Goal: Information Seeking & Learning: Learn about a topic

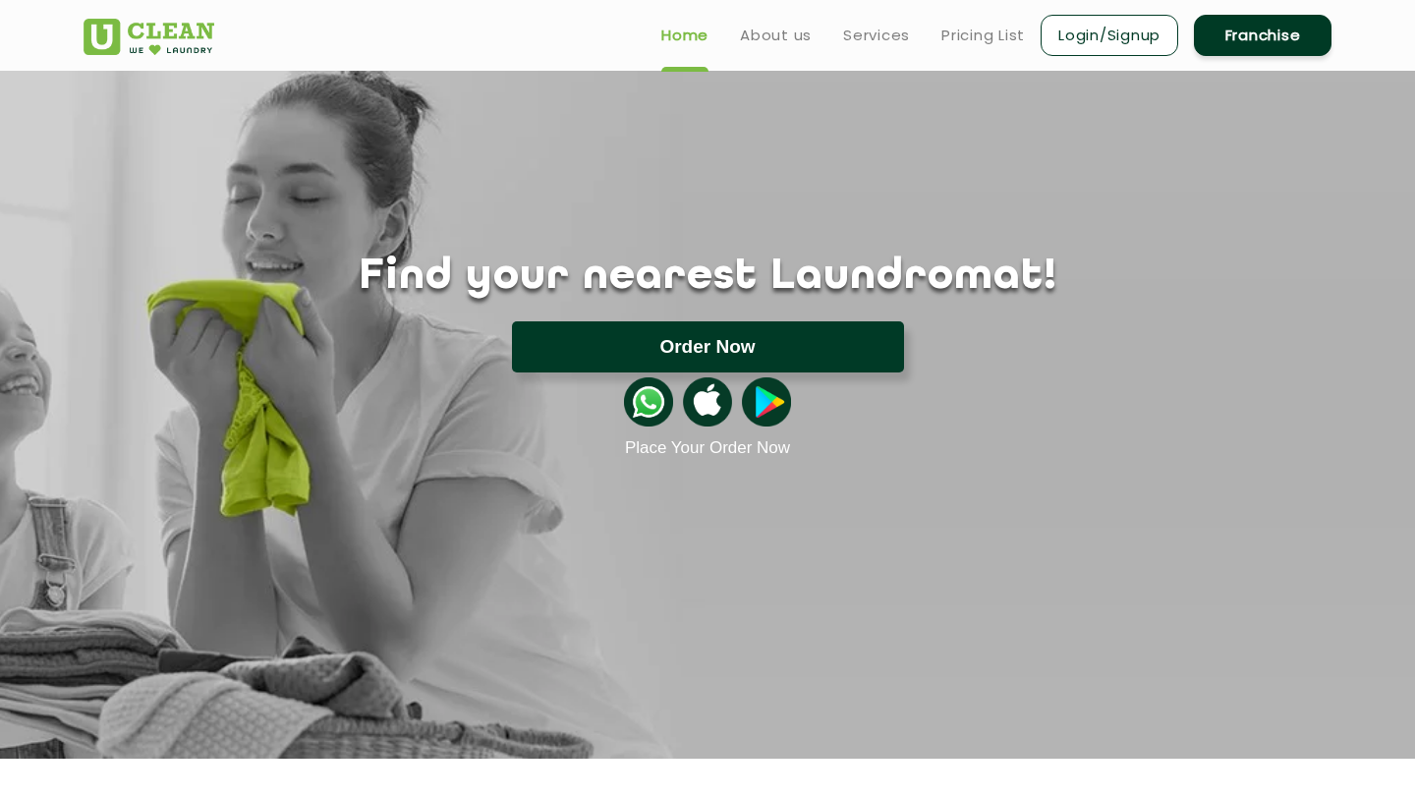
click at [656, 343] on button "Order Now" at bounding box center [708, 346] width 392 height 51
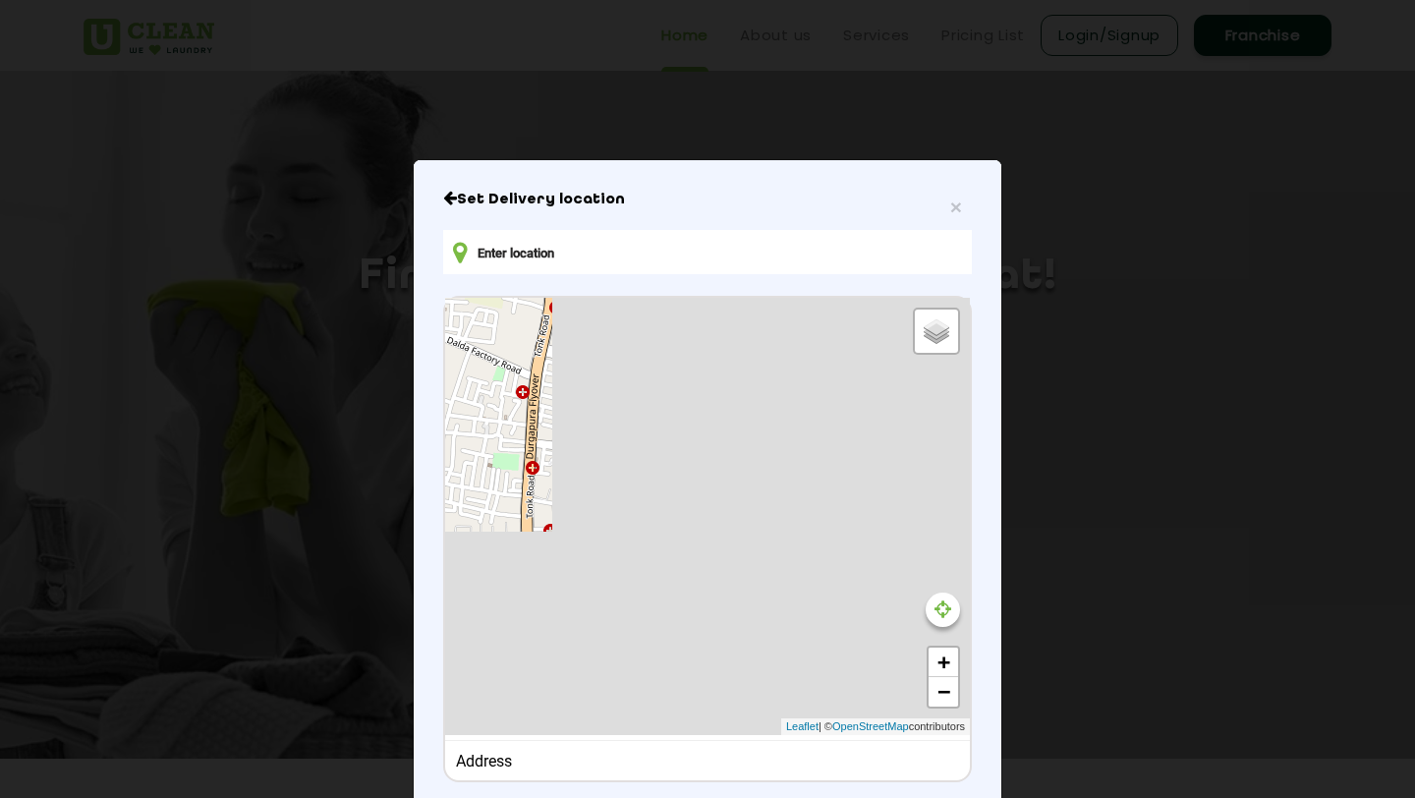
type input "[STREET_ADDRESS][PERSON_NAME]"
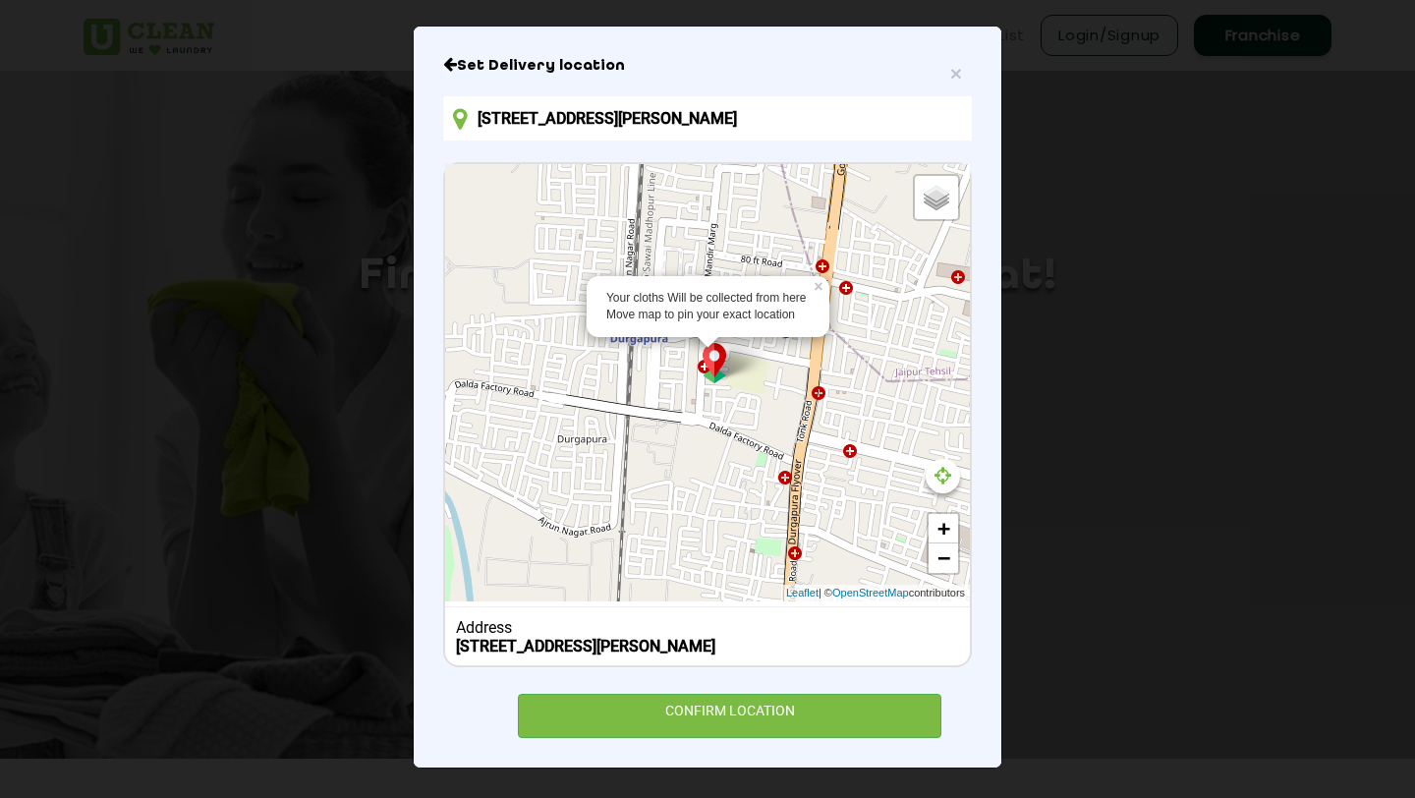
scroll to position [150, 0]
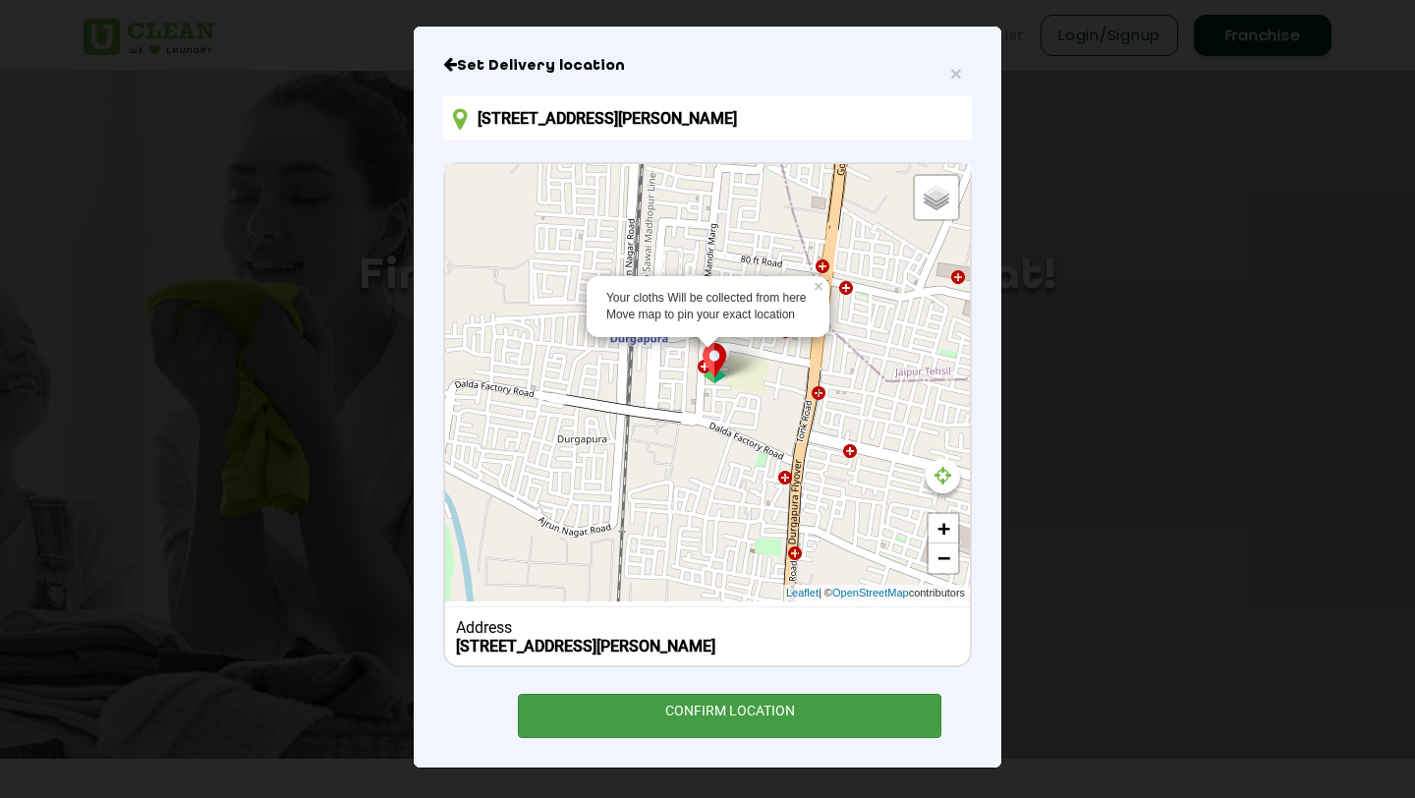
click at [719, 705] on div "CONFIRM LOCATION" at bounding box center [729, 716] width 423 height 44
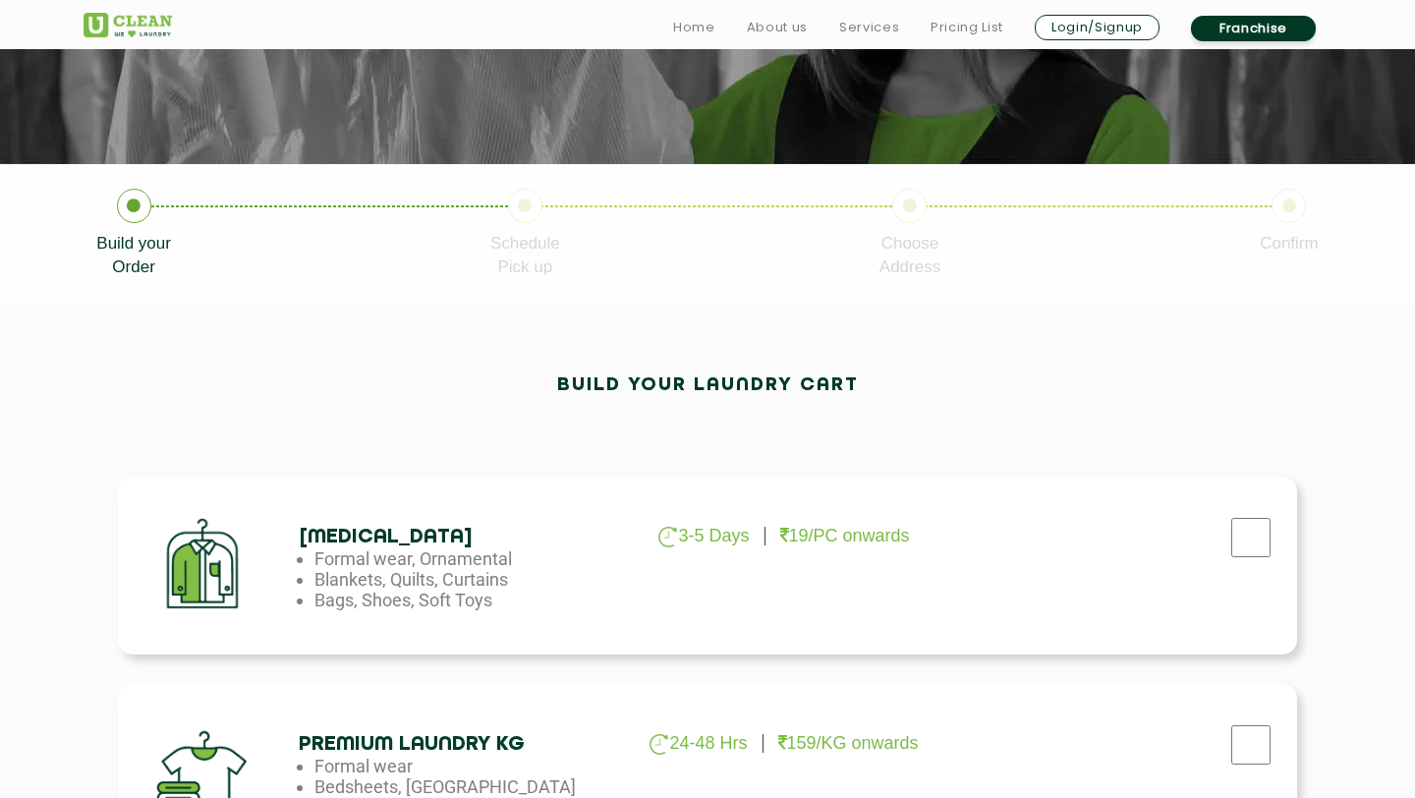
scroll to position [291, 0]
click at [452, 566] on li "Formal wear, Ornamental" at bounding box center [473, 557] width 318 height 21
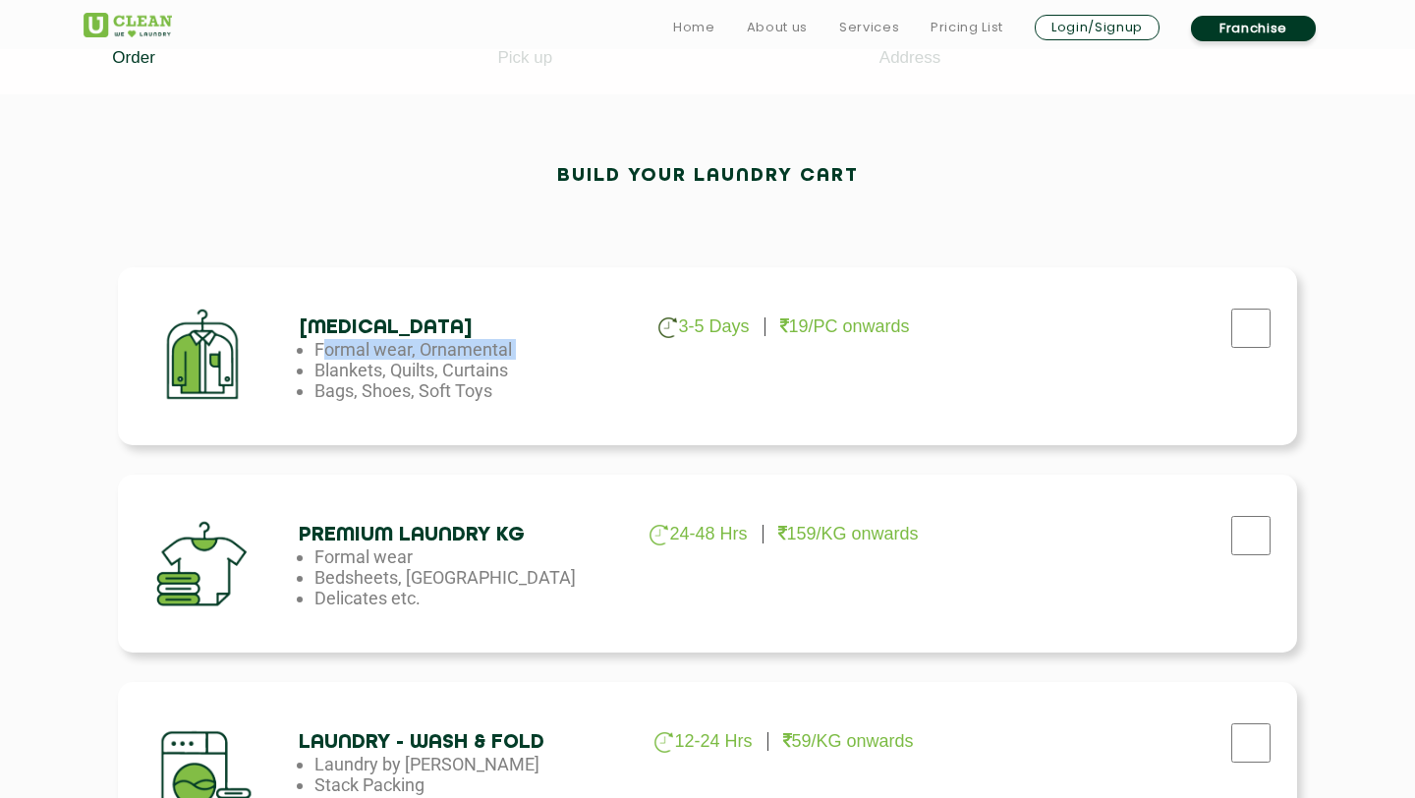
scroll to position [517, 0]
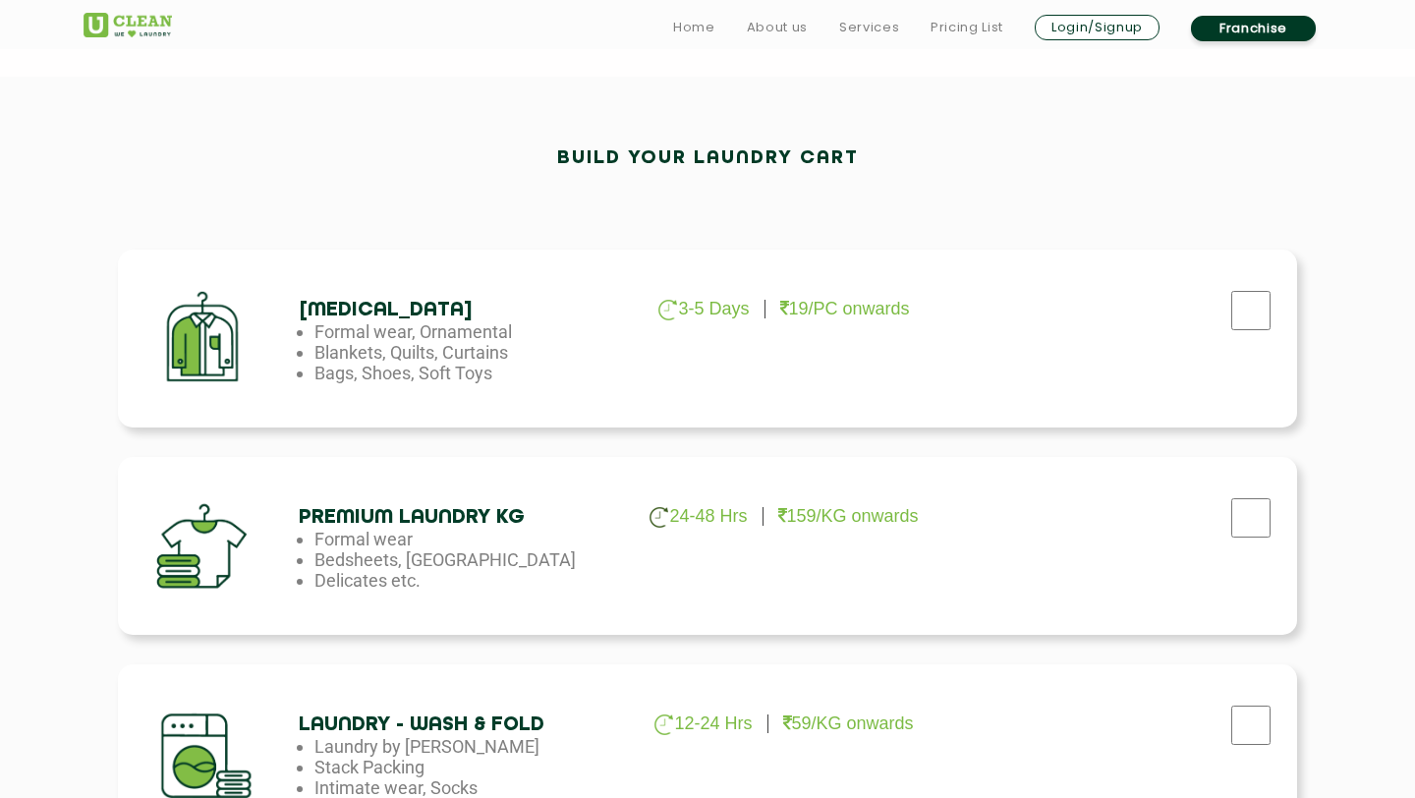
click at [419, 518] on h4 "Premium Laundry Kg" at bounding box center [458, 517] width 318 height 23
click at [416, 360] on li "Blankets, Quilts, Curtains" at bounding box center [473, 352] width 318 height 21
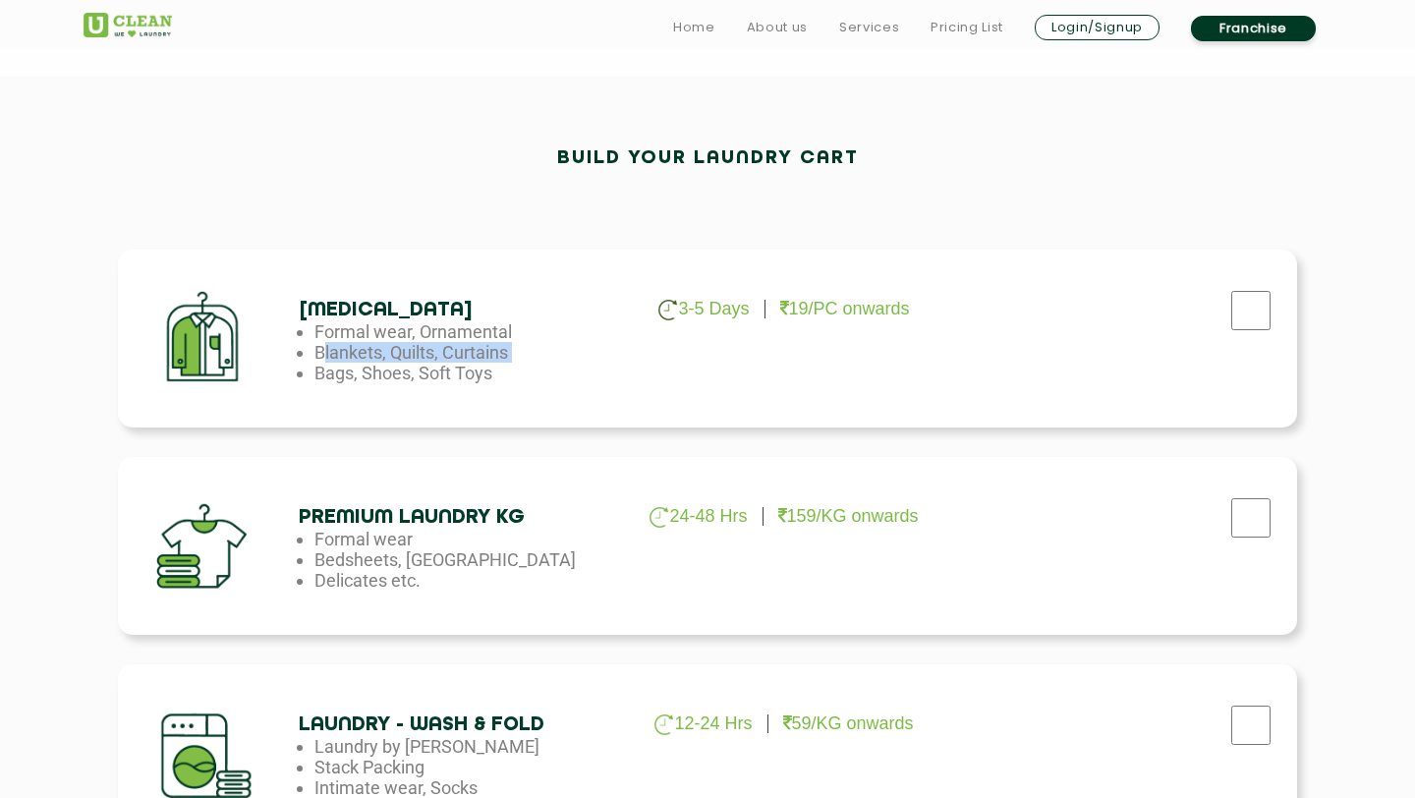
click at [416, 360] on li "Blankets, Quilts, Curtains" at bounding box center [473, 352] width 318 height 21
click at [414, 374] on li "Bags, Shoes, Soft Toys" at bounding box center [473, 372] width 318 height 21
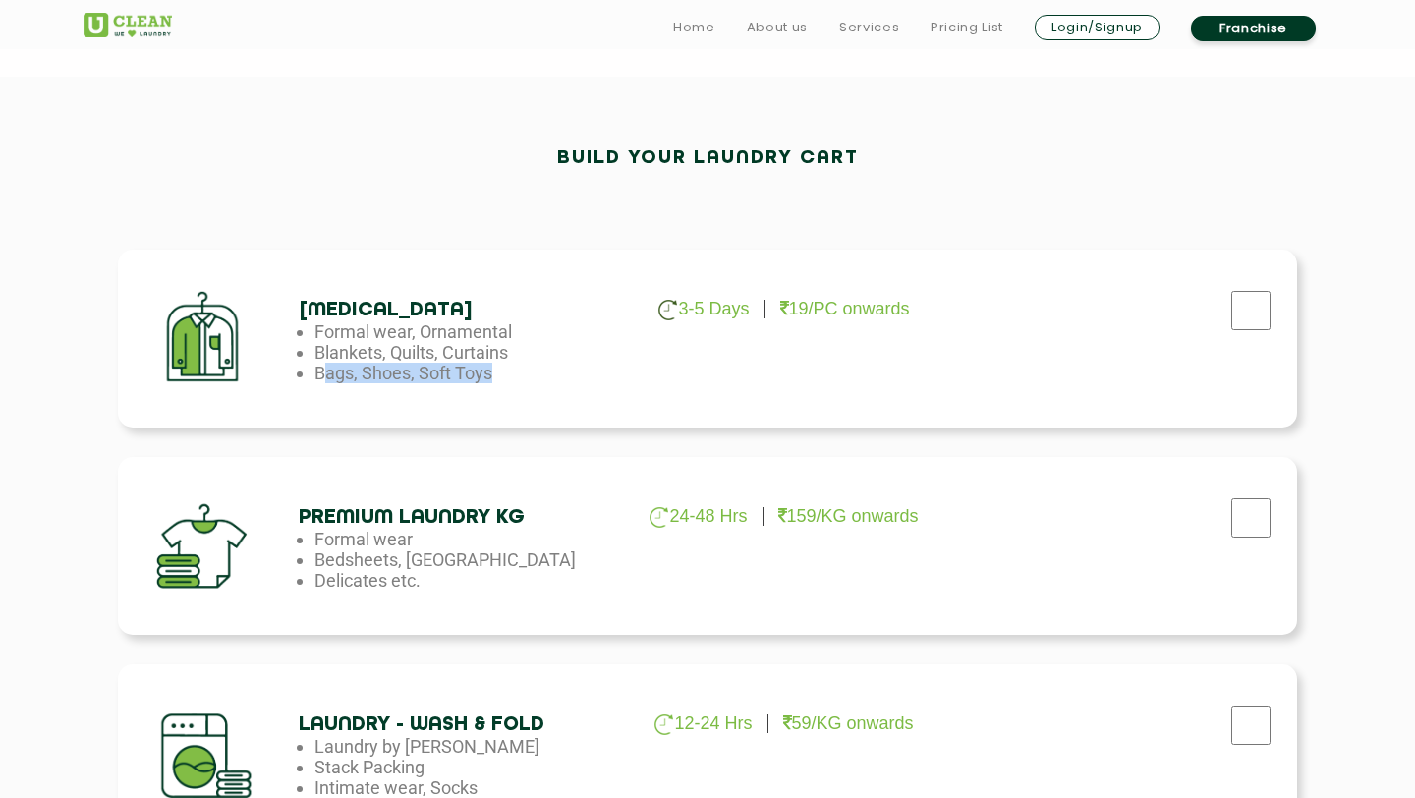
click at [414, 374] on li "Bags, Shoes, Soft Toys" at bounding box center [473, 372] width 318 height 21
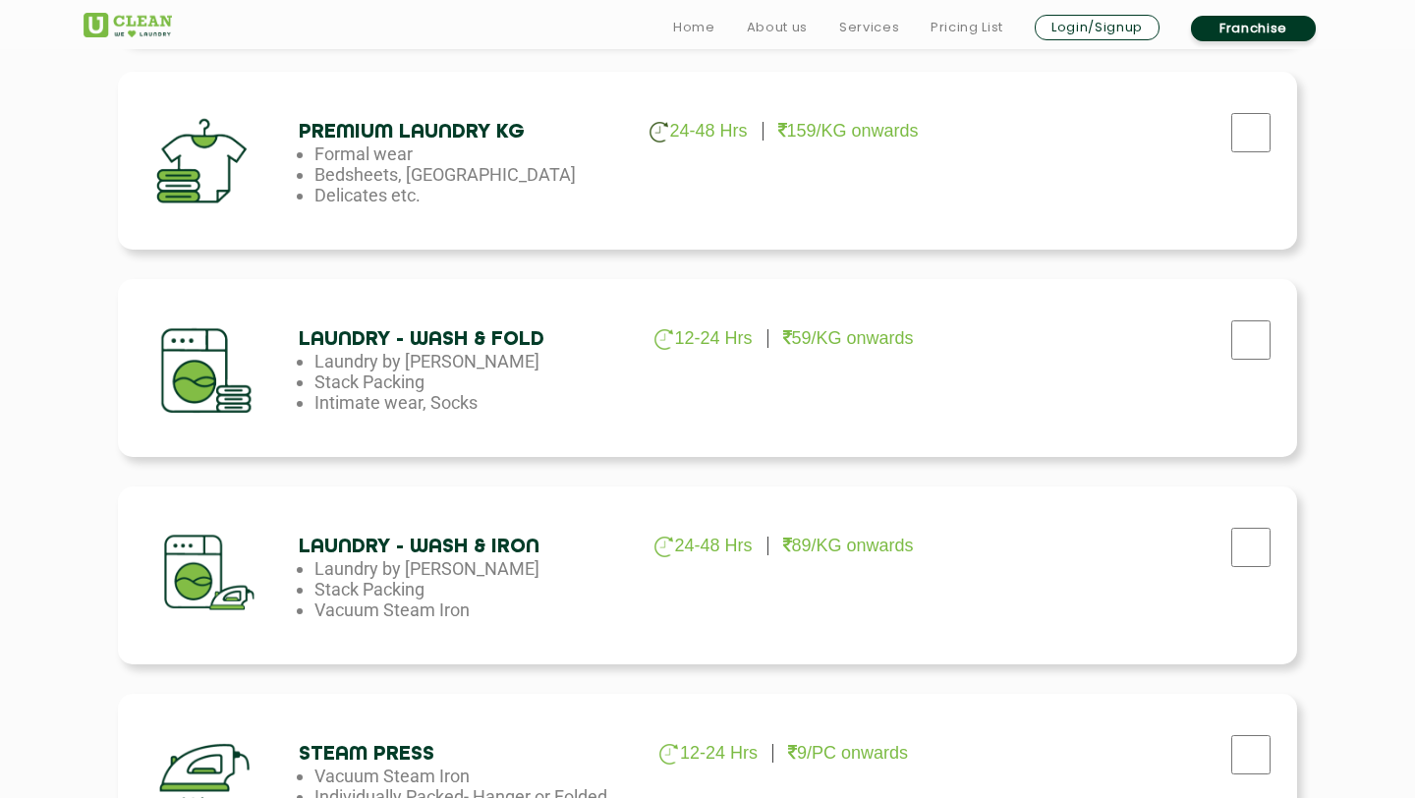
scroll to position [905, 0]
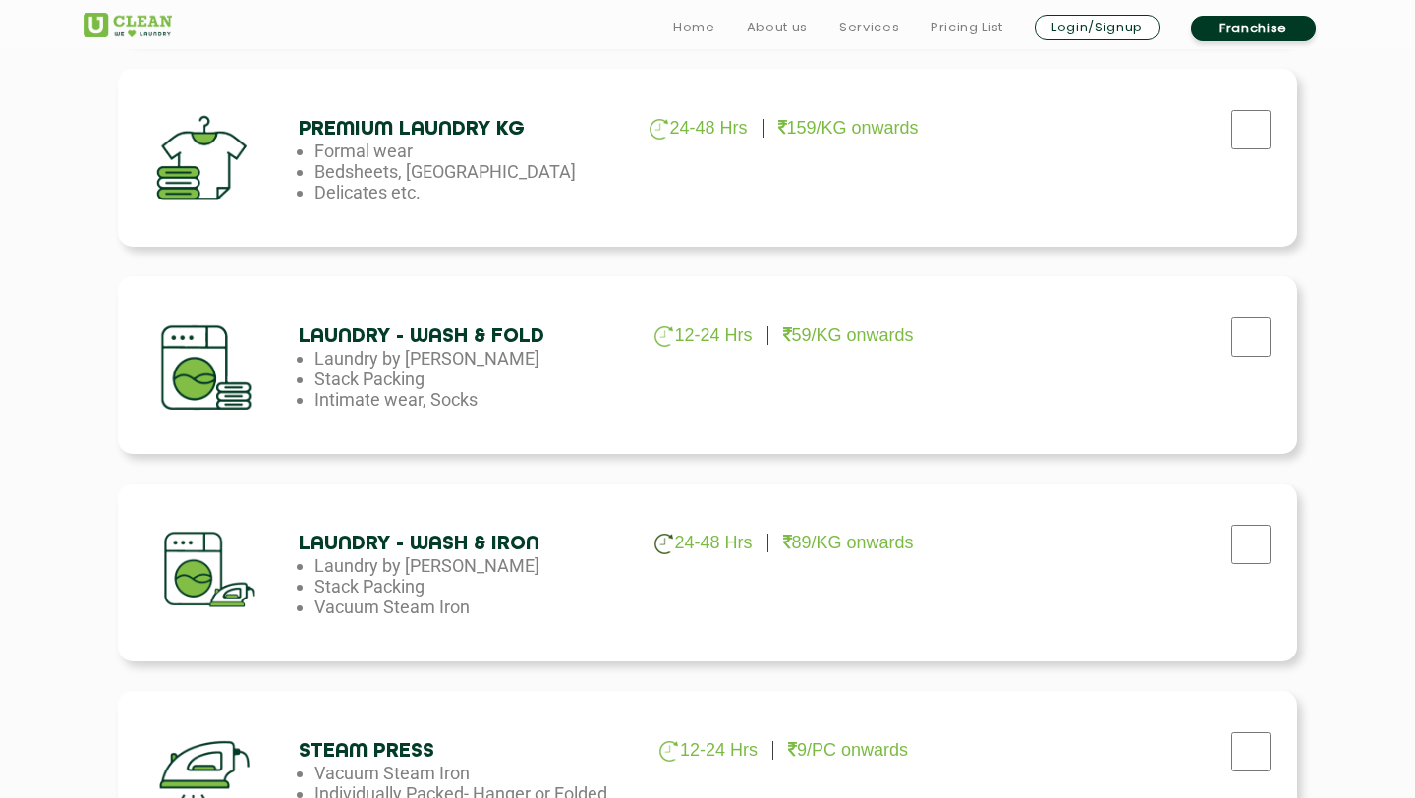
click at [393, 558] on li "Laundry by [PERSON_NAME]" at bounding box center [473, 565] width 318 height 21
click at [395, 581] on li "Stack Packing" at bounding box center [473, 586] width 318 height 21
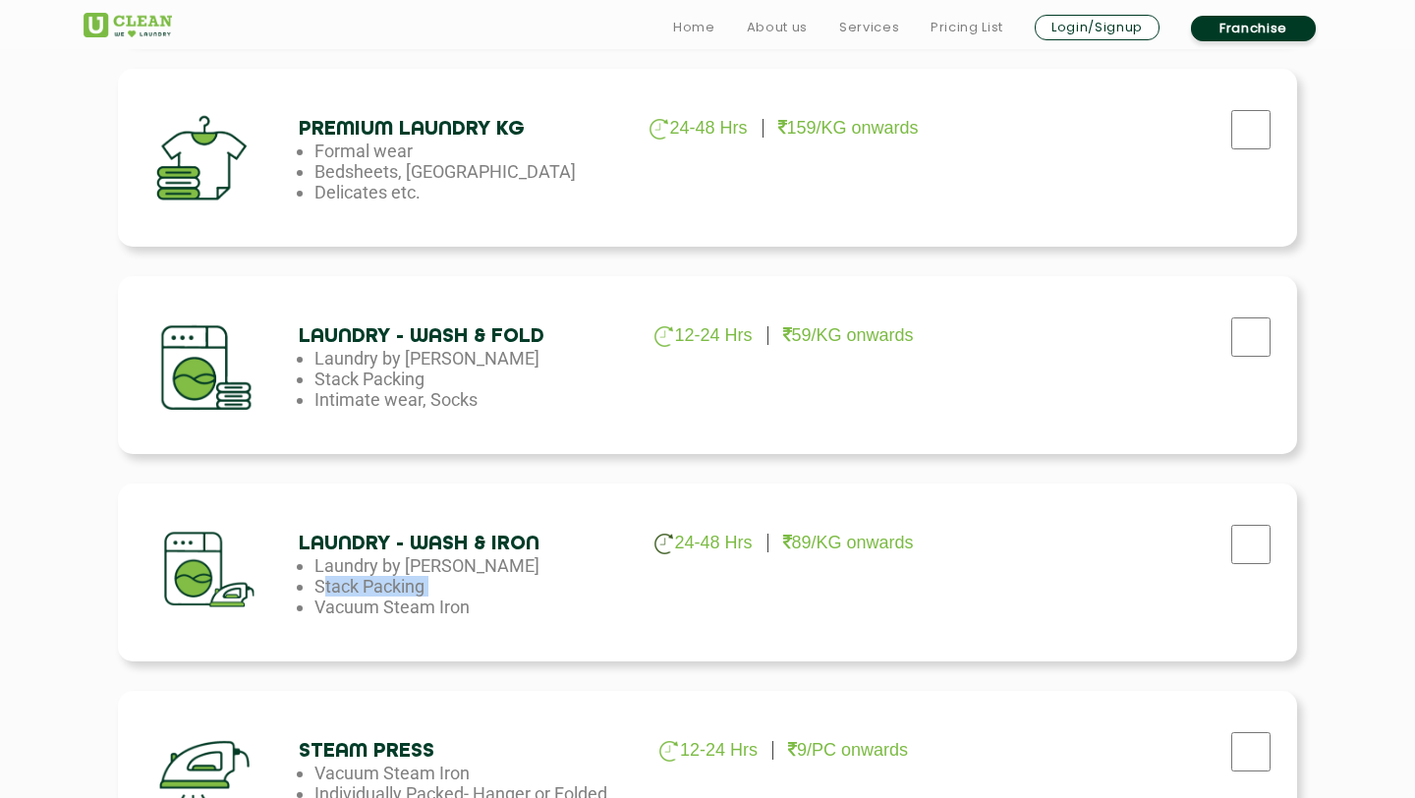
click at [395, 581] on li "Stack Packing" at bounding box center [473, 586] width 318 height 21
click at [396, 606] on li "Vacuum Steam Iron" at bounding box center [473, 606] width 318 height 21
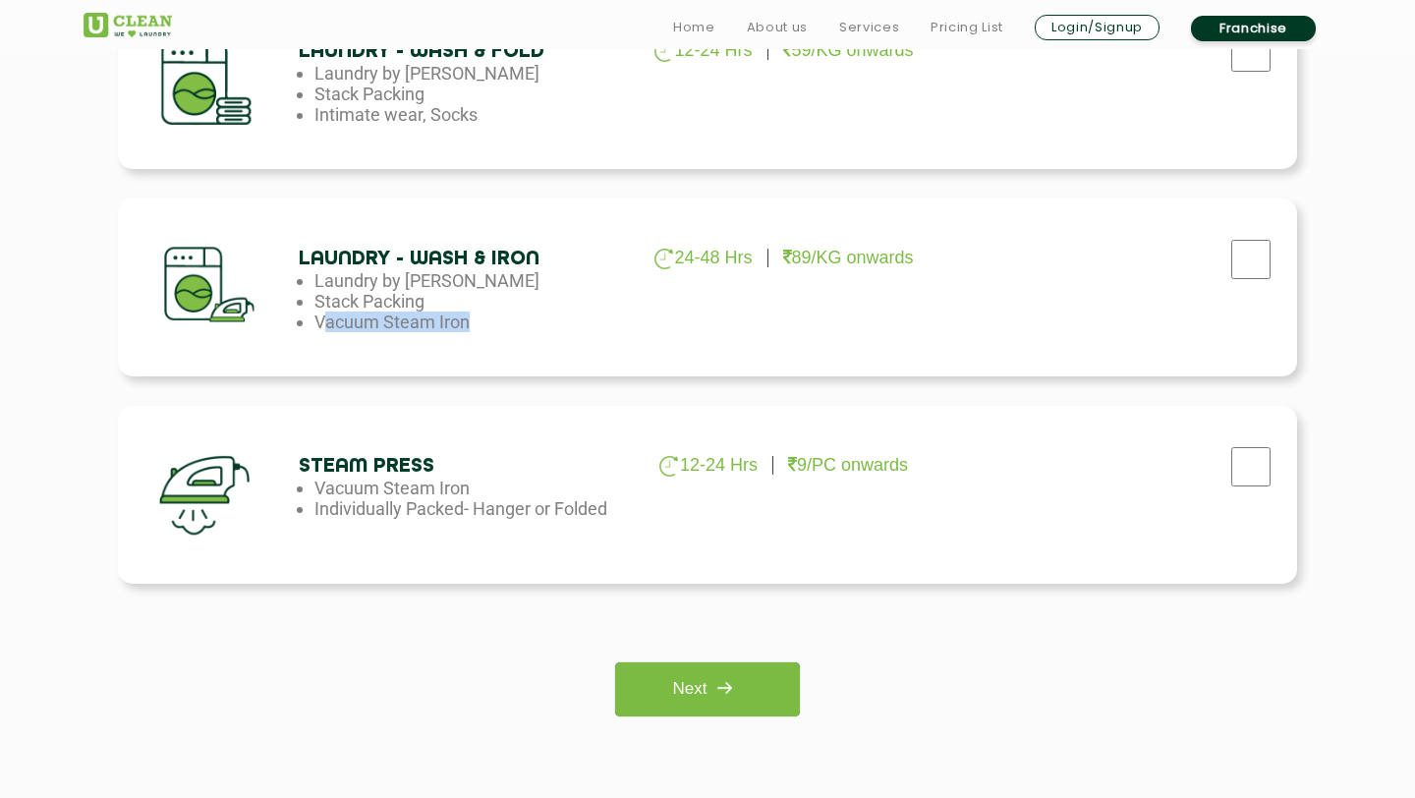
scroll to position [1193, 0]
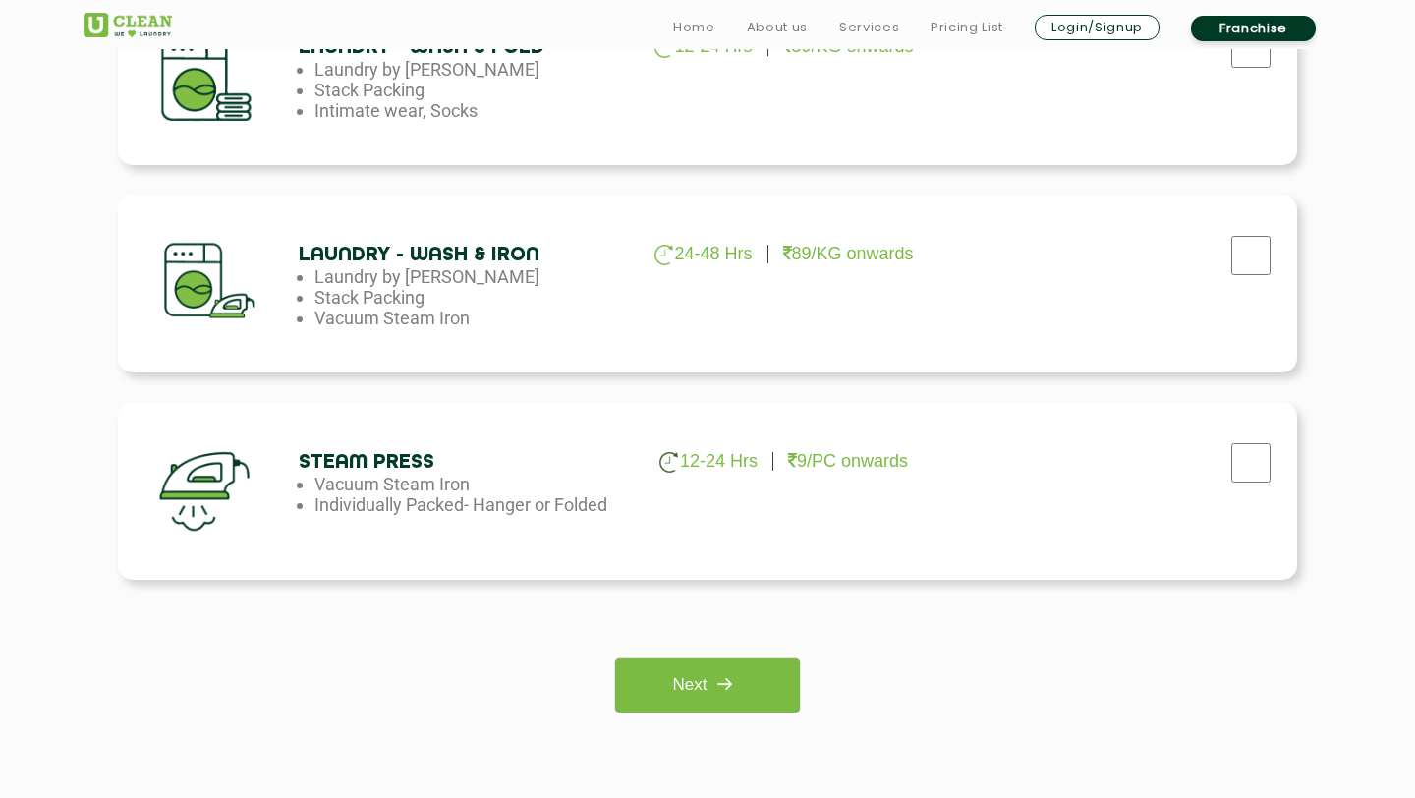
click at [393, 483] on li "Vacuum Steam Iron" at bounding box center [473, 483] width 318 height 21
click at [393, 500] on li "Individually Packed- Hanger or Folded" at bounding box center [473, 504] width 318 height 21
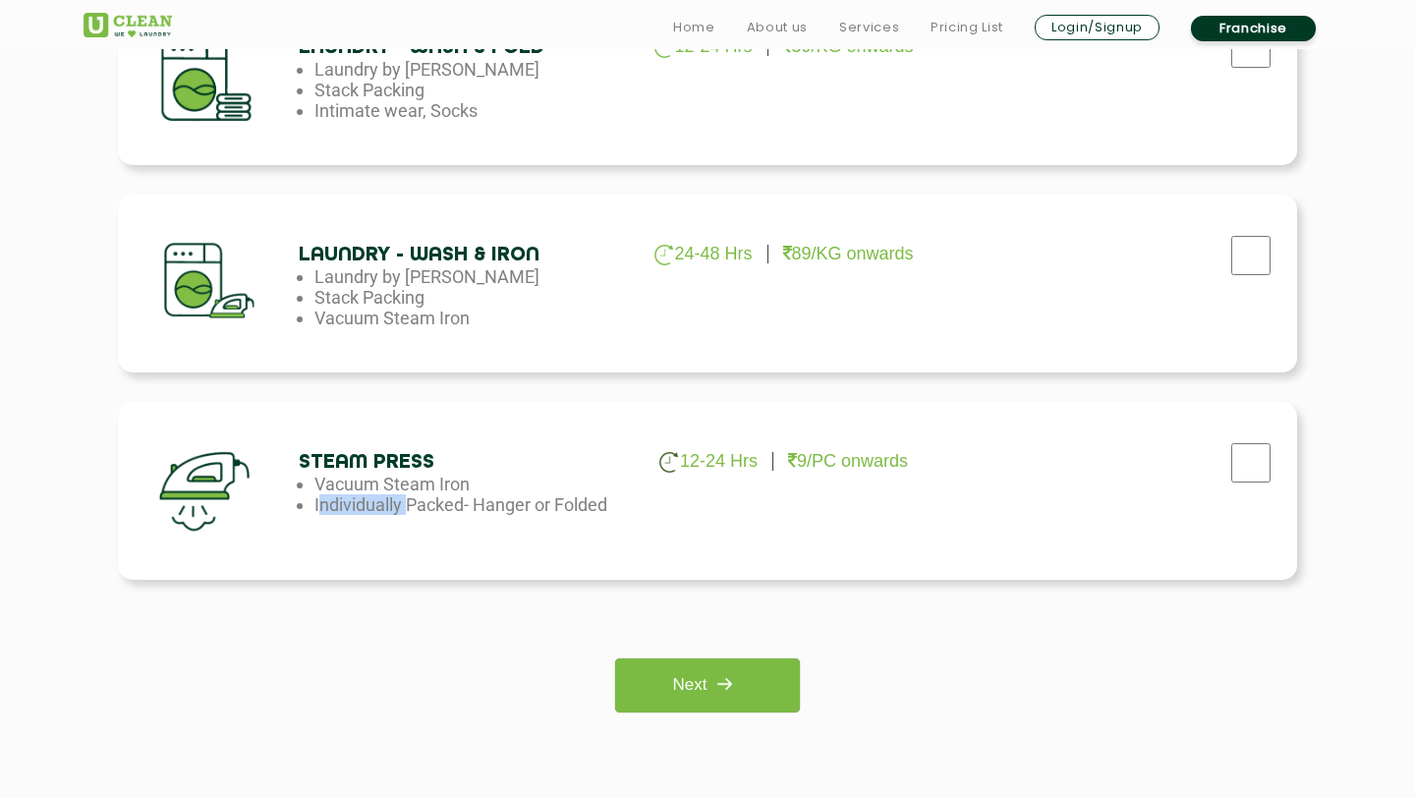
click at [393, 500] on li "Individually Packed- Hanger or Folded" at bounding box center [473, 504] width 318 height 21
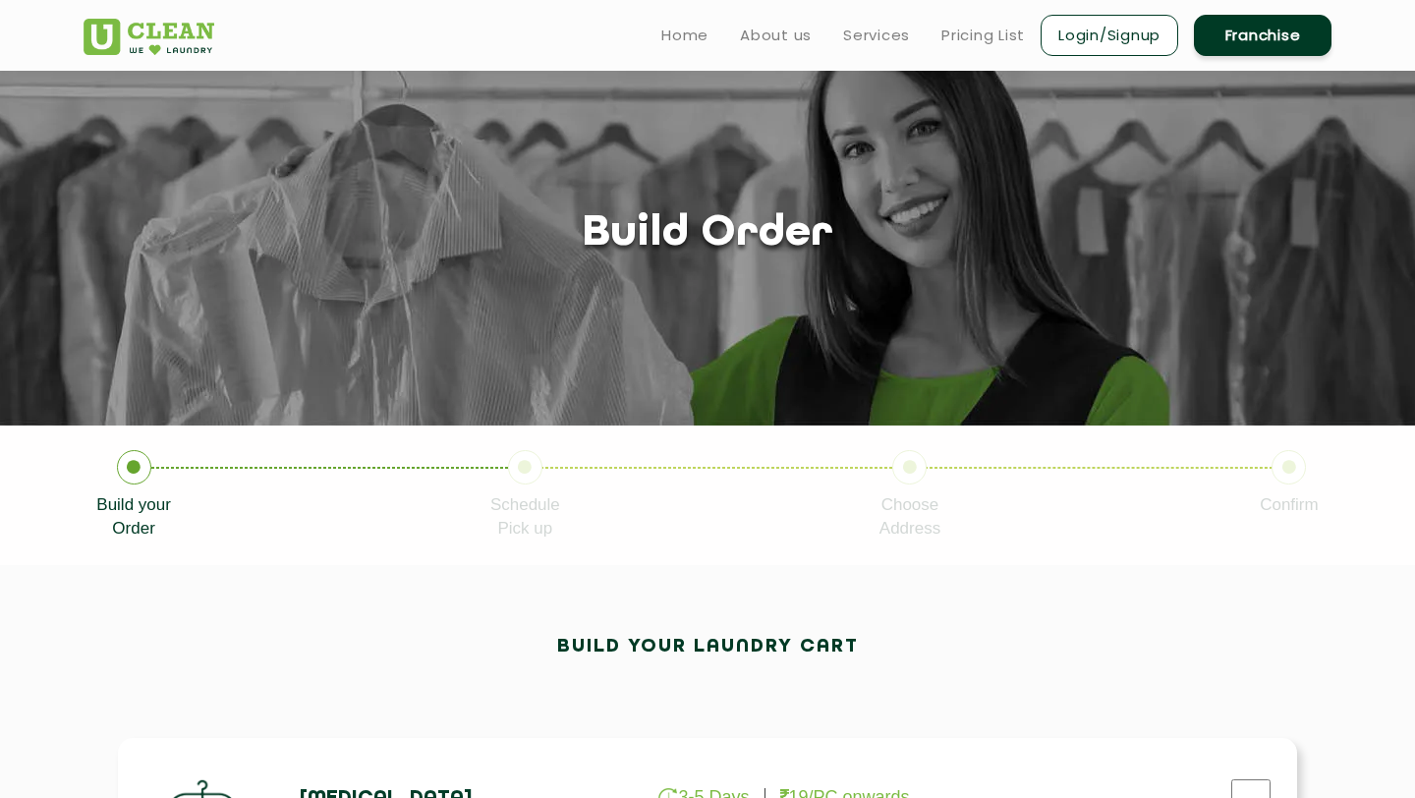
scroll to position [0, 0]
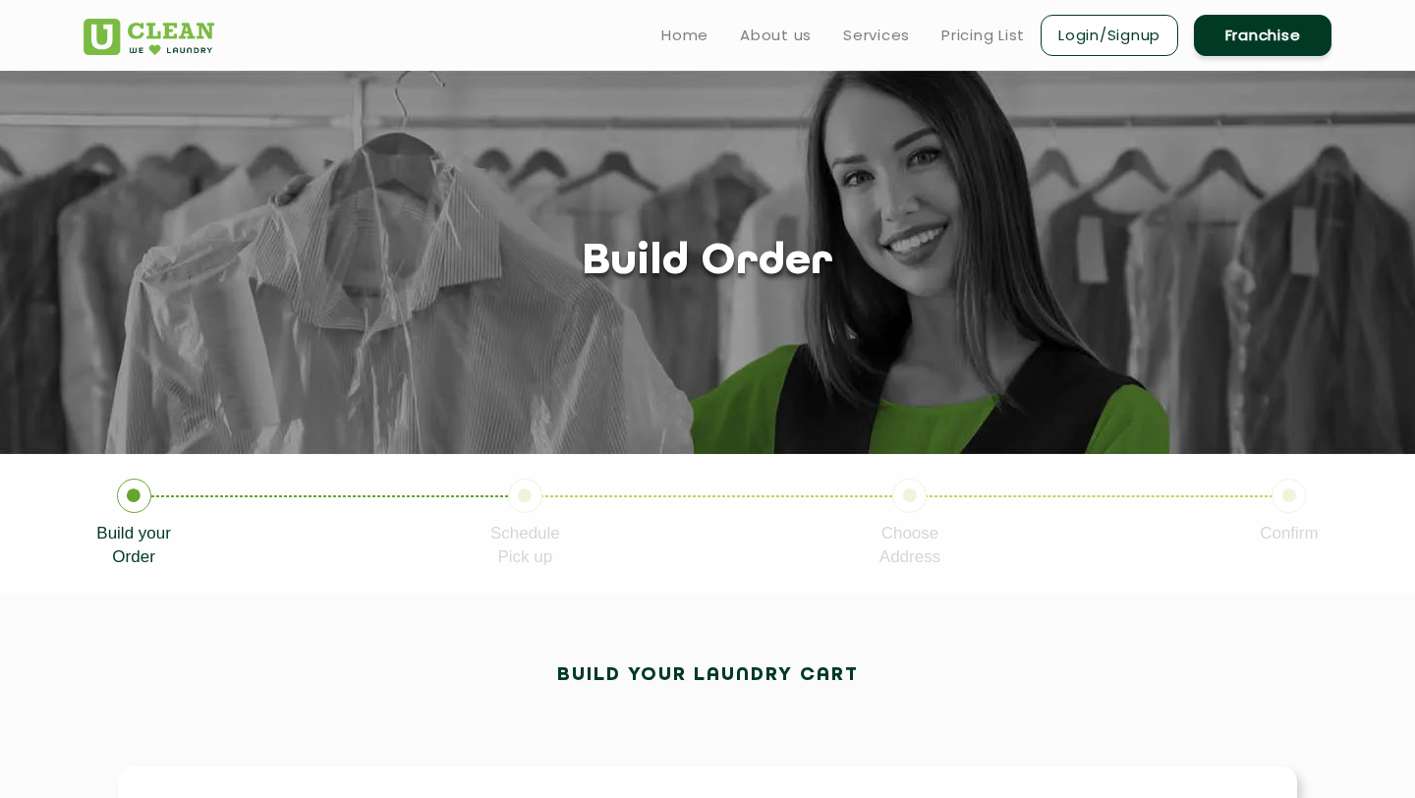
click at [965, 49] on ul "Home About us Services Pricing List Login/Signup Franchise" at bounding box center [988, 35] width 686 height 46
click at [965, 41] on link "Pricing List" at bounding box center [982, 36] width 83 height 24
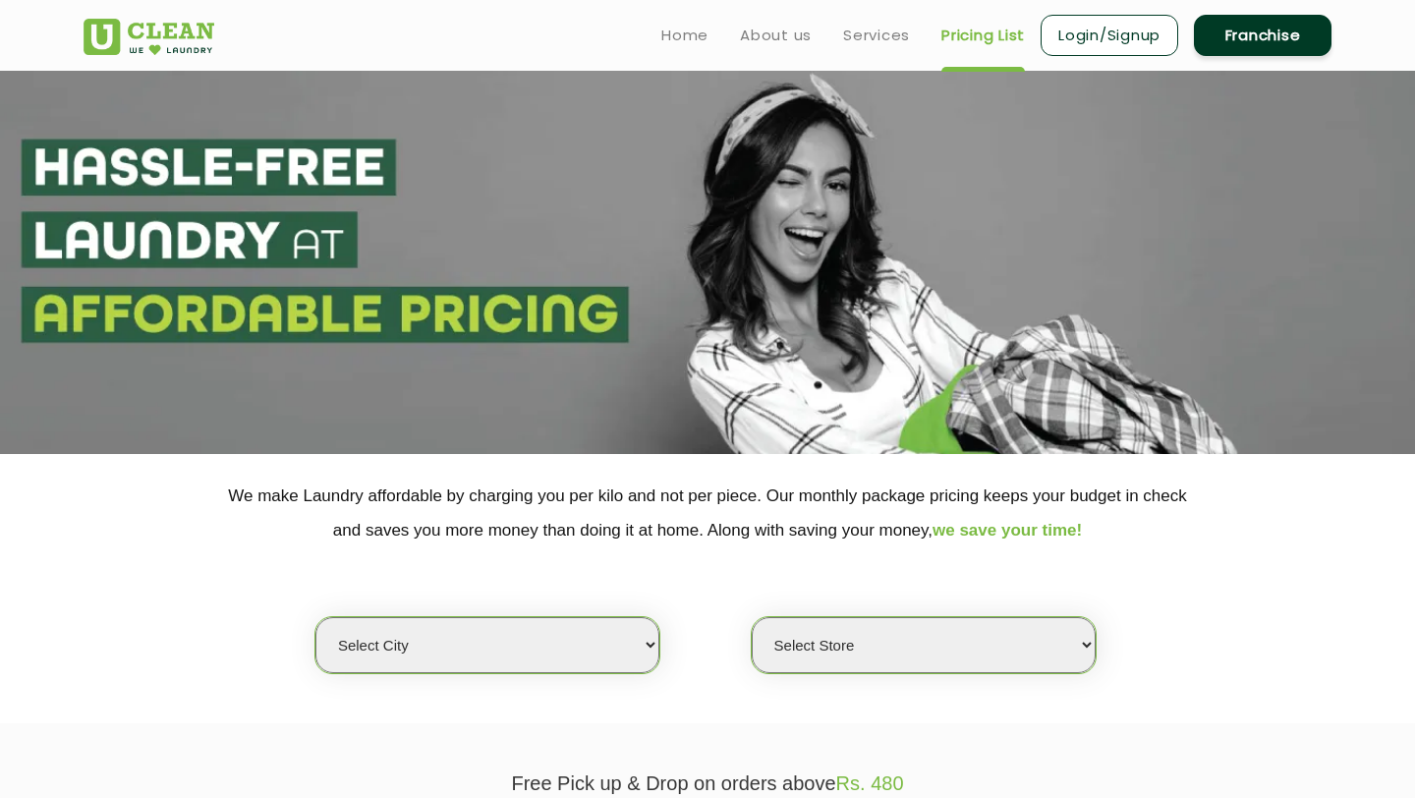
click at [636, 647] on select "Select city [GEOGRAPHIC_DATA] [GEOGRAPHIC_DATA] [GEOGRAPHIC_DATA] [GEOGRAPHIC_D…" at bounding box center [487, 645] width 344 height 56
select select "37"
click at [315, 617] on select "Select city [GEOGRAPHIC_DATA] [GEOGRAPHIC_DATA] [GEOGRAPHIC_DATA] [GEOGRAPHIC_D…" at bounding box center [487, 645] width 344 height 56
click at [847, 657] on select "Select Store [GEOGRAPHIC_DATA][PERSON_NAME]" at bounding box center [923, 645] width 344 height 56
select select "371"
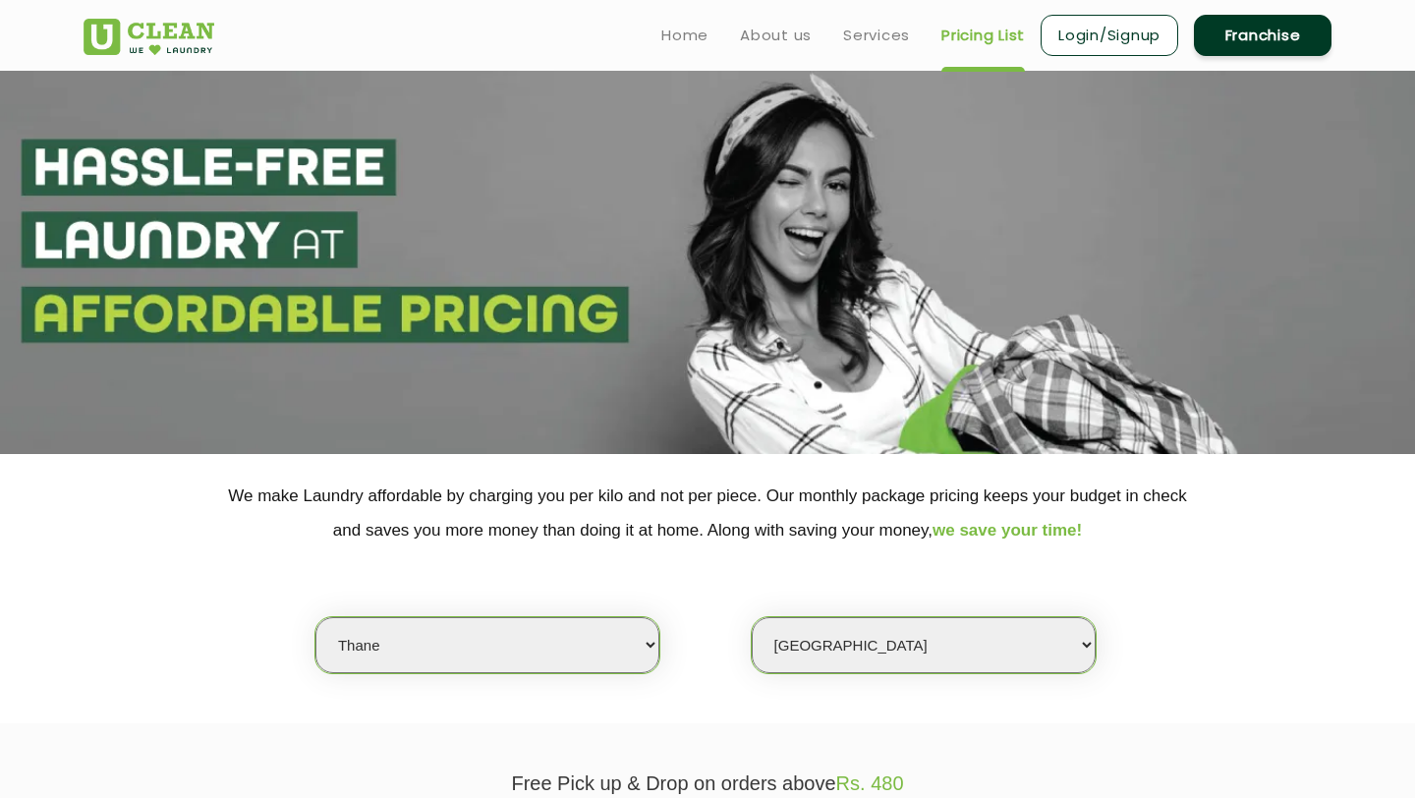
click at [751, 617] on select "Select Store [GEOGRAPHIC_DATA][PERSON_NAME]" at bounding box center [923, 645] width 344 height 56
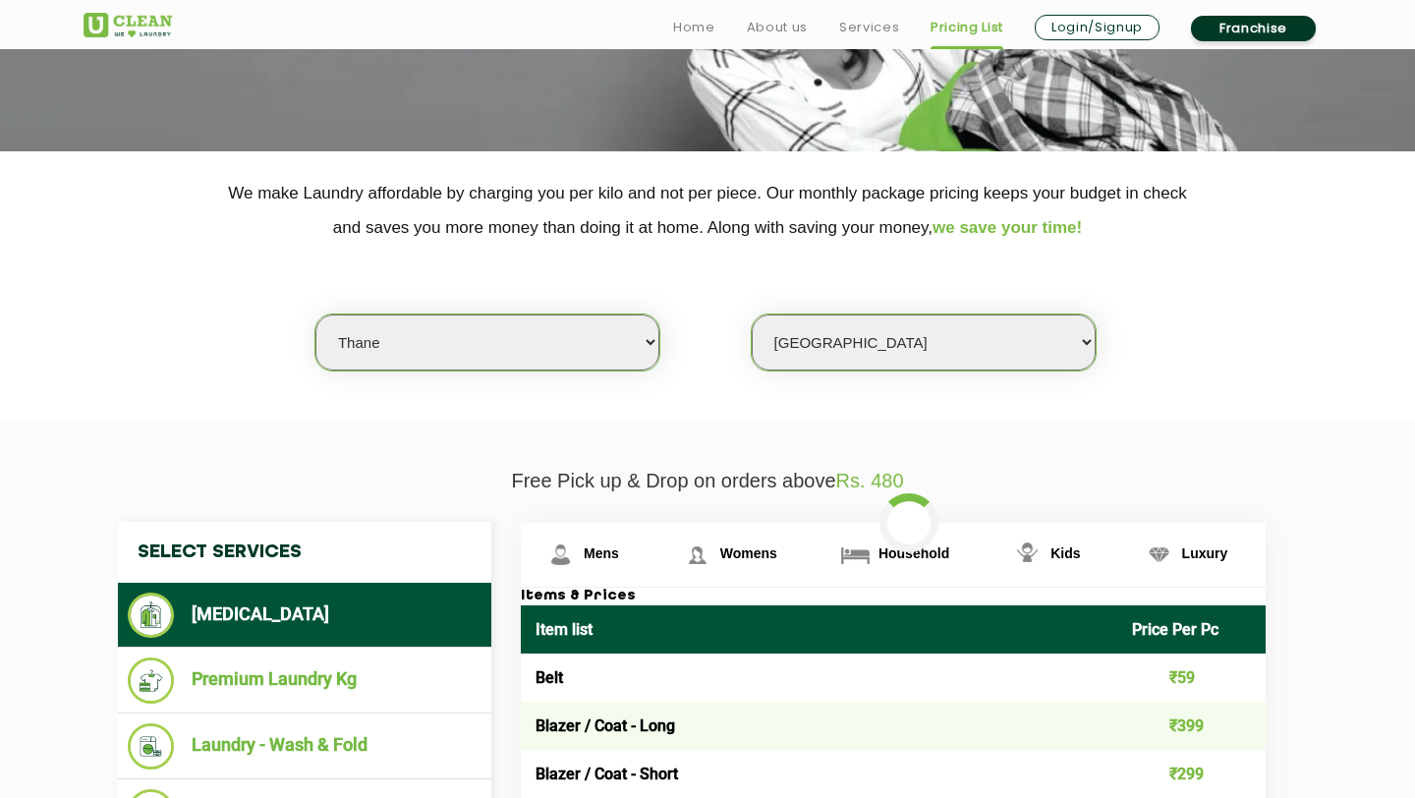
scroll to position [352, 0]
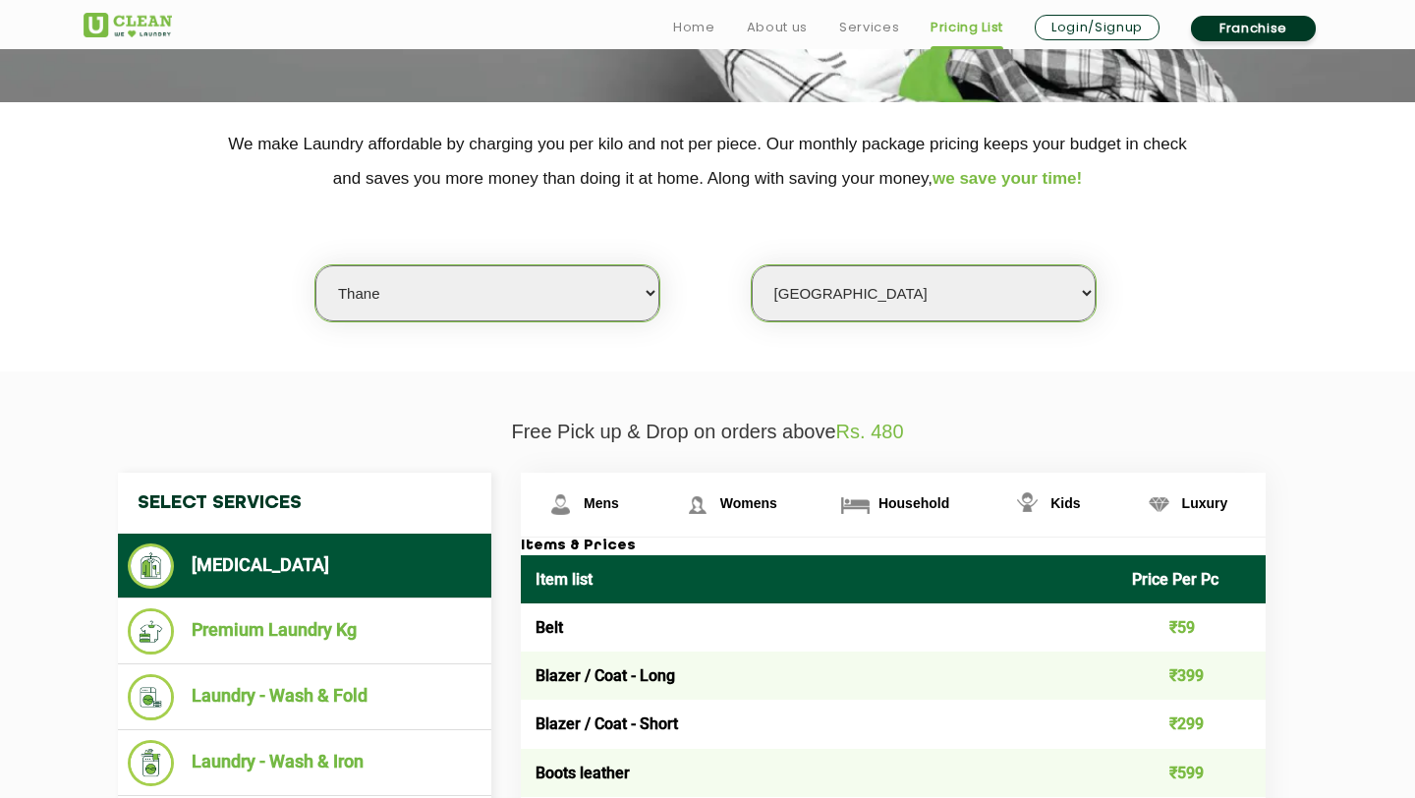
click at [590, 288] on select "Select city [GEOGRAPHIC_DATA] [GEOGRAPHIC_DATA] [GEOGRAPHIC_DATA] [GEOGRAPHIC_D…" at bounding box center [487, 293] width 344 height 56
select select "26"
click at [315, 265] on select "Select city [GEOGRAPHIC_DATA] [GEOGRAPHIC_DATA] [GEOGRAPHIC_DATA] [GEOGRAPHIC_D…" at bounding box center [487, 293] width 344 height 56
click at [878, 271] on select "Select Store [GEOGRAPHIC_DATA][PERSON_NAME] [GEOGRAPHIC_DATA] [GEOGRAPHIC_DATA]…" at bounding box center [923, 293] width 344 height 56
select select "628"
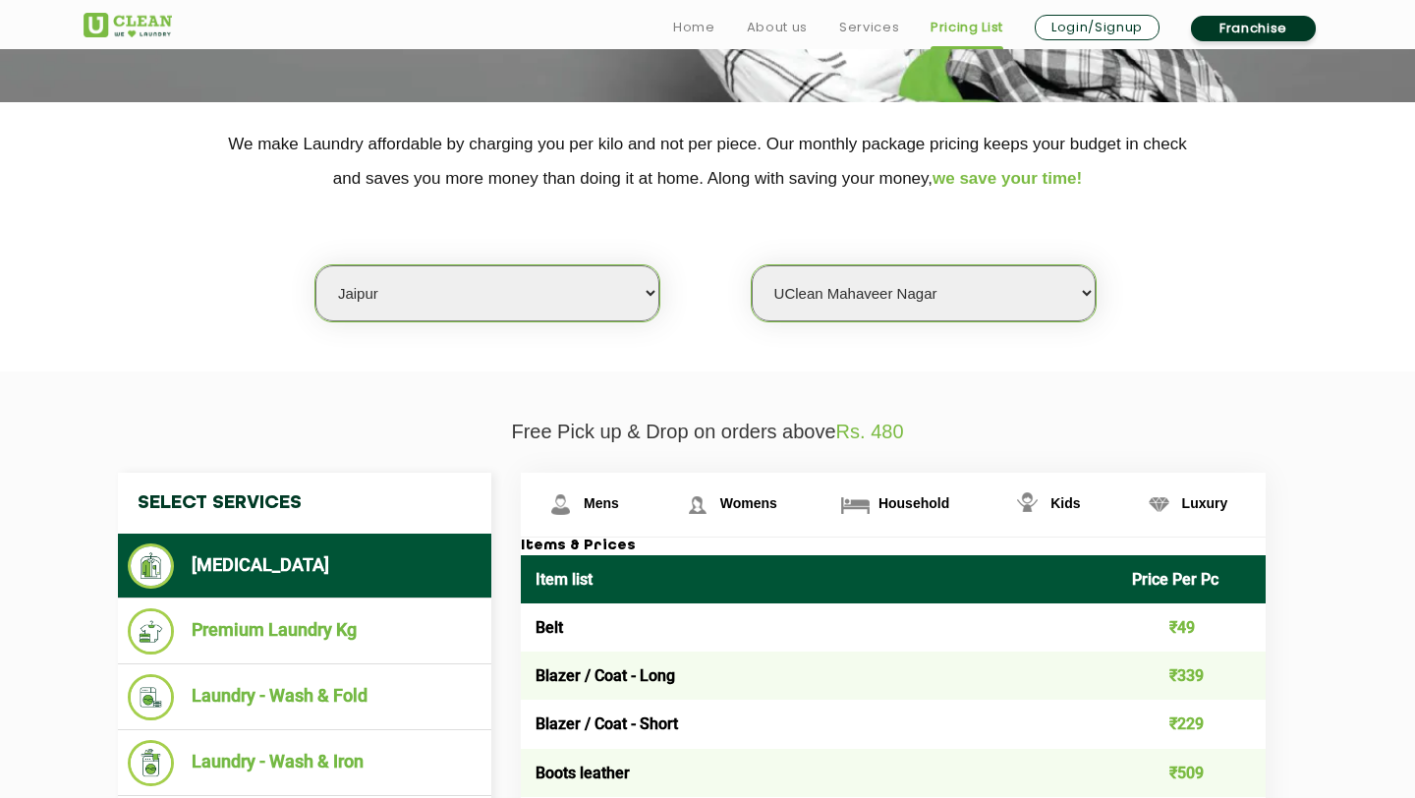
click at [751, 265] on select "Select Store [GEOGRAPHIC_DATA][PERSON_NAME] [GEOGRAPHIC_DATA] [GEOGRAPHIC_DATA]…" at bounding box center [923, 293] width 344 height 56
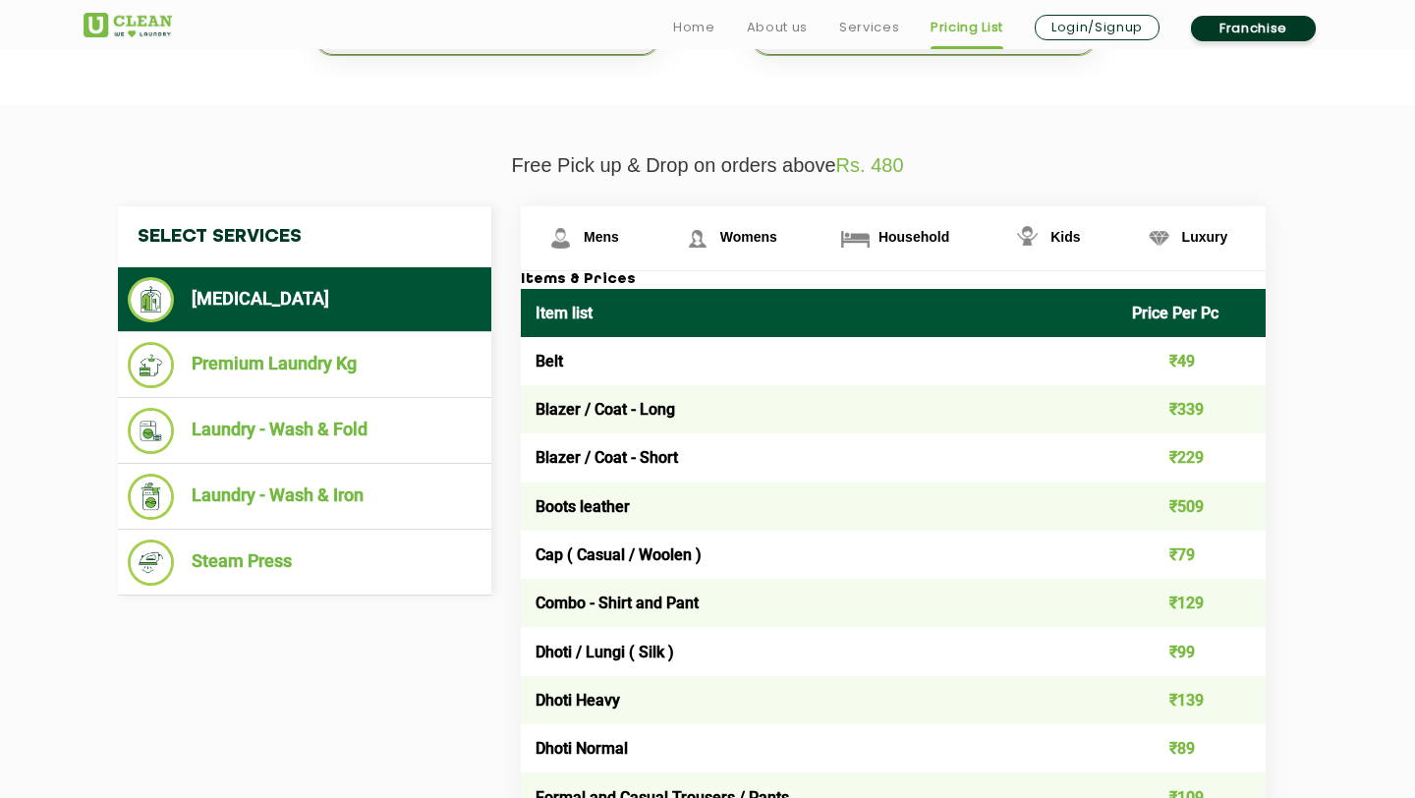
scroll to position [620, 0]
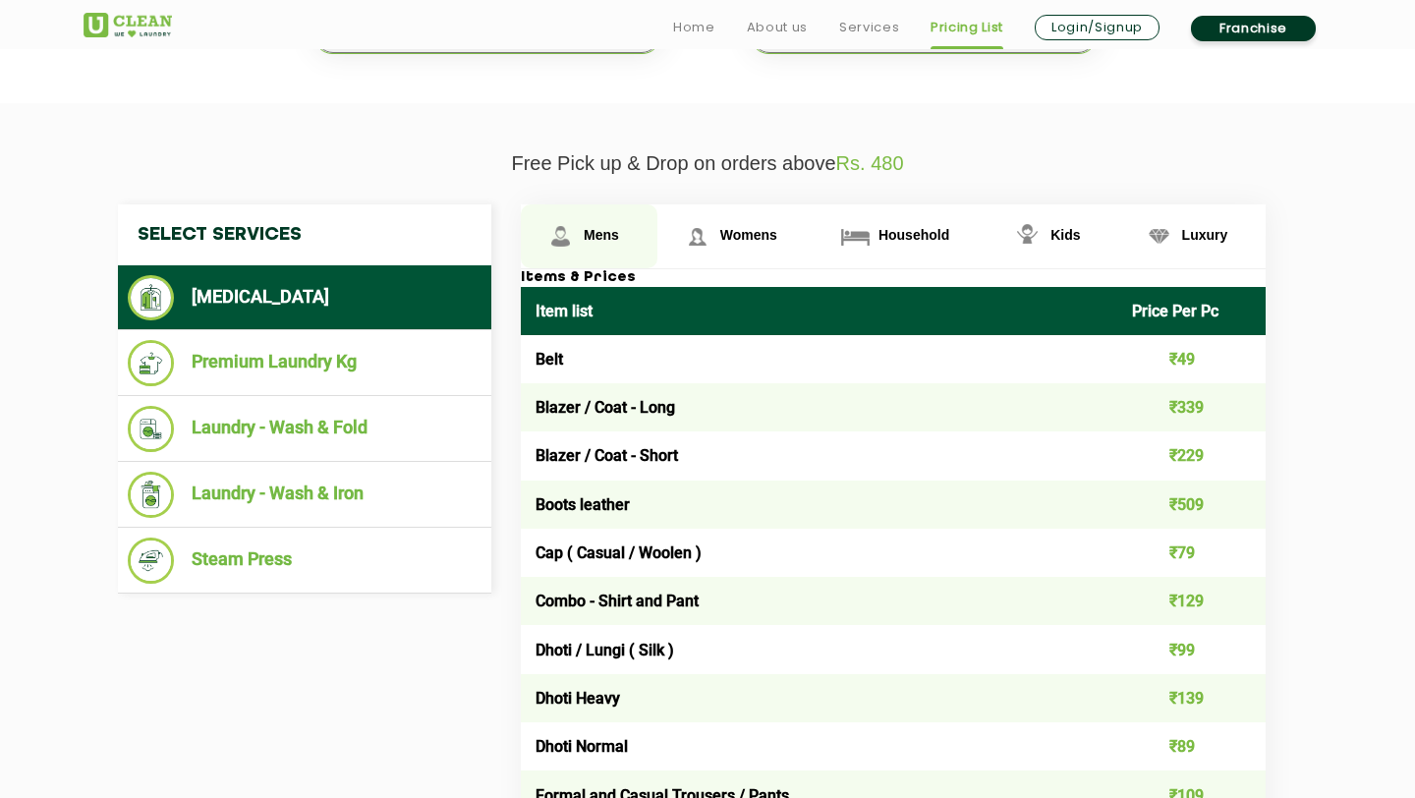
click at [599, 221] on link "Mens" at bounding box center [589, 236] width 137 height 64
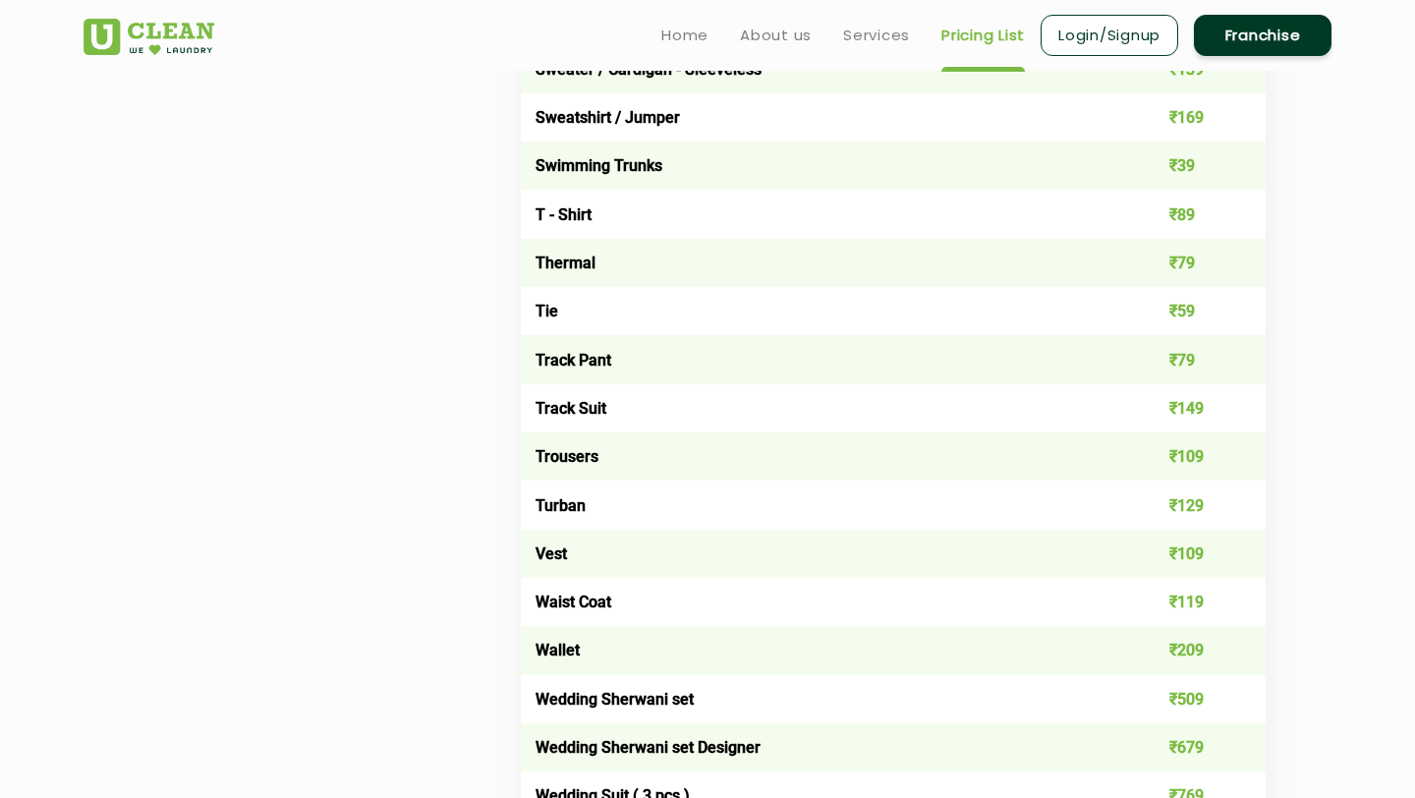
scroll to position [3274, 0]
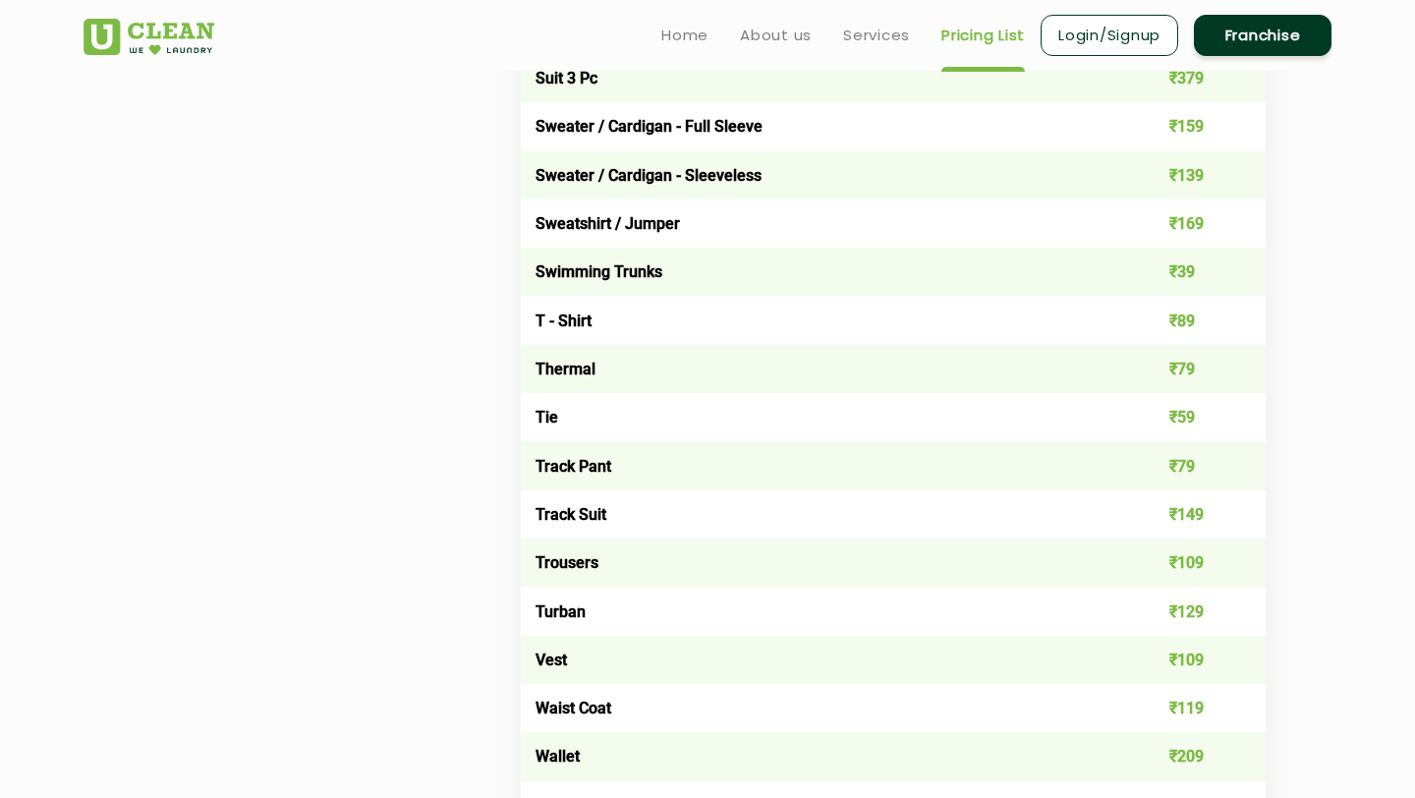
click at [581, 313] on td "T - Shirt" at bounding box center [819, 320] width 596 height 48
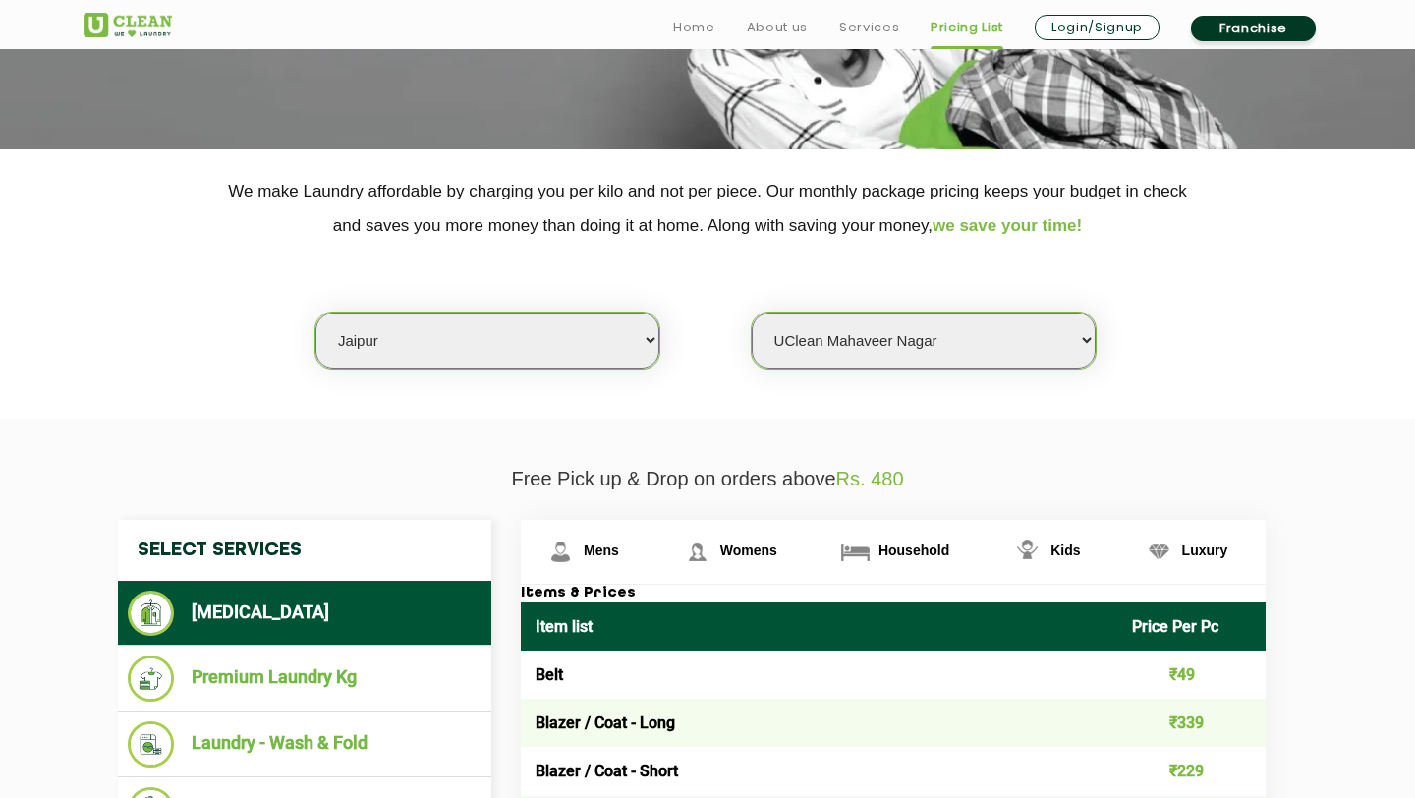
scroll to position [406, 0]
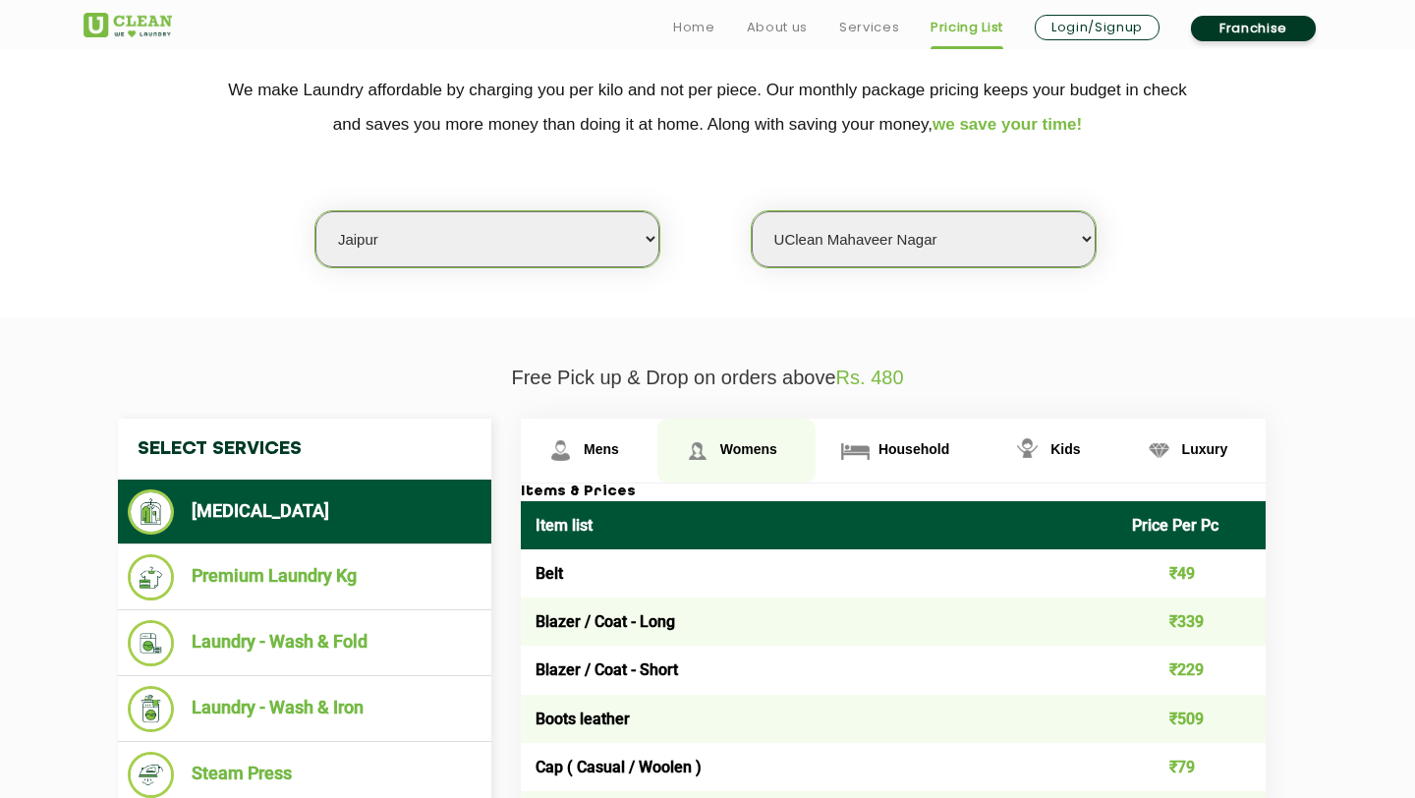
click at [713, 450] on img at bounding box center [697, 450] width 34 height 34
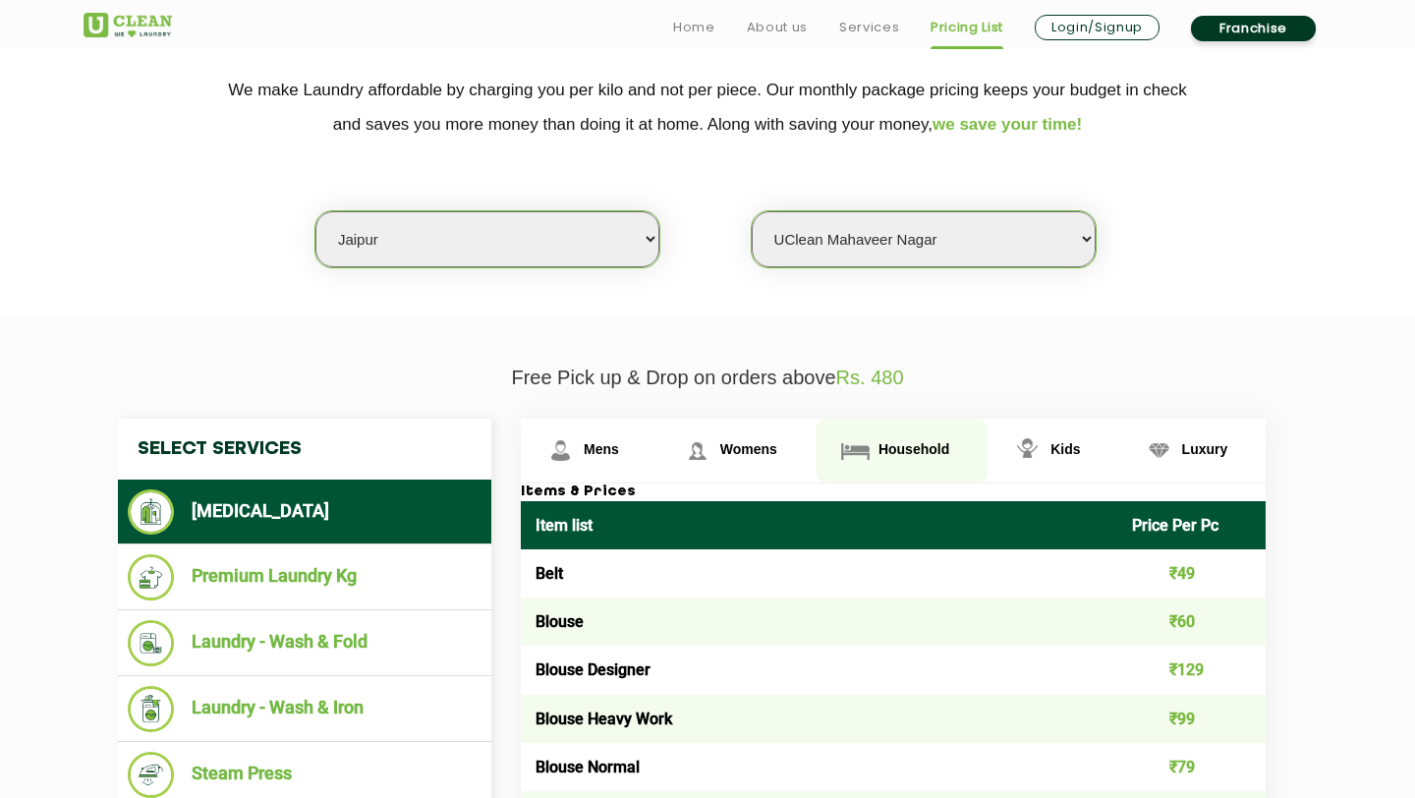
click at [838, 450] on img at bounding box center [855, 450] width 34 height 34
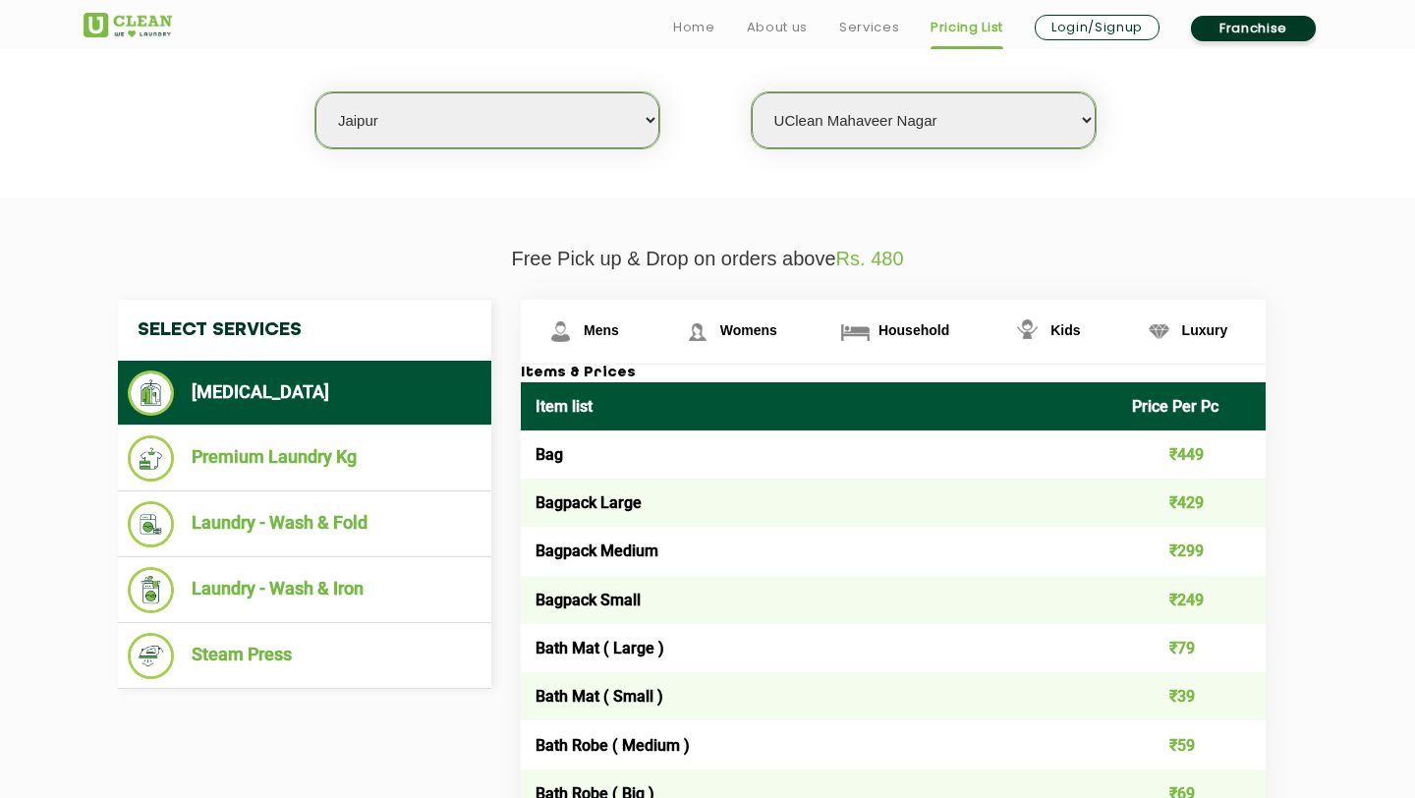
scroll to position [546, 0]
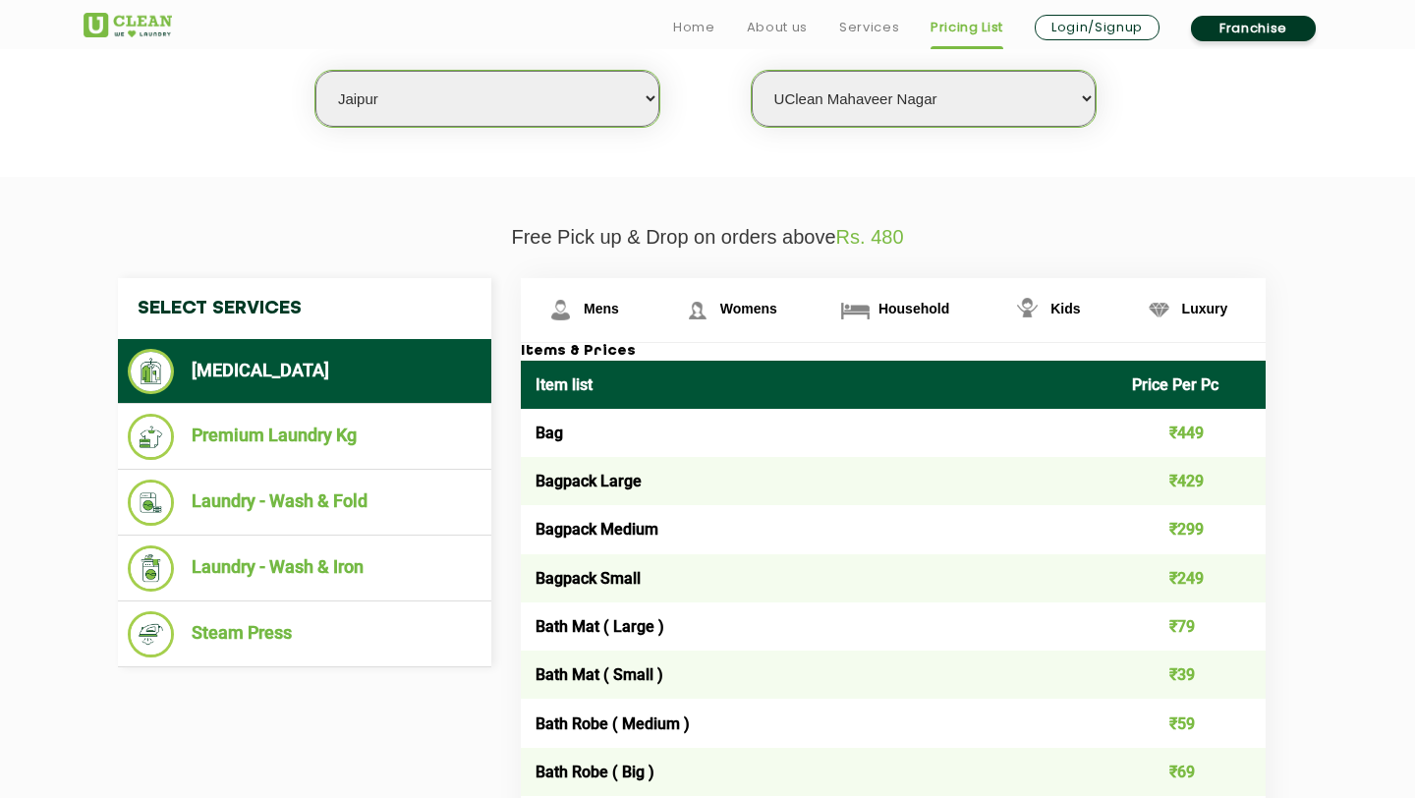
click at [632, 529] on td "Bagpack Medium" at bounding box center [819, 529] width 596 height 48
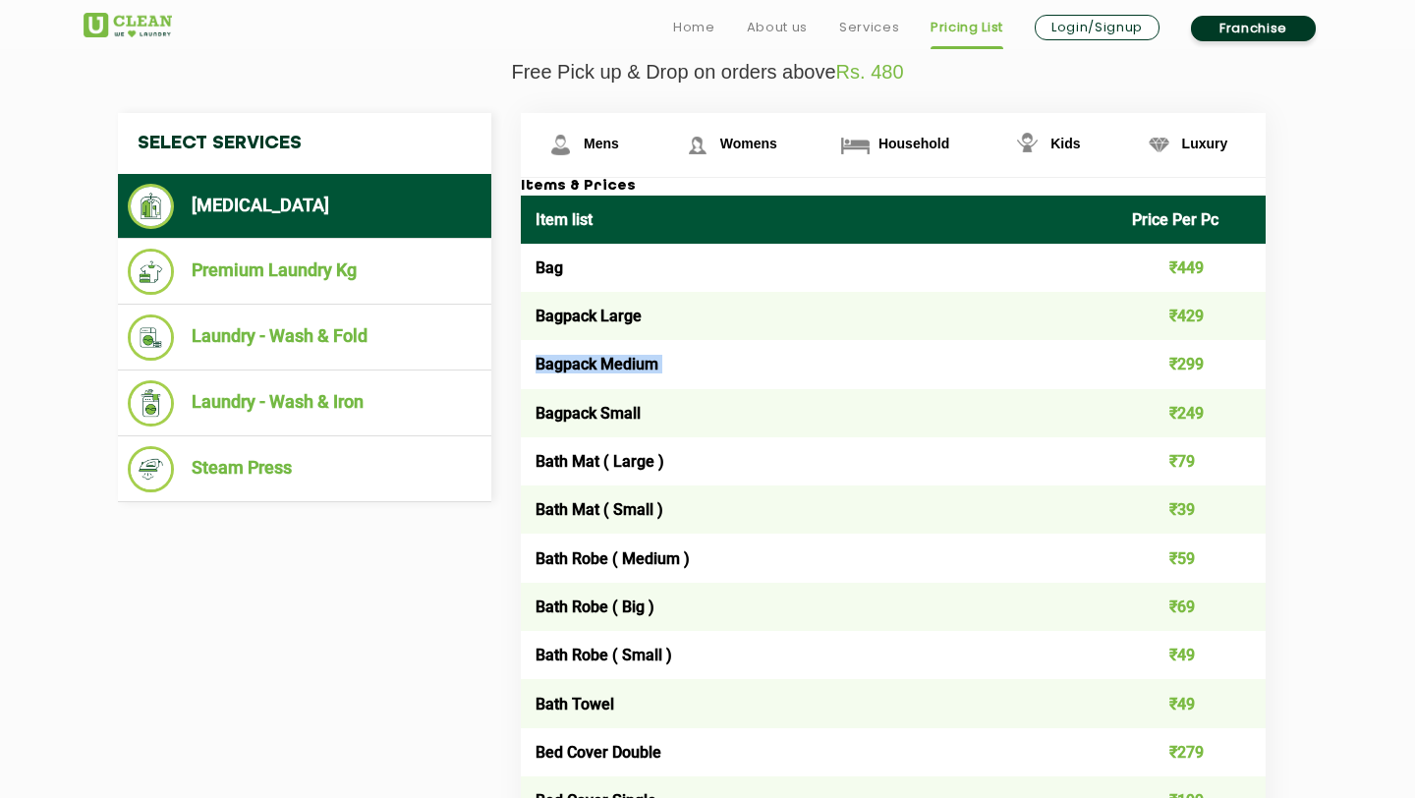
scroll to position [726, 0]
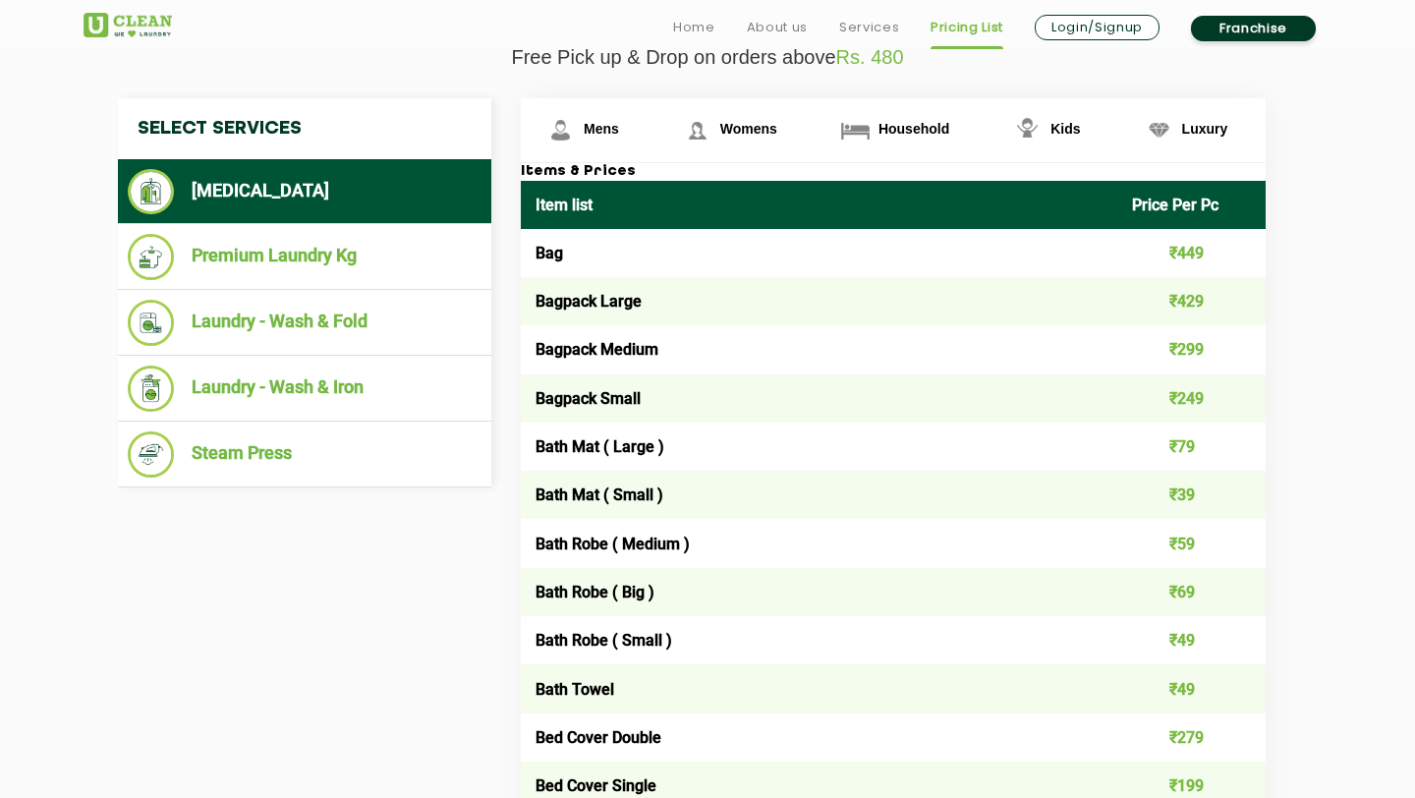
click at [564, 683] on td "Bath Towel" at bounding box center [819, 688] width 596 height 48
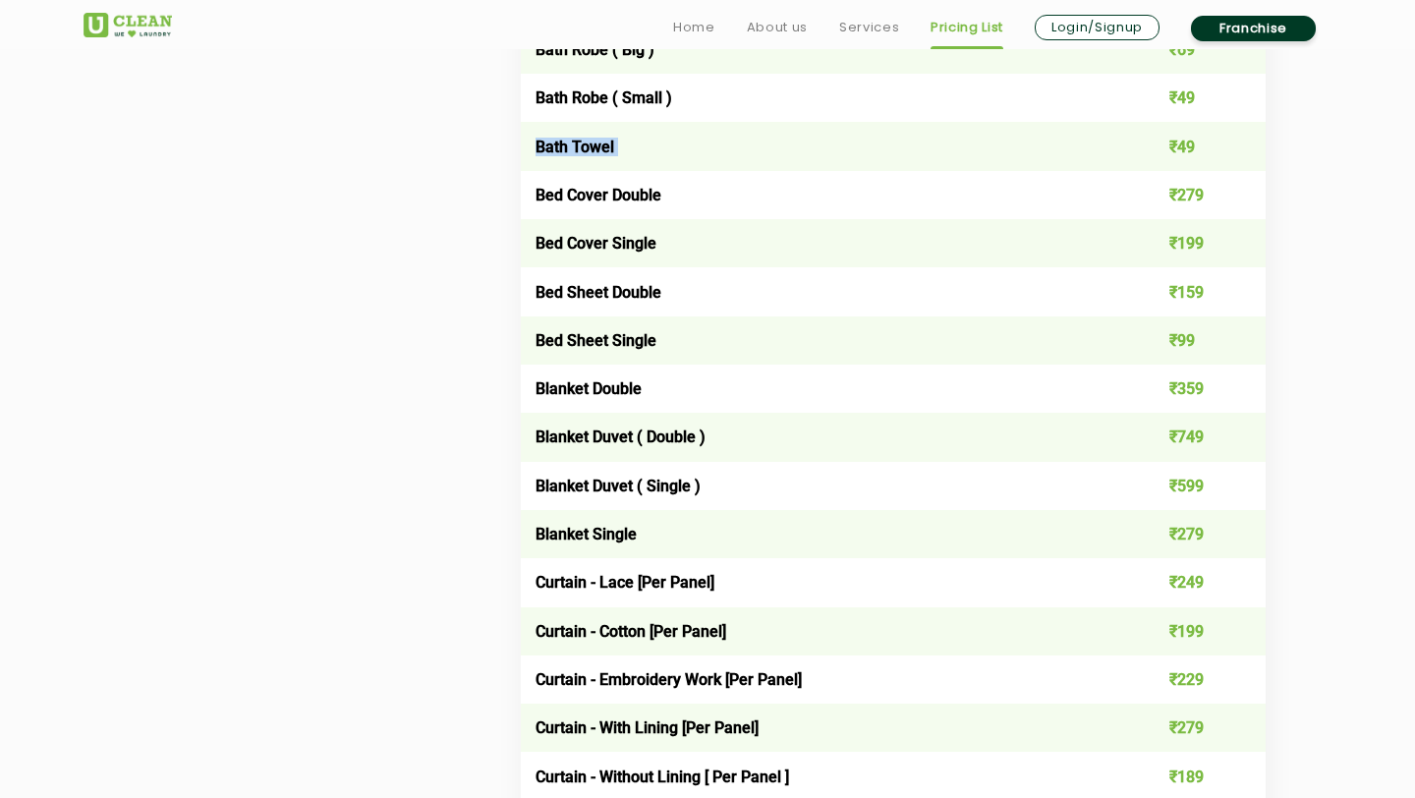
scroll to position [1276, 0]
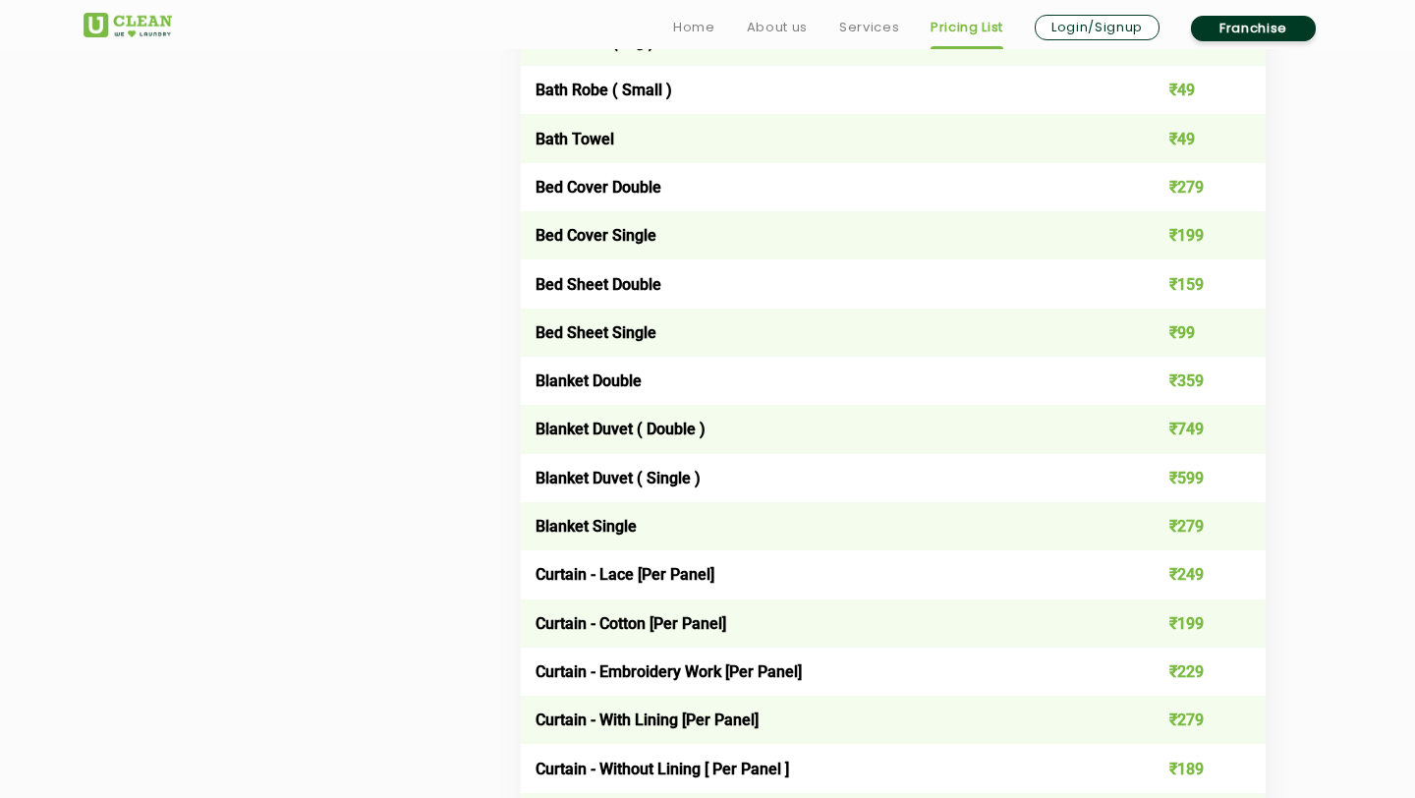
click at [613, 475] on td "Blanket Duvet ( Single )" at bounding box center [819, 478] width 596 height 48
click at [604, 394] on td "Blanket Double" at bounding box center [819, 381] width 596 height 48
click at [604, 390] on td "Blanket Double" at bounding box center [819, 381] width 596 height 48
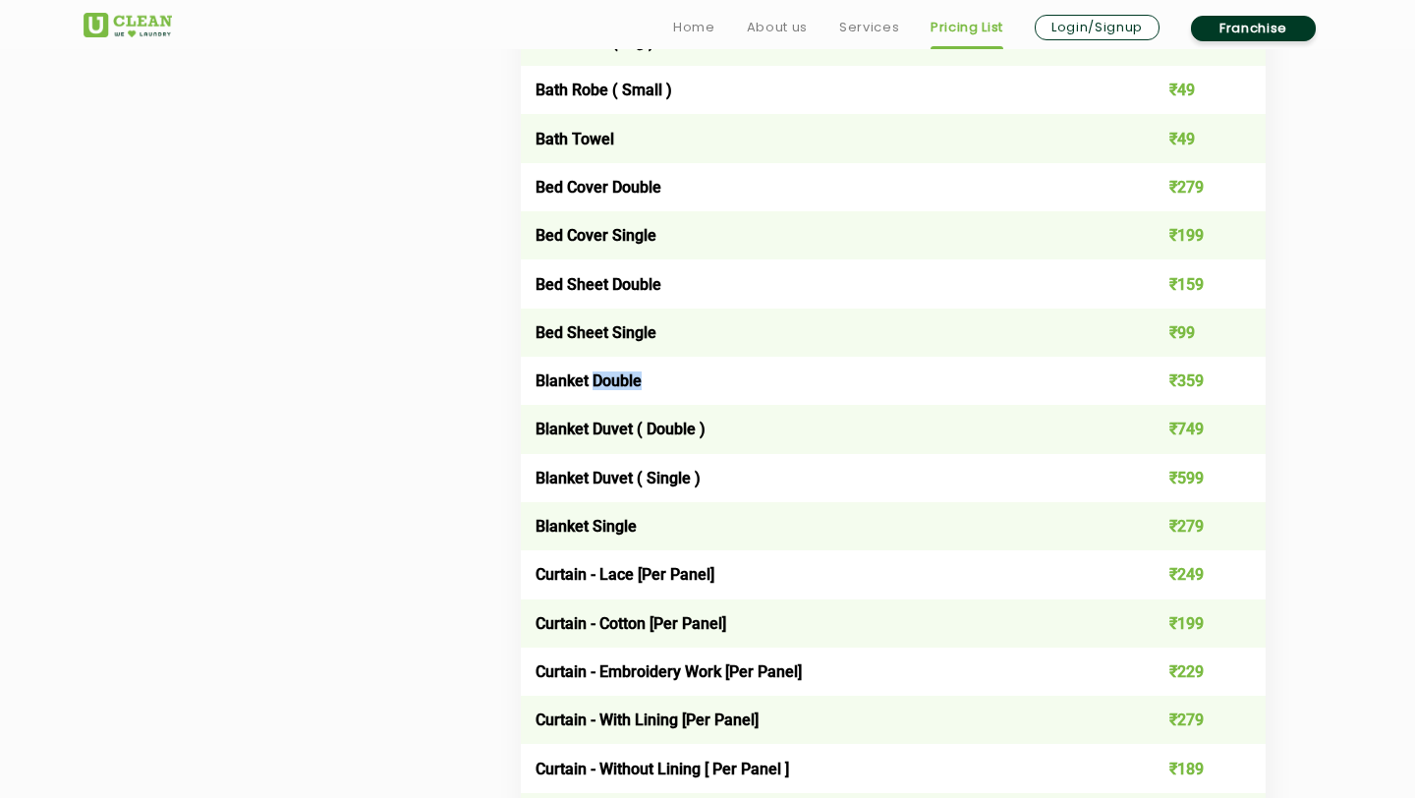
click at [604, 390] on td "Blanket Double" at bounding box center [819, 381] width 596 height 48
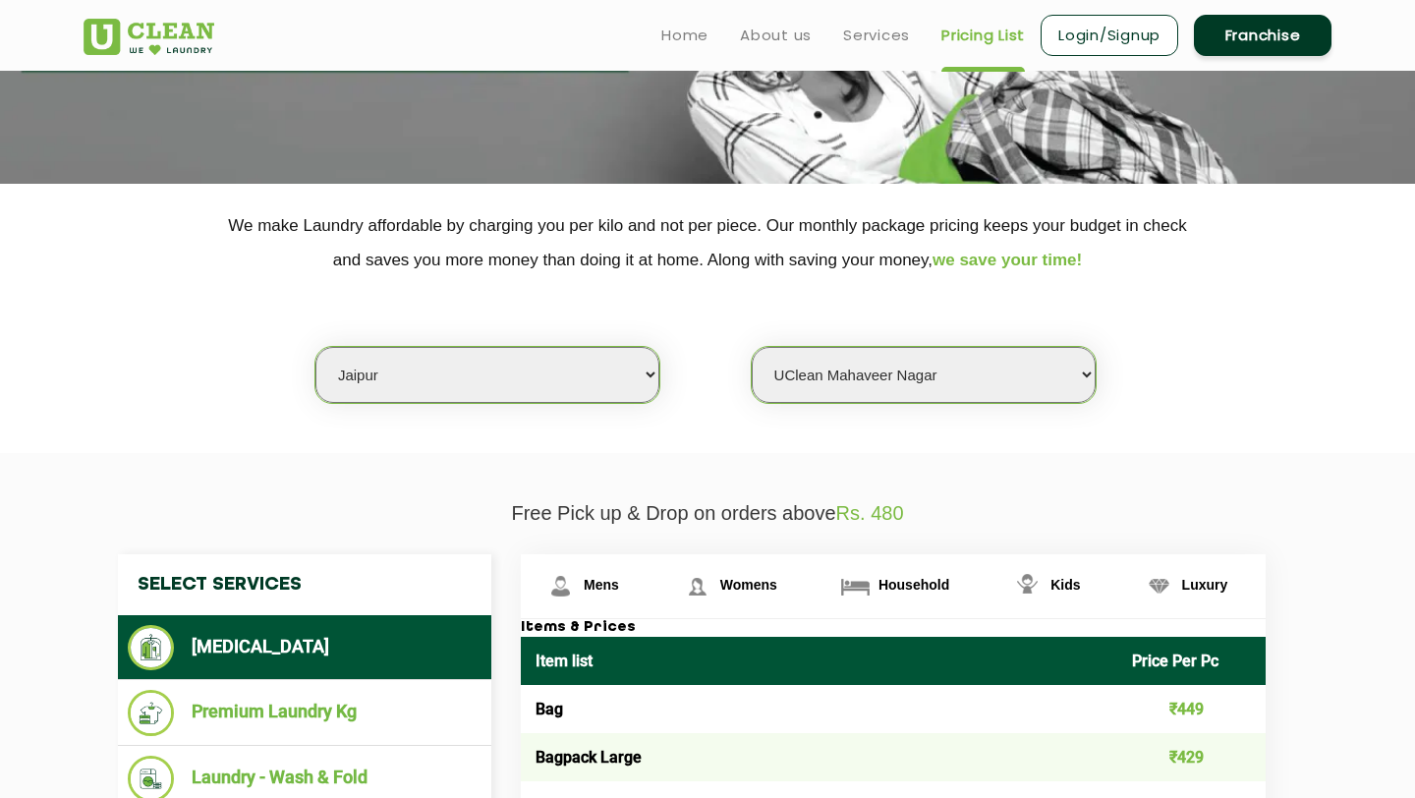
scroll to position [0, 0]
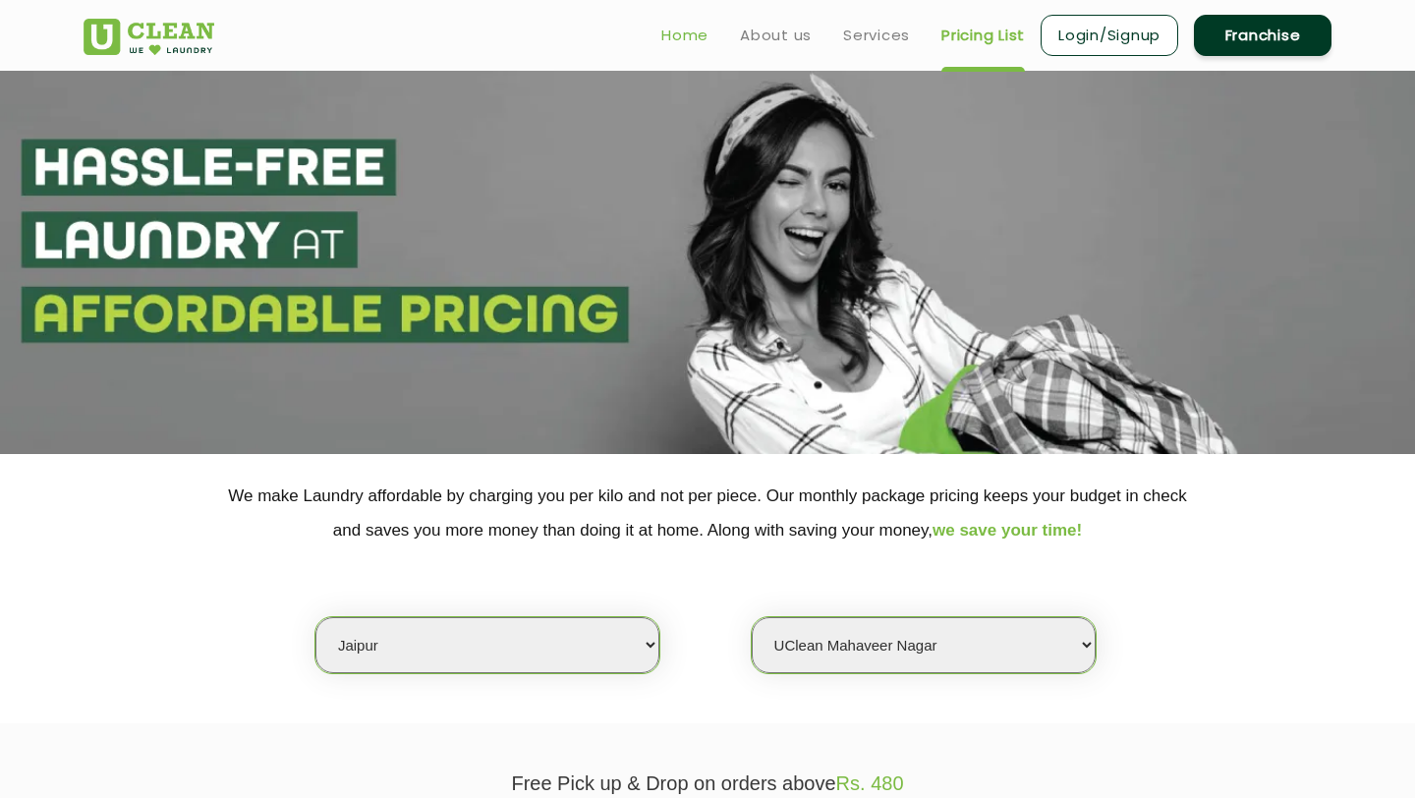
click at [681, 33] on link "Home" at bounding box center [684, 36] width 47 height 24
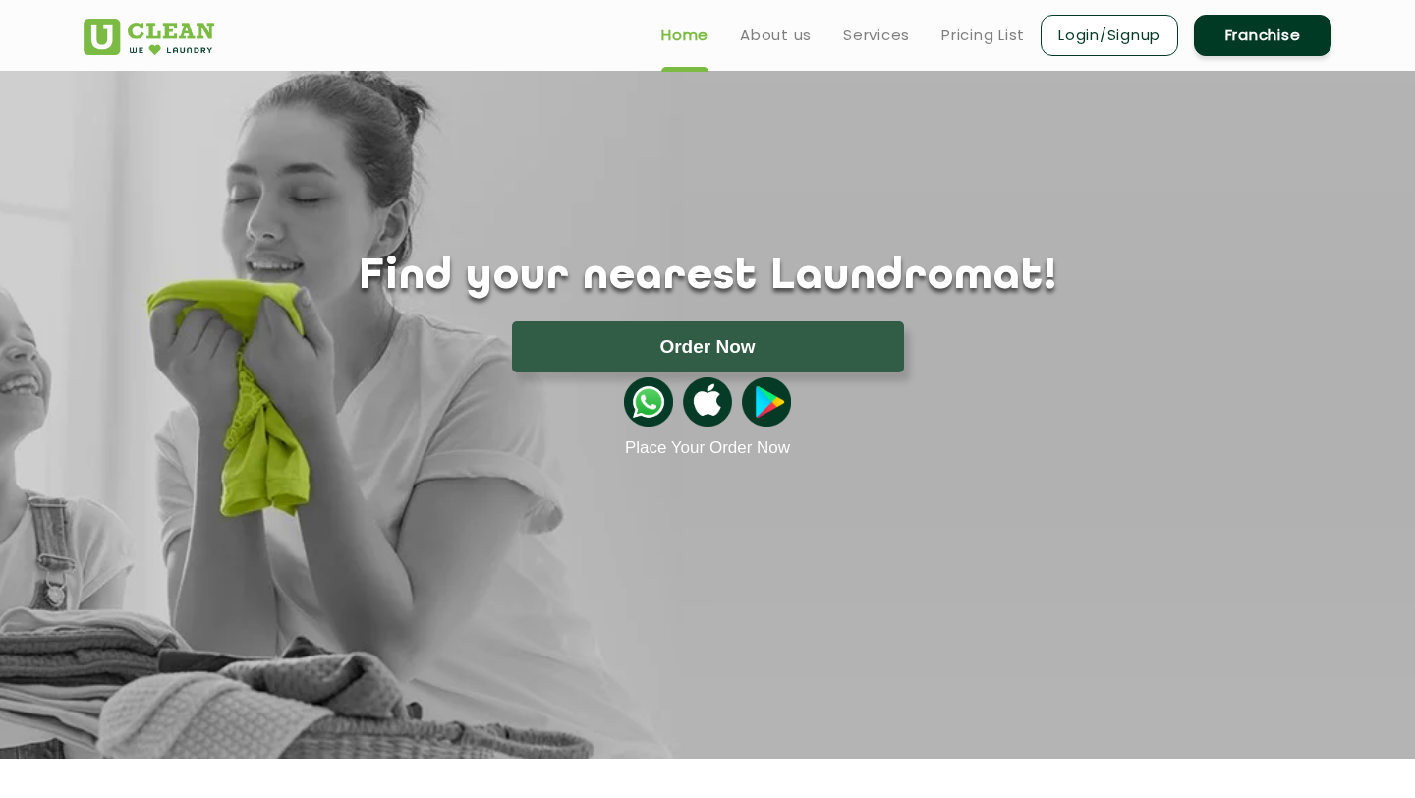
click at [772, 33] on link "About us" at bounding box center [776, 36] width 72 height 24
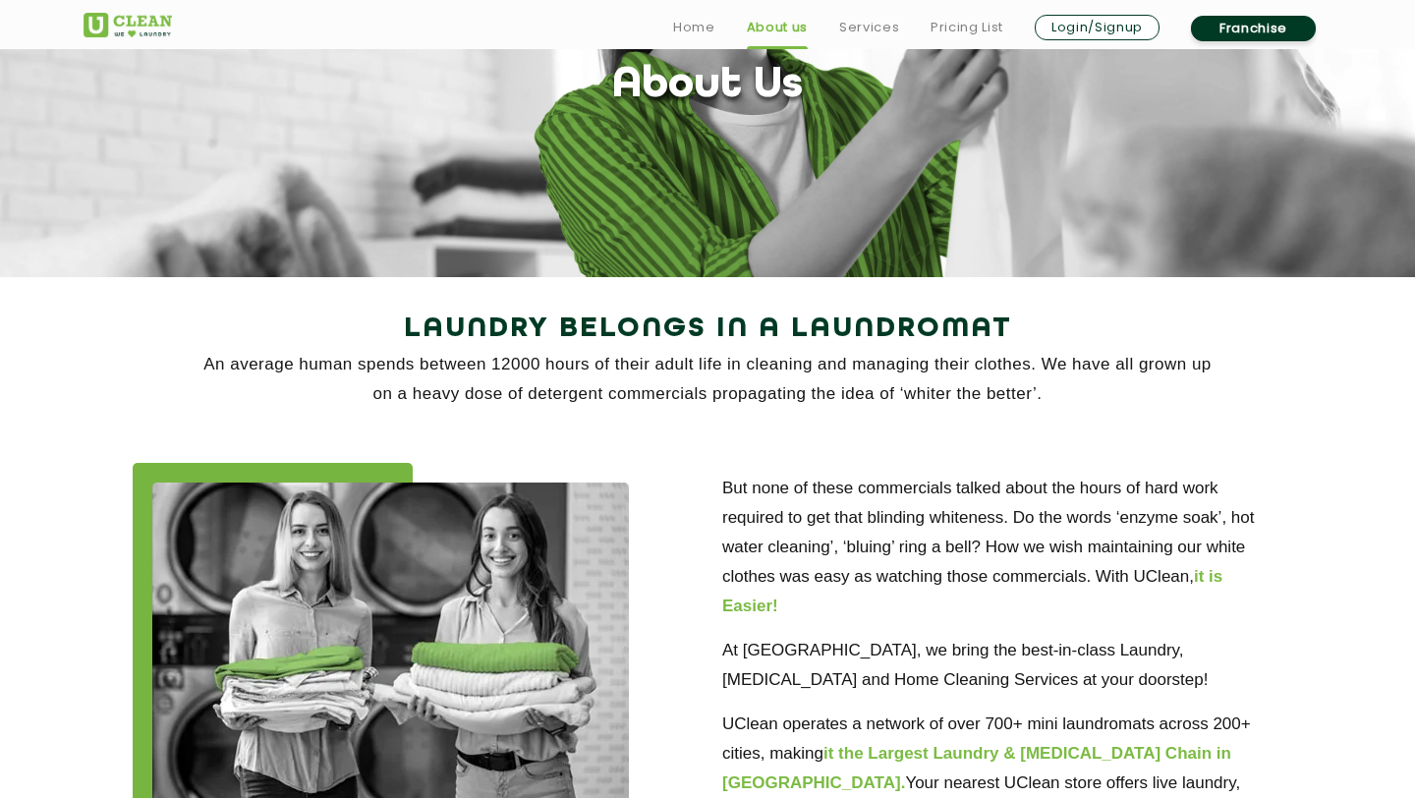
scroll to position [185, 0]
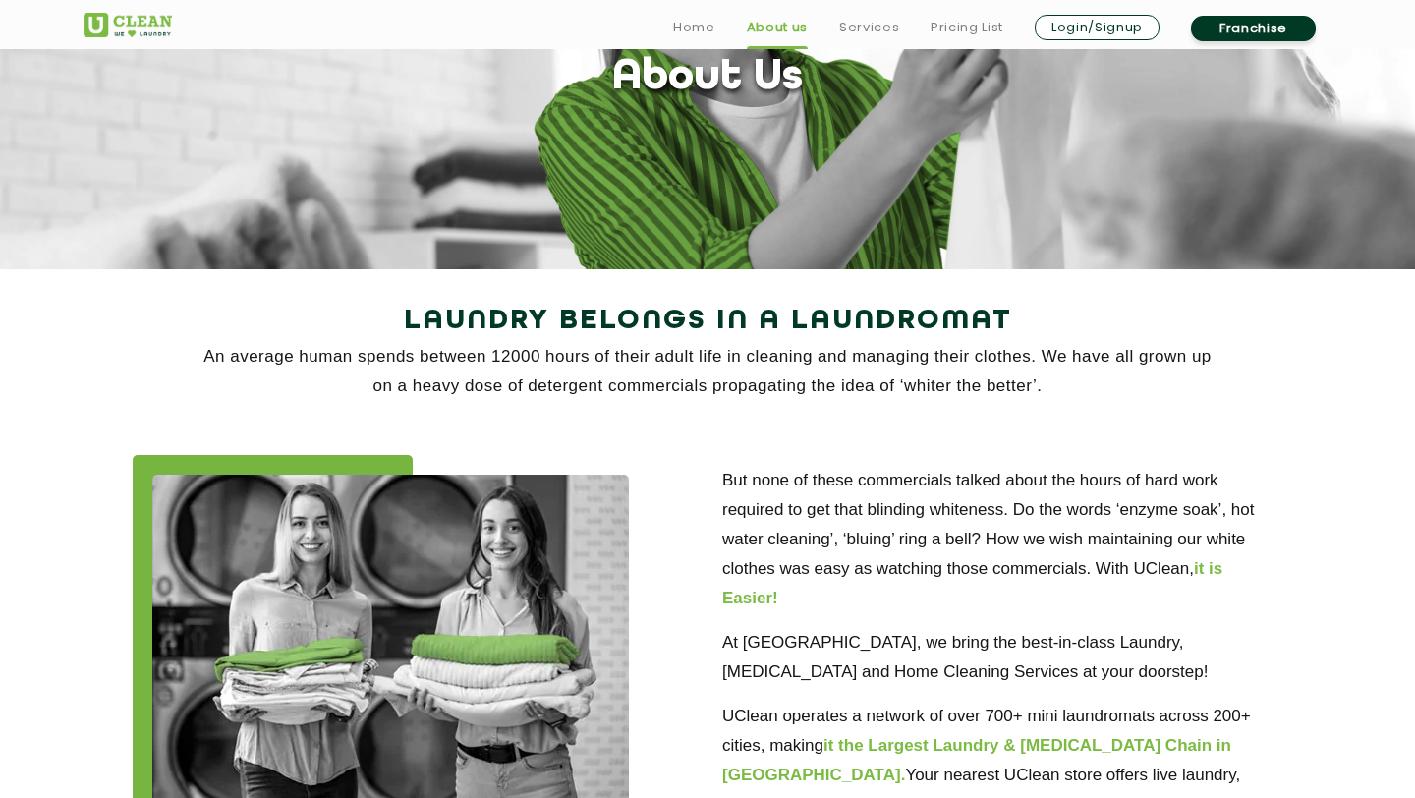
click at [449, 361] on p "An average human spends between 12000 hours of their adult life in cleaning and…" at bounding box center [707, 371] width 1248 height 59
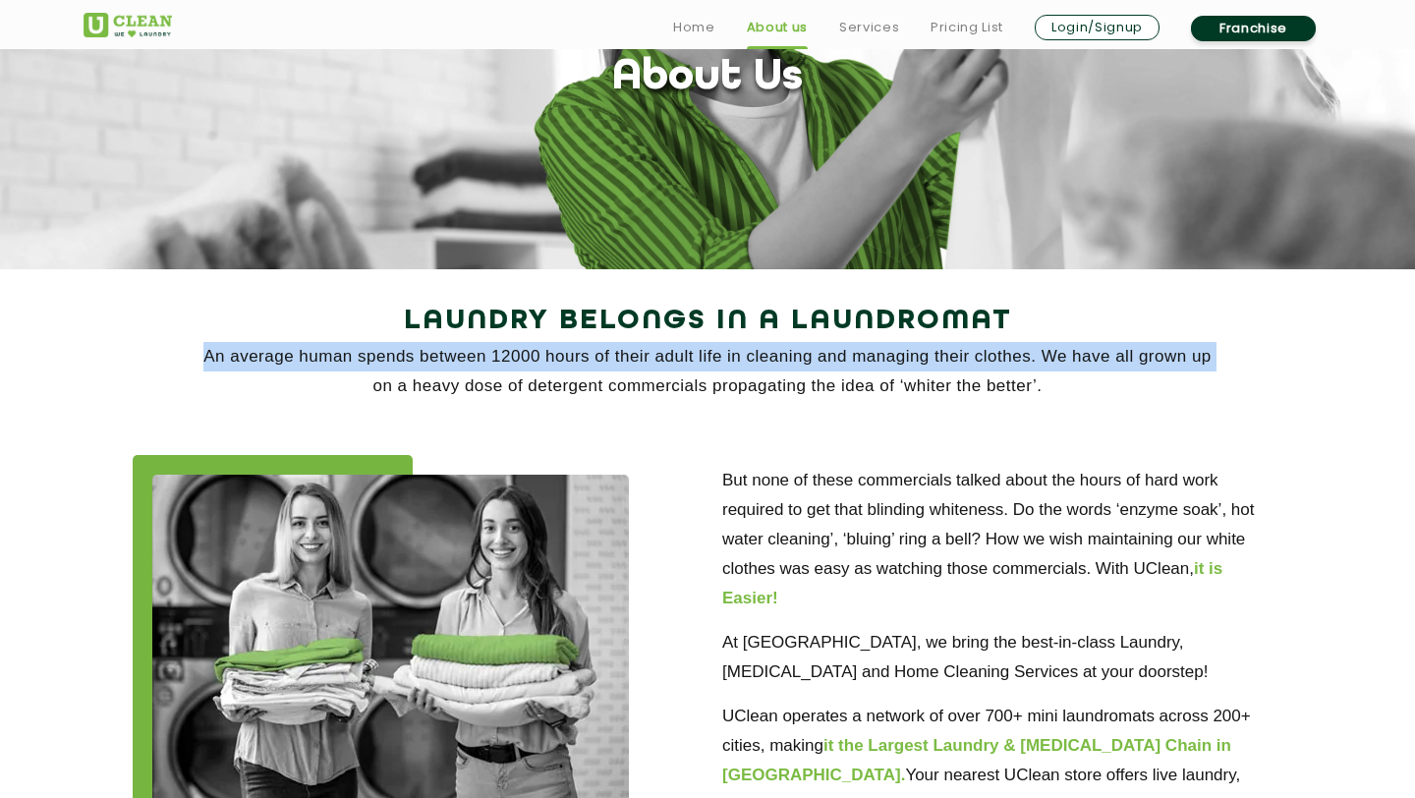
click at [449, 361] on p "An average human spends between 12000 hours of their adult life in cleaning and…" at bounding box center [707, 371] width 1248 height 59
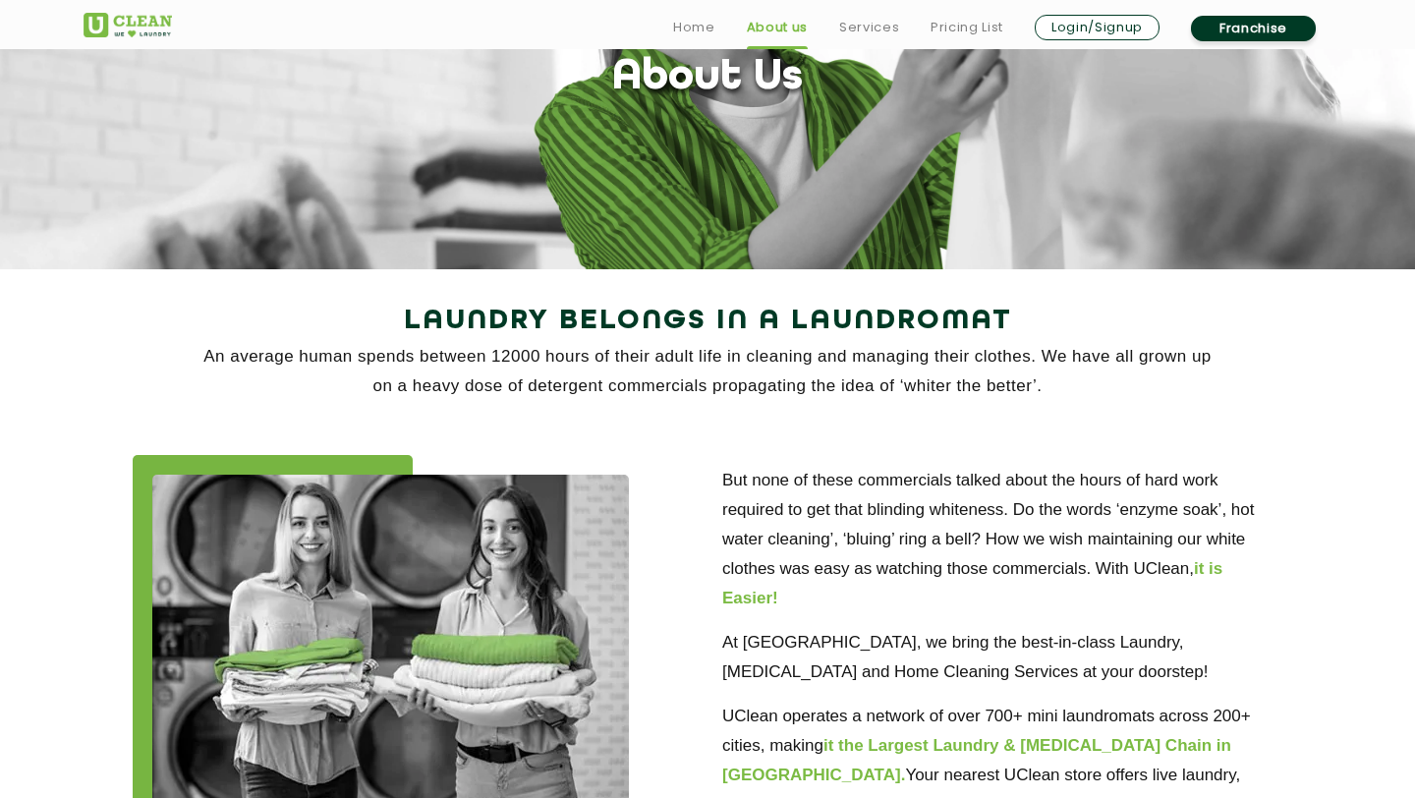
click at [531, 390] on p "An average human spends between 12000 hours of their adult life in cleaning and…" at bounding box center [707, 371] width 1248 height 59
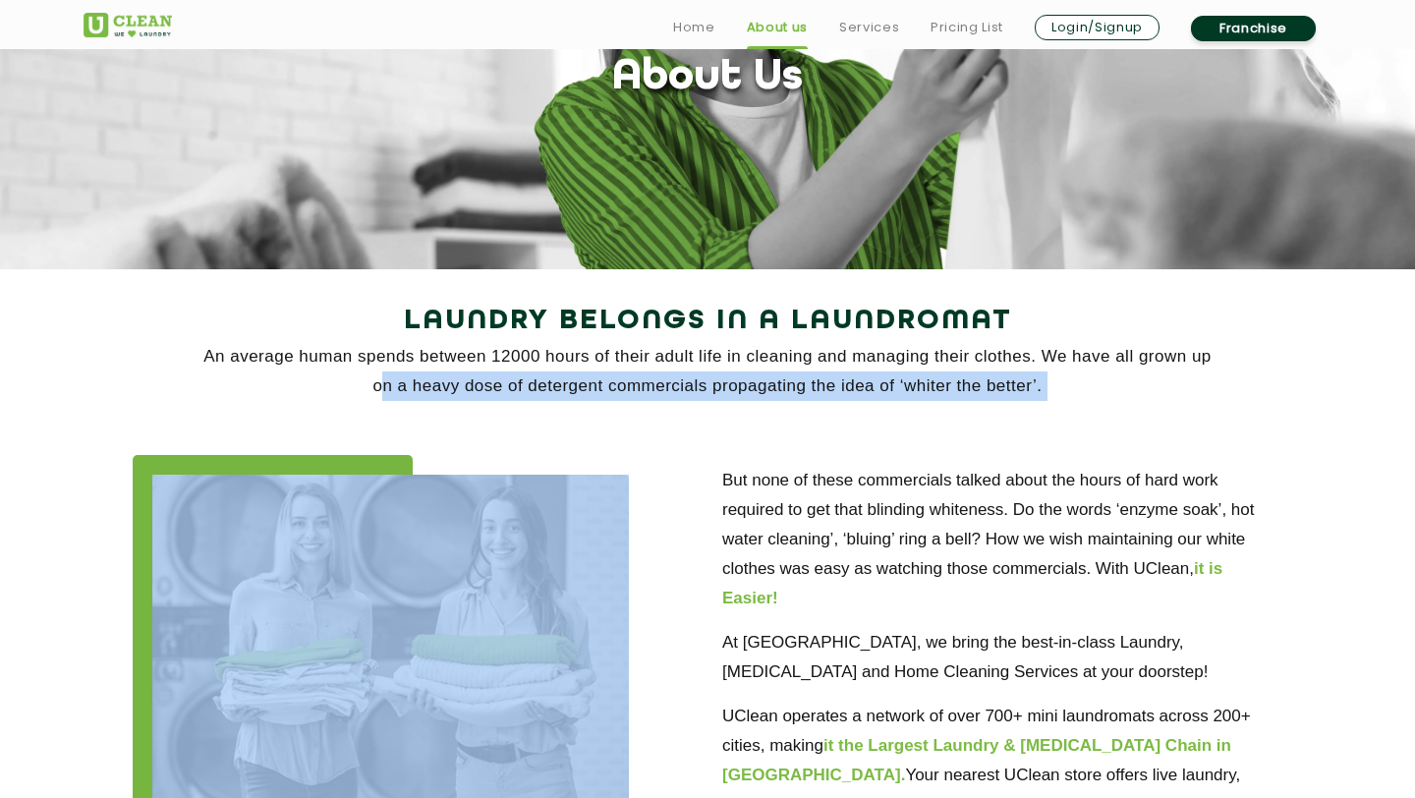
click at [531, 390] on p "An average human spends between 12000 hours of their adult life in cleaning and…" at bounding box center [707, 371] width 1248 height 59
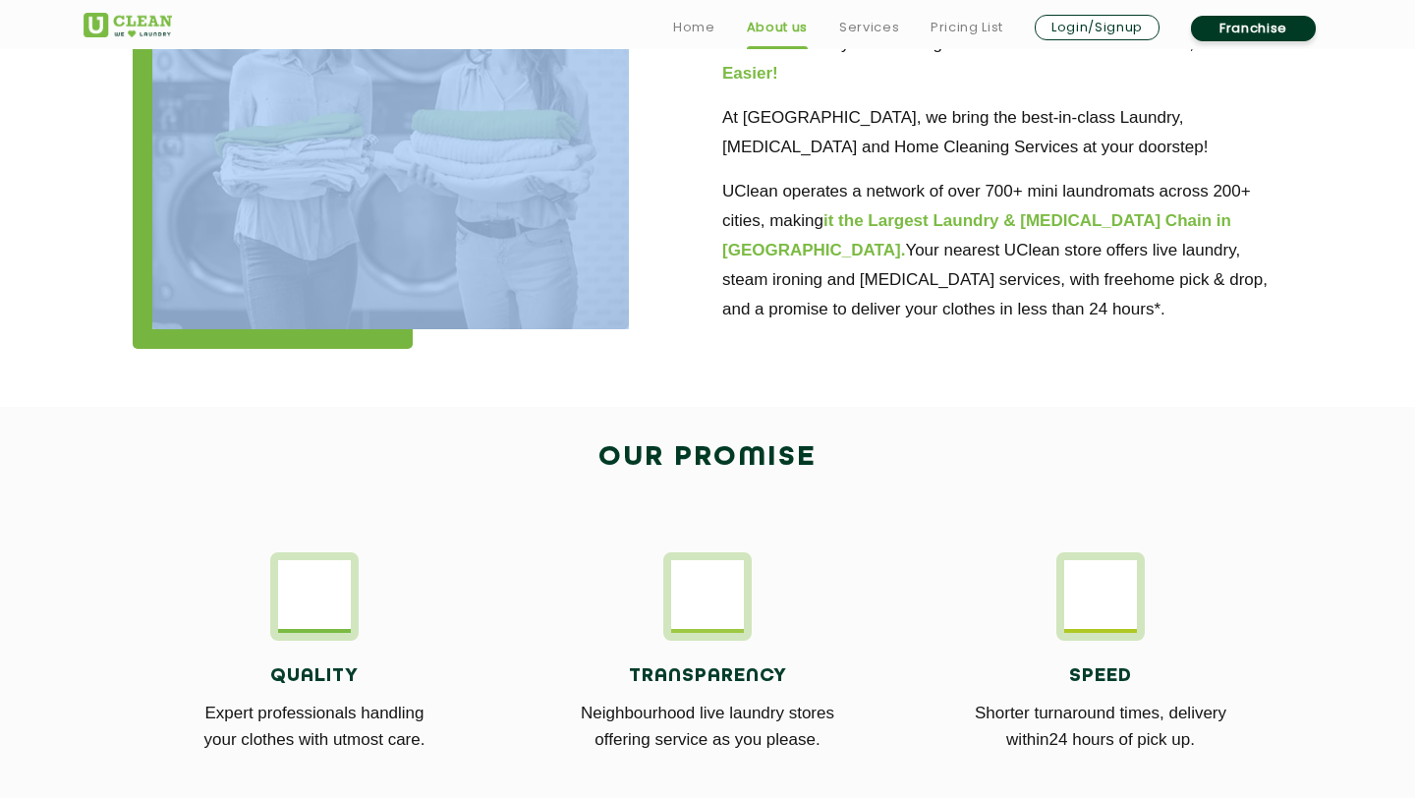
scroll to position [1142, 0]
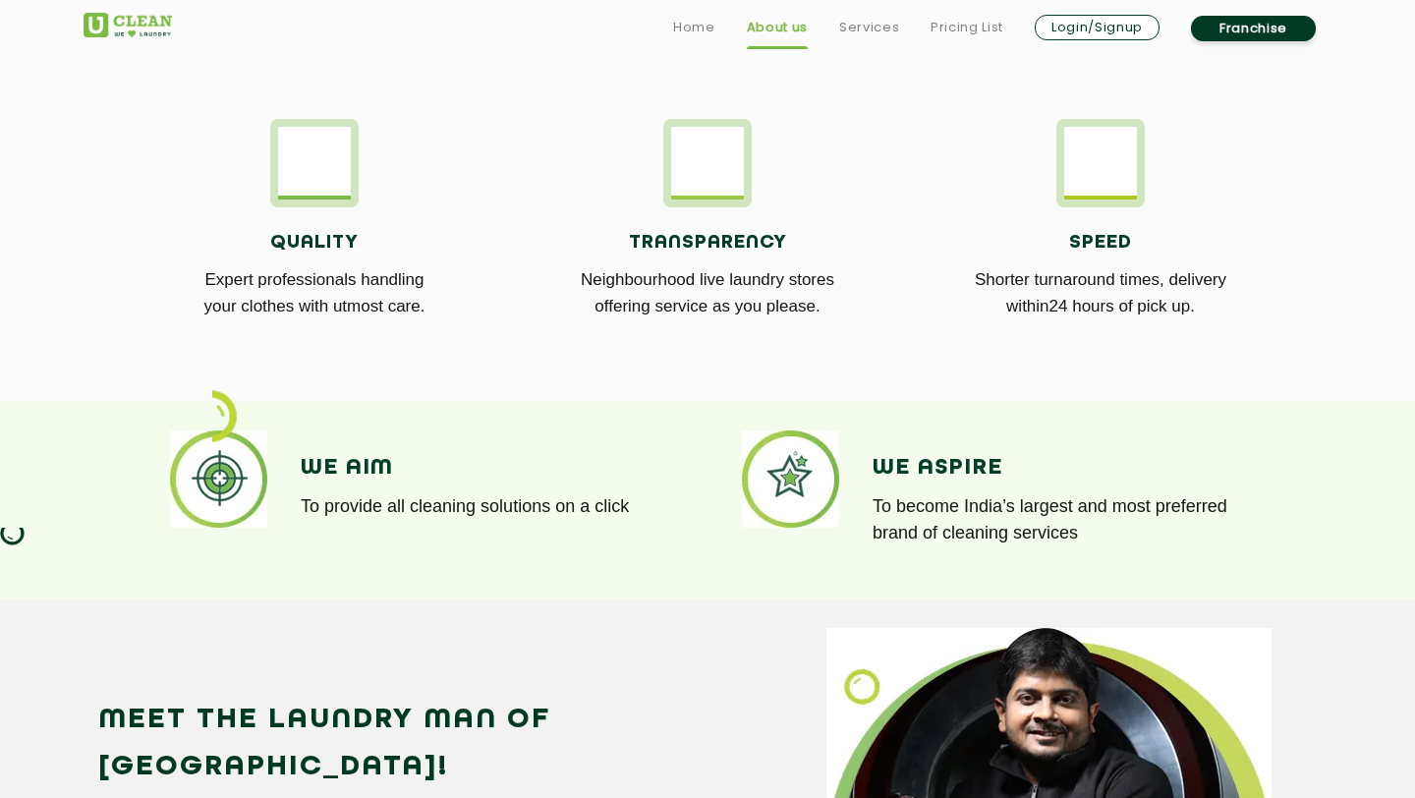
click at [355, 289] on p "Expert professionals handling your clothes with utmost care." at bounding box center [314, 292] width 363 height 53
click at [612, 291] on p "Neighbourhood live laundry stores offering service as you please." at bounding box center [707, 292] width 363 height 53
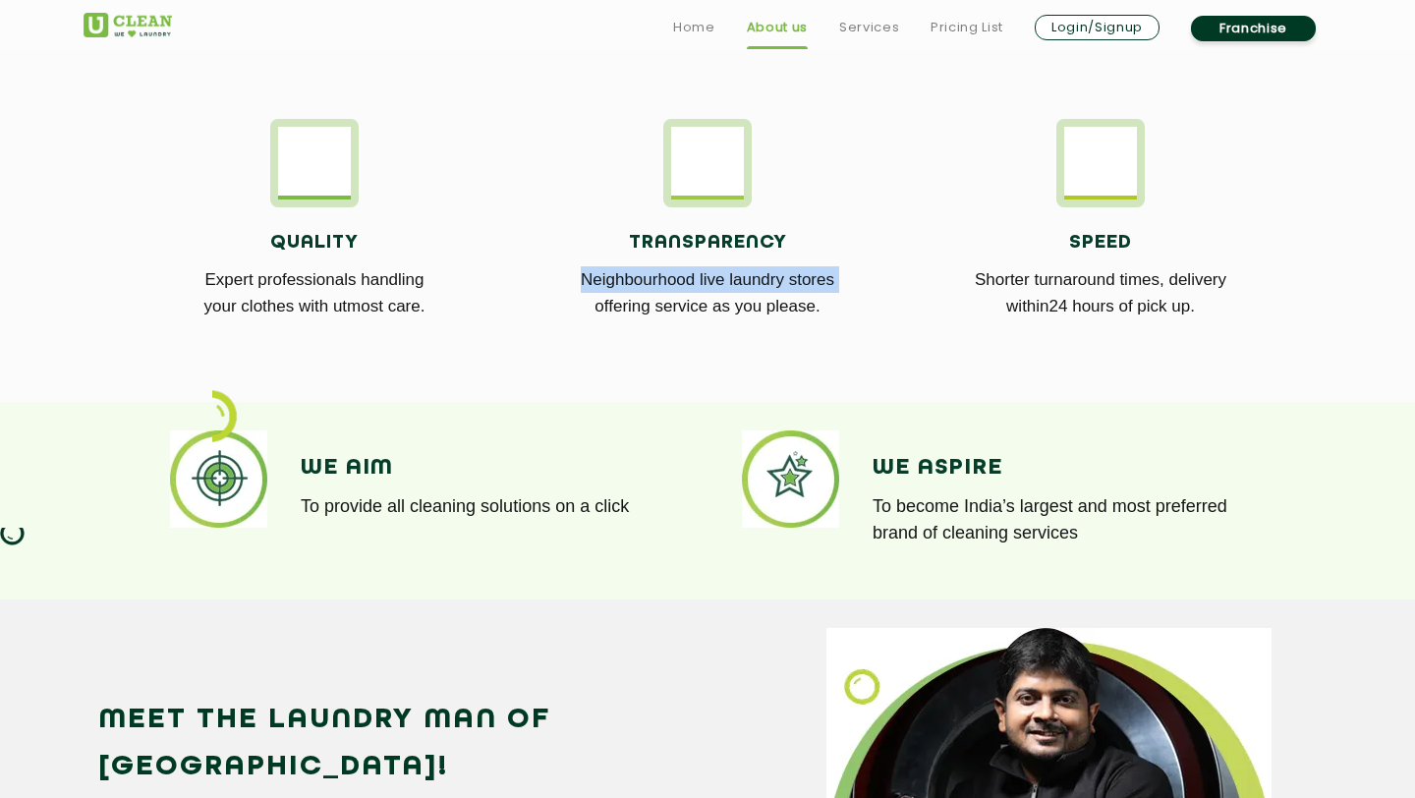
click at [612, 291] on p "Neighbourhood live laundry stores offering service as you please." at bounding box center [707, 292] width 363 height 53
click at [642, 307] on p "Neighbourhood live laundry stores offering service as you please." at bounding box center [707, 292] width 363 height 53
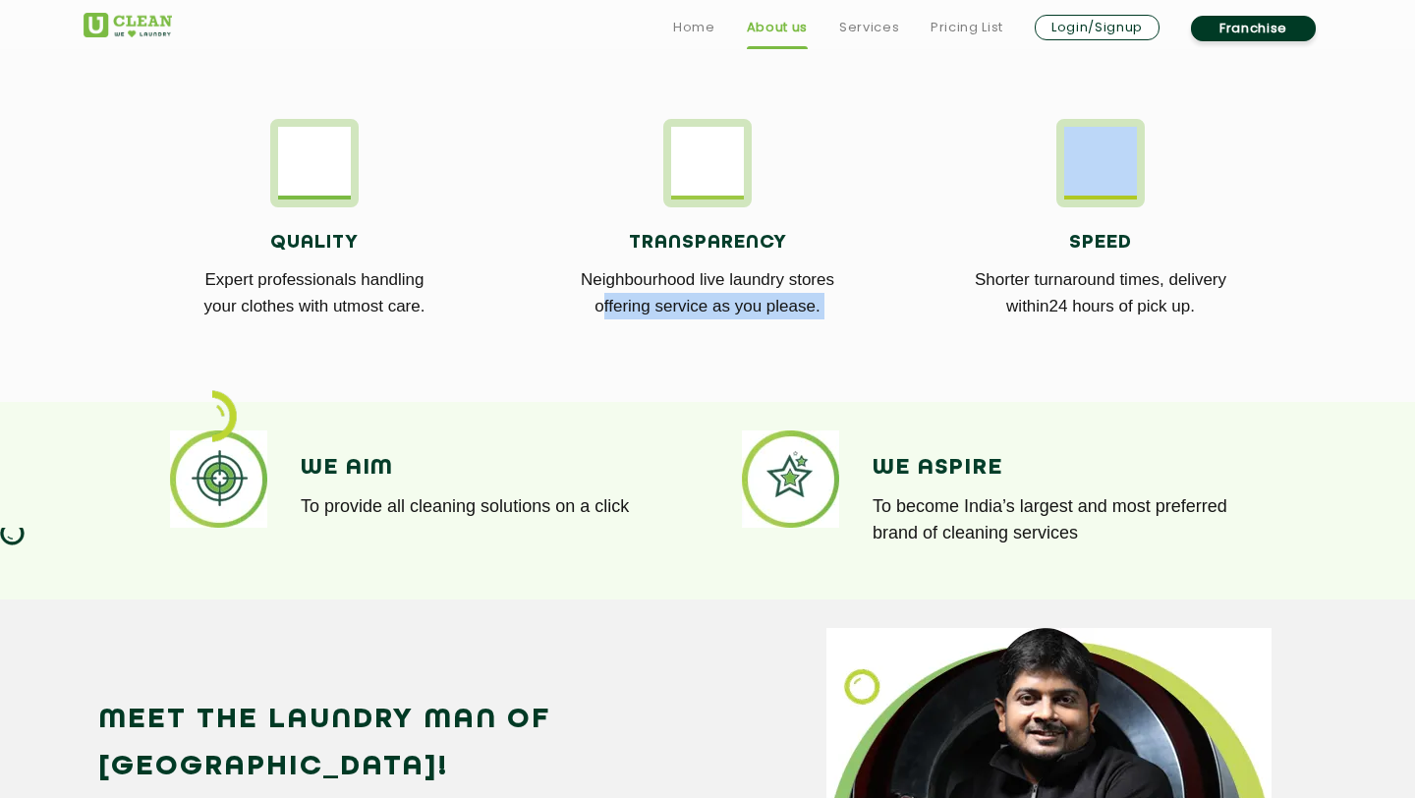
click at [642, 307] on p "Neighbourhood live laundry stores offering service as you please." at bounding box center [707, 292] width 363 height 53
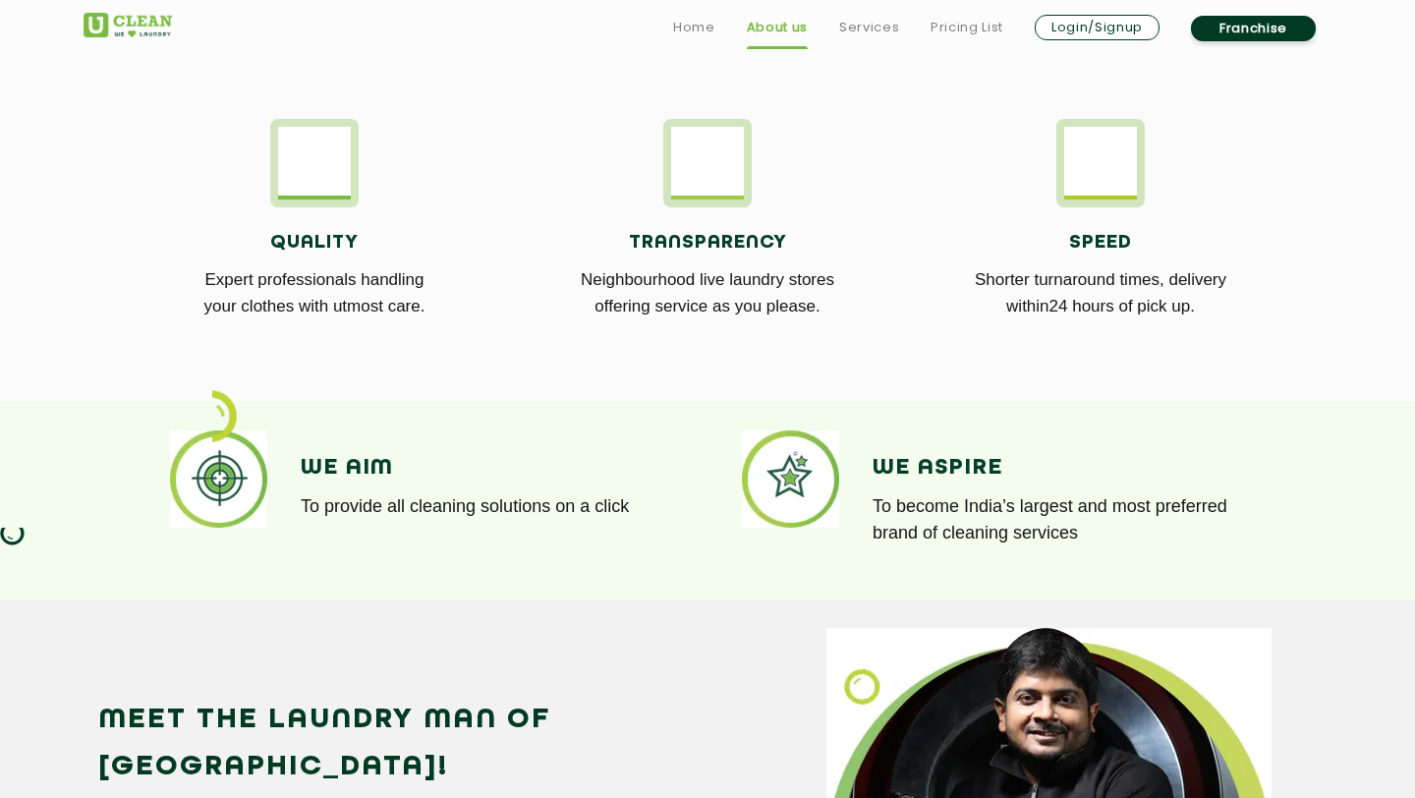
click at [1070, 283] on p "Shorter turnaround times, delivery within24 hours of pick up." at bounding box center [1099, 292] width 363 height 53
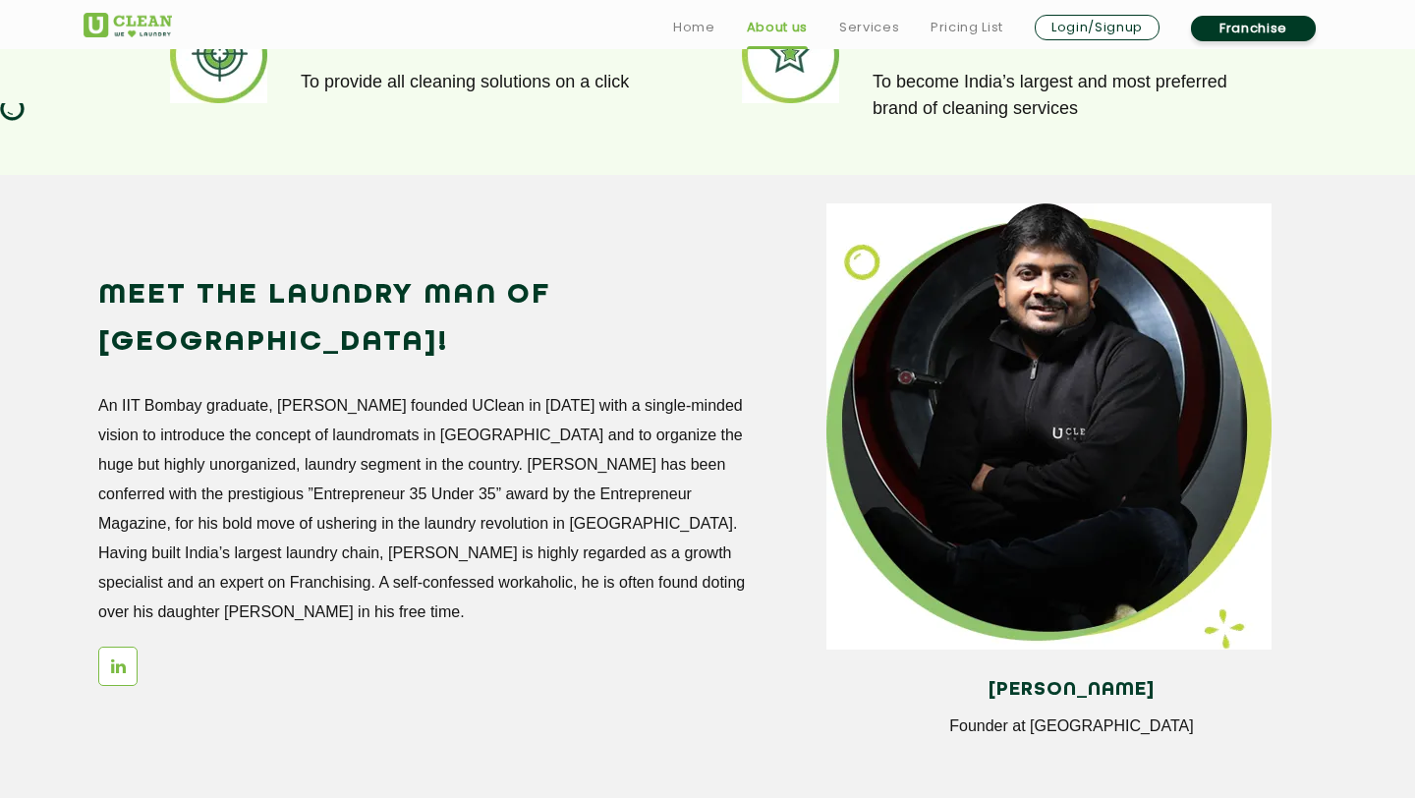
scroll to position [1572, 0]
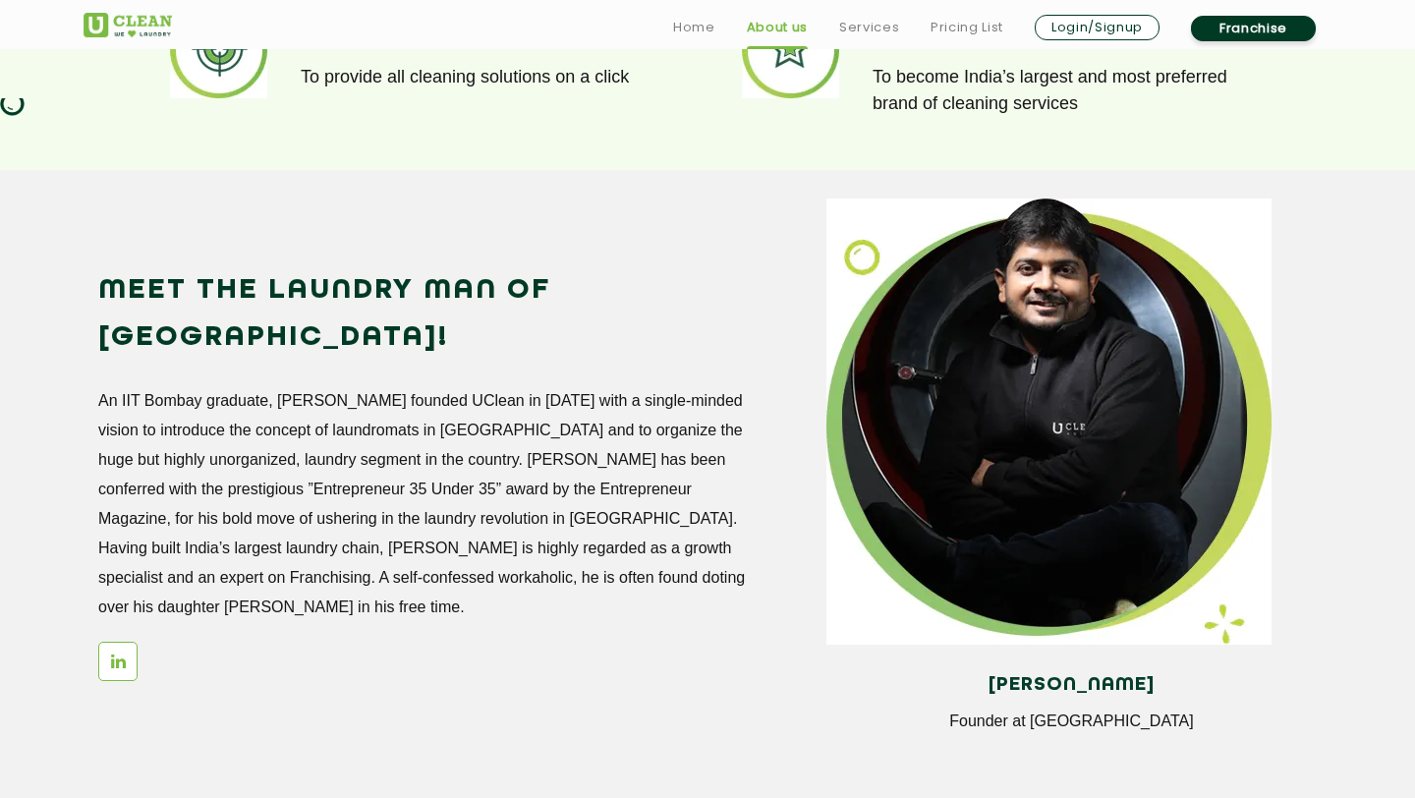
click at [265, 386] on p "An IIT Bombay graduate, Arunabh founded UClean in October 2016 with a single-mi…" at bounding box center [422, 504] width 649 height 236
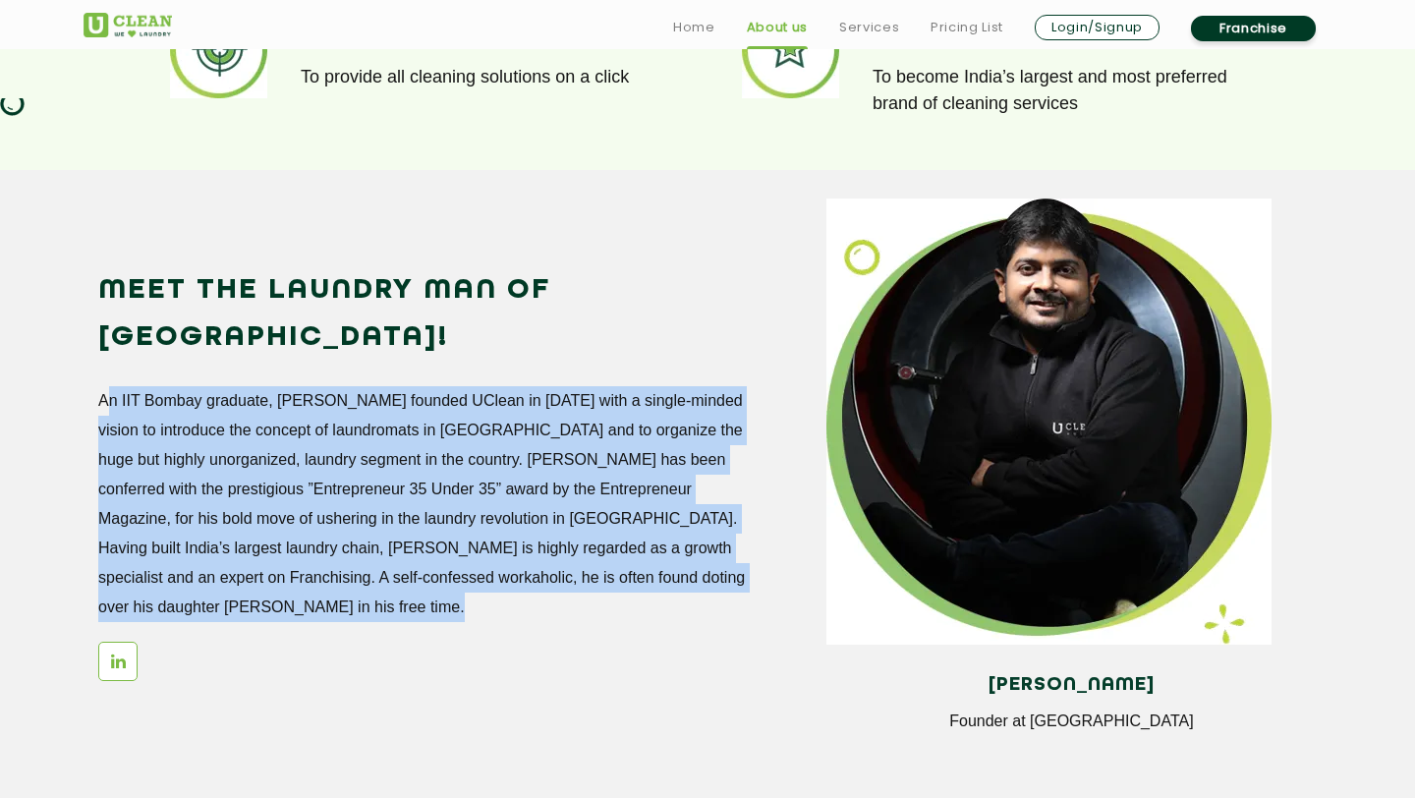
click at [265, 386] on p "An IIT Bombay graduate, Arunabh founded UClean in October 2016 with a single-mi…" at bounding box center [422, 504] width 649 height 236
click at [280, 448] on p "An IIT Bombay graduate, Arunabh founded UClean in October 2016 with a single-mi…" at bounding box center [422, 504] width 649 height 236
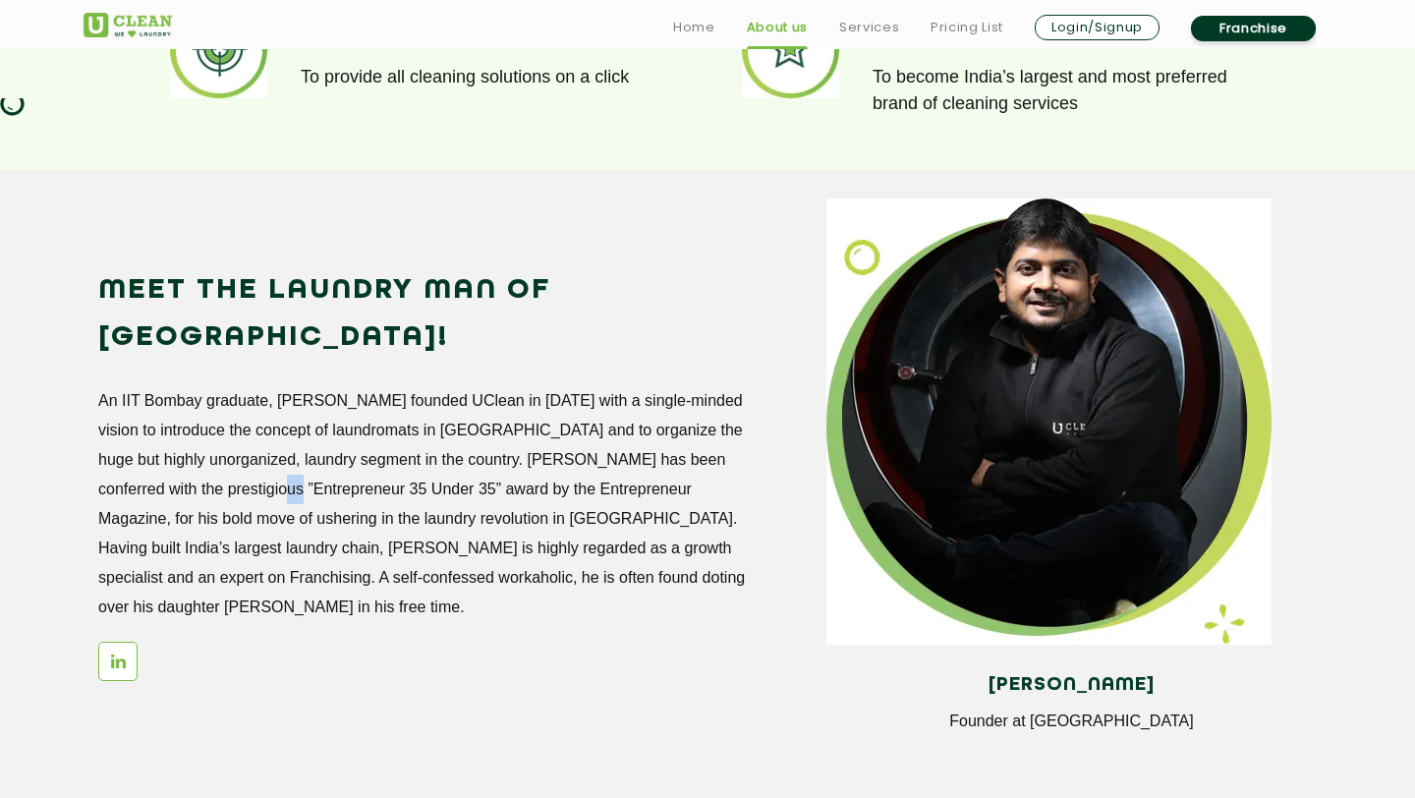
click at [280, 448] on p "An IIT Bombay graduate, Arunabh founded UClean in October 2016 with a single-mi…" at bounding box center [422, 504] width 649 height 236
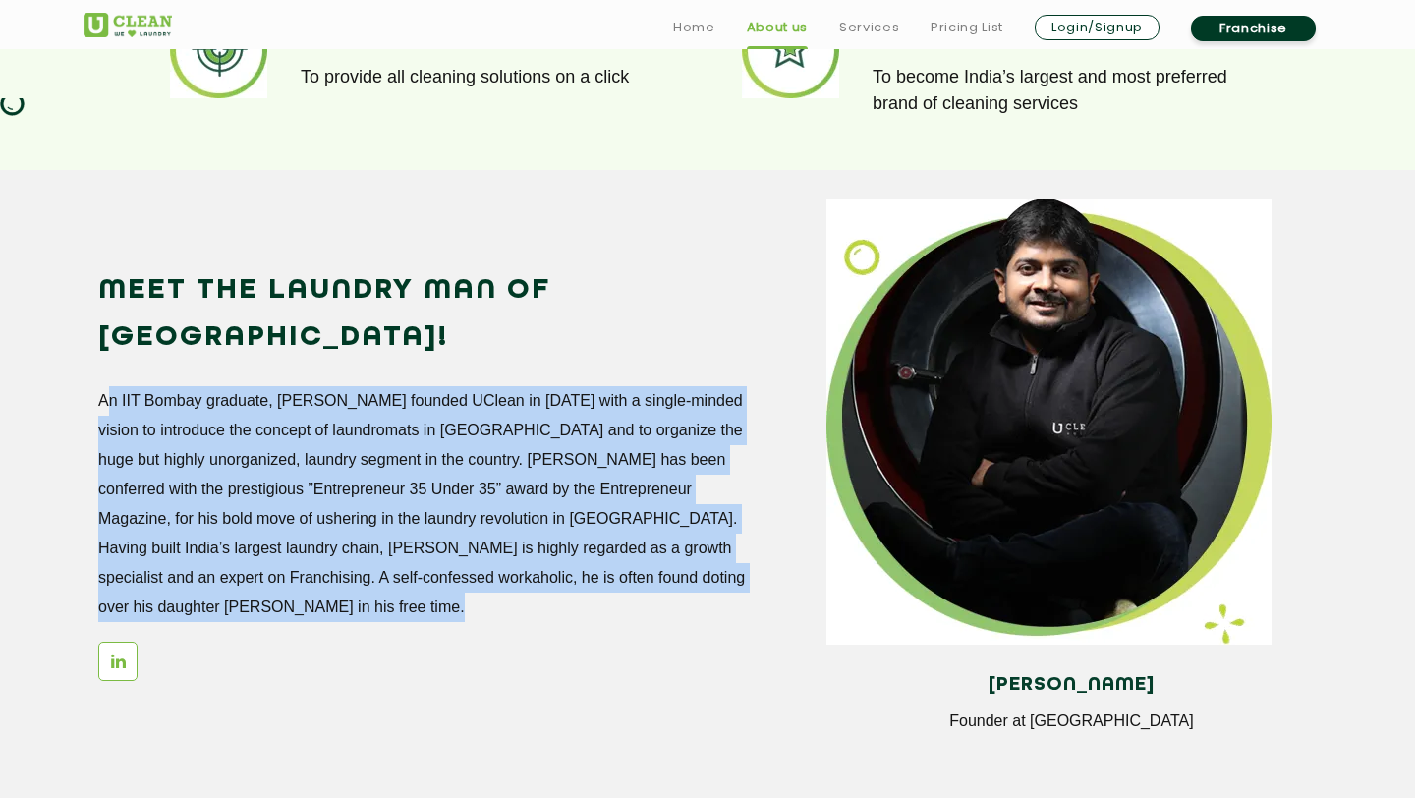
click at [280, 448] on p "An IIT Bombay graduate, Arunabh founded UClean in October 2016 with a single-mi…" at bounding box center [422, 504] width 649 height 236
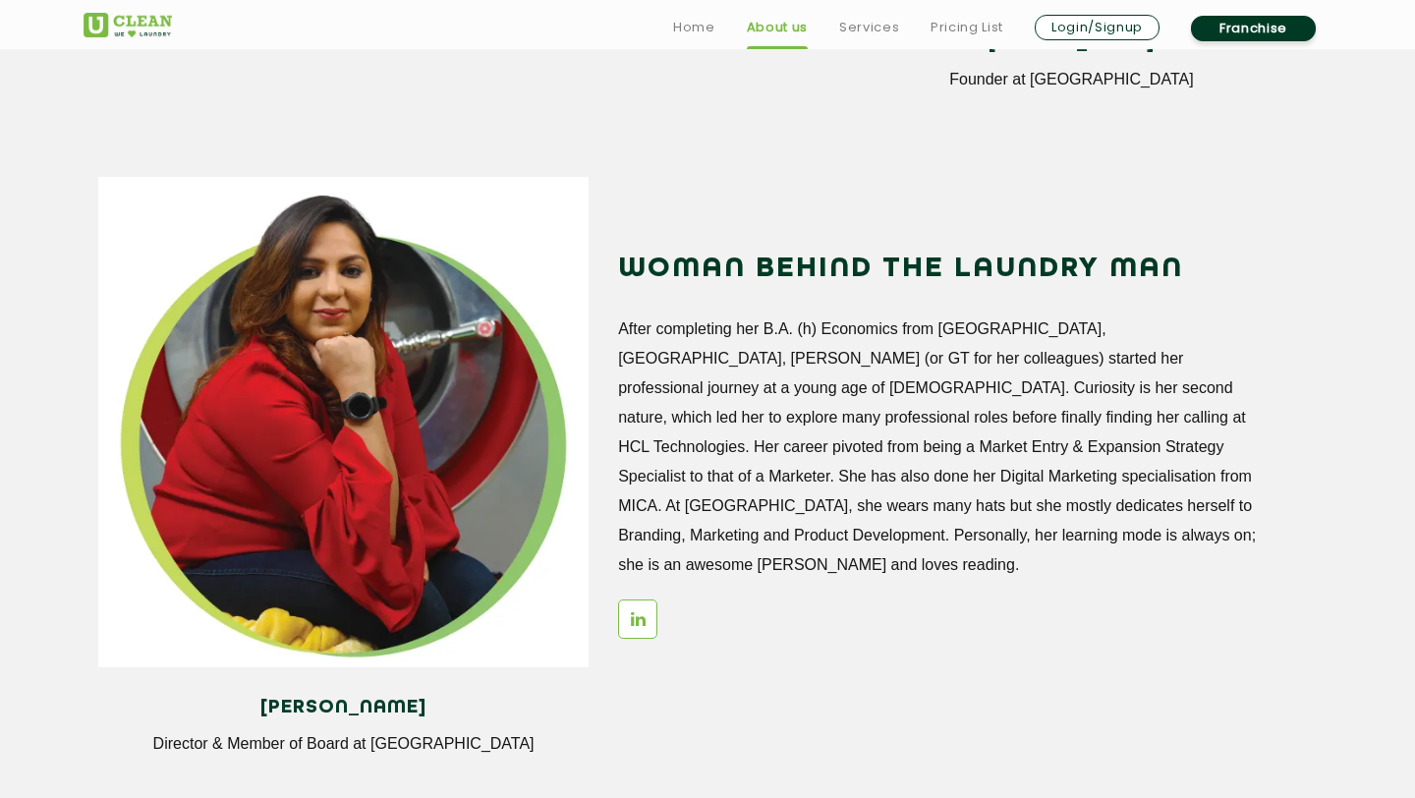
scroll to position [2269, 0]
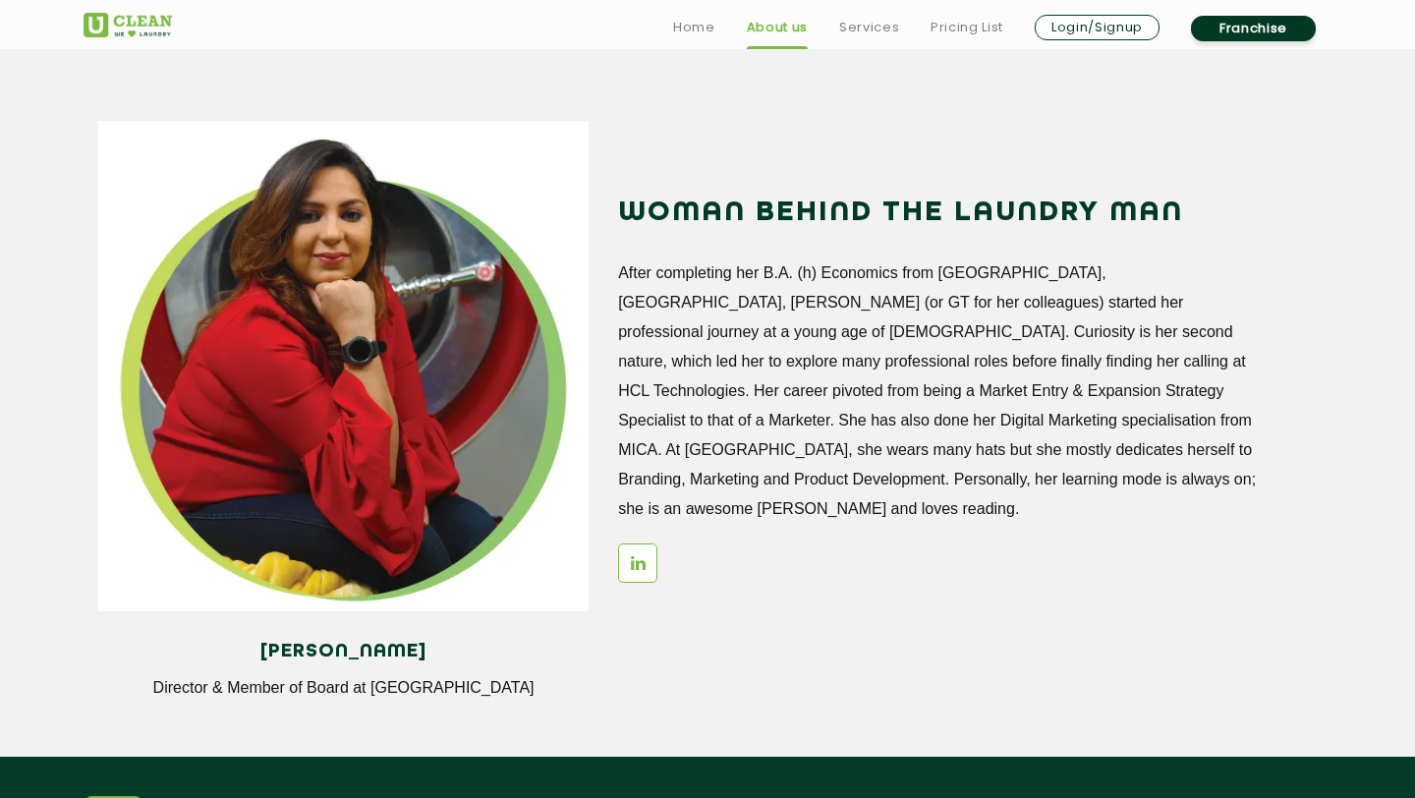
click at [669, 280] on p "After completing her B.A. (h) Economics from Ramjas College, Delhi University, …" at bounding box center [942, 390] width 649 height 265
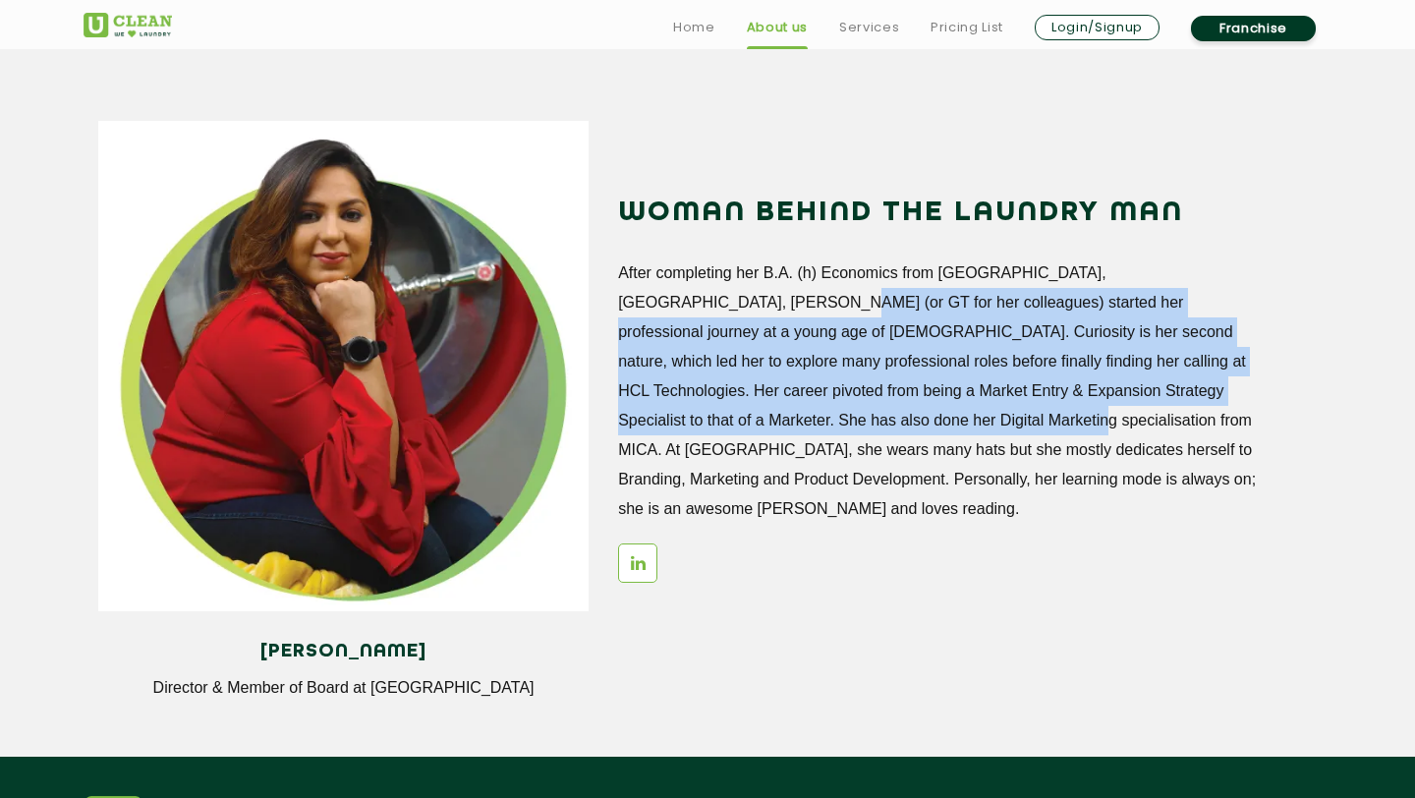
drag, startPoint x: 634, startPoint y: 304, endPoint x: 794, endPoint y: 425, distance: 201.2
click at [794, 425] on p "After completing her B.A. (h) Economics from Ramjas College, Delhi University, …" at bounding box center [942, 390] width 649 height 265
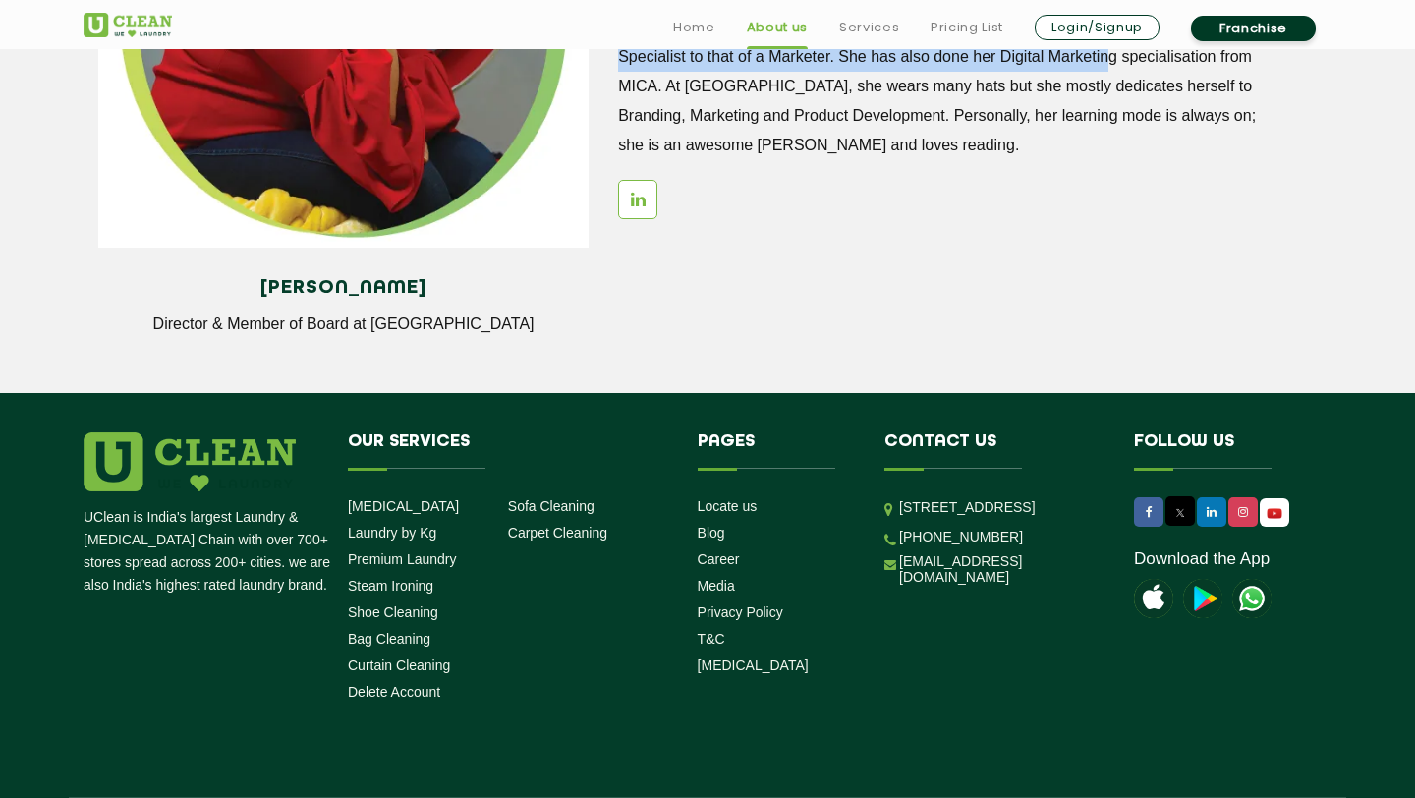
scroll to position [2699, 0]
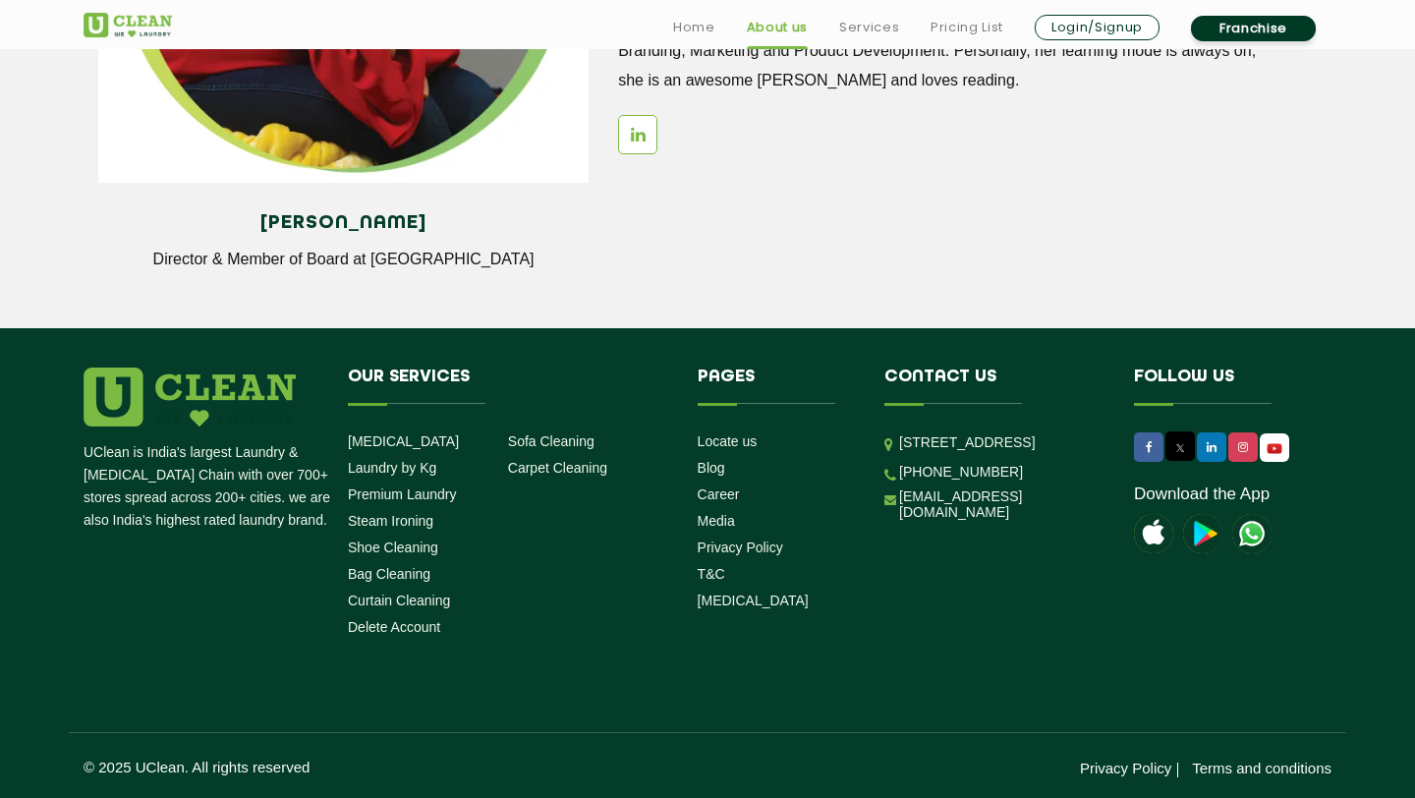
click at [259, 477] on p "UClean is India's largest Laundry & [MEDICAL_DATA] Chain with over 700+ stores …" at bounding box center [208, 486] width 250 height 90
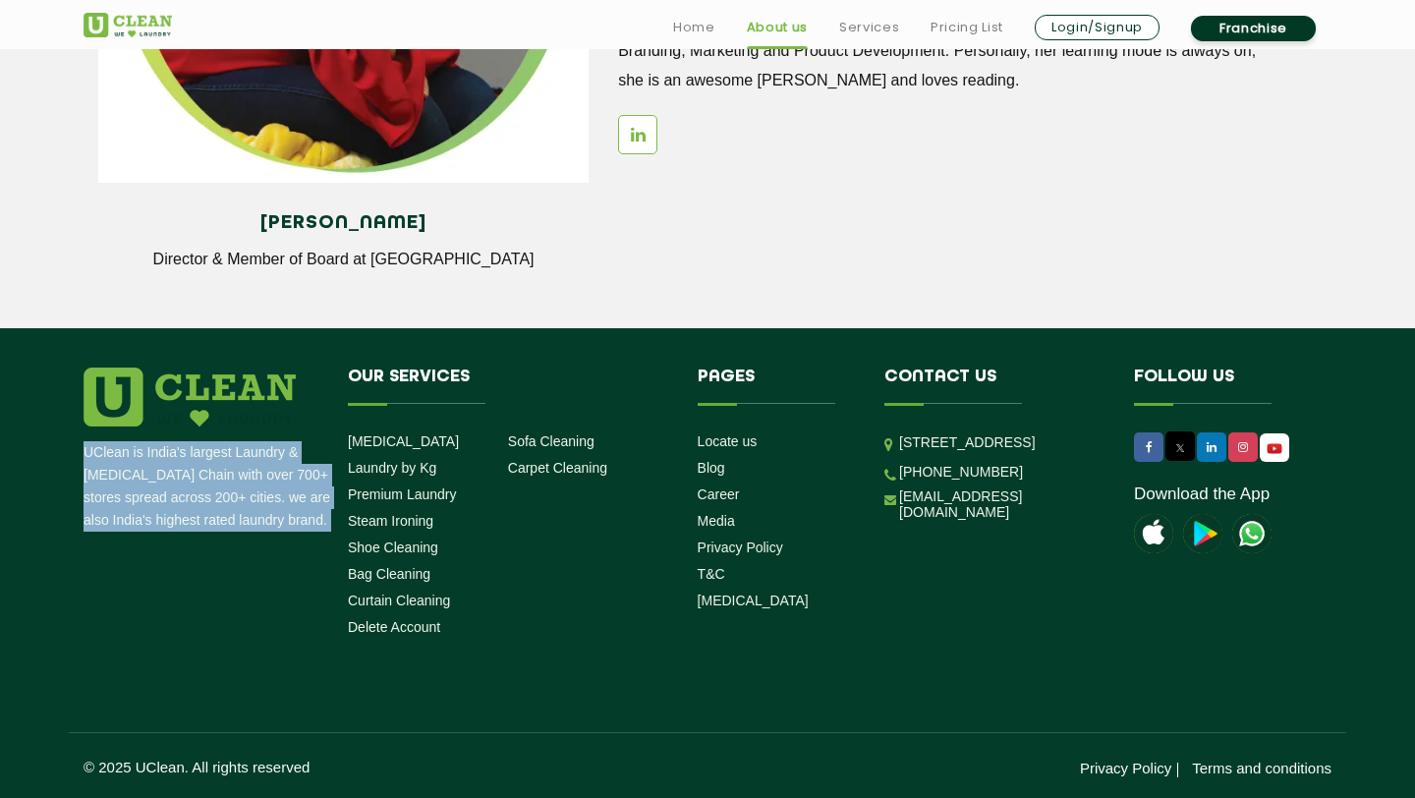
click at [259, 477] on p "UClean is India's largest Laundry & [MEDICAL_DATA] Chain with over 700+ stores …" at bounding box center [208, 486] width 250 height 90
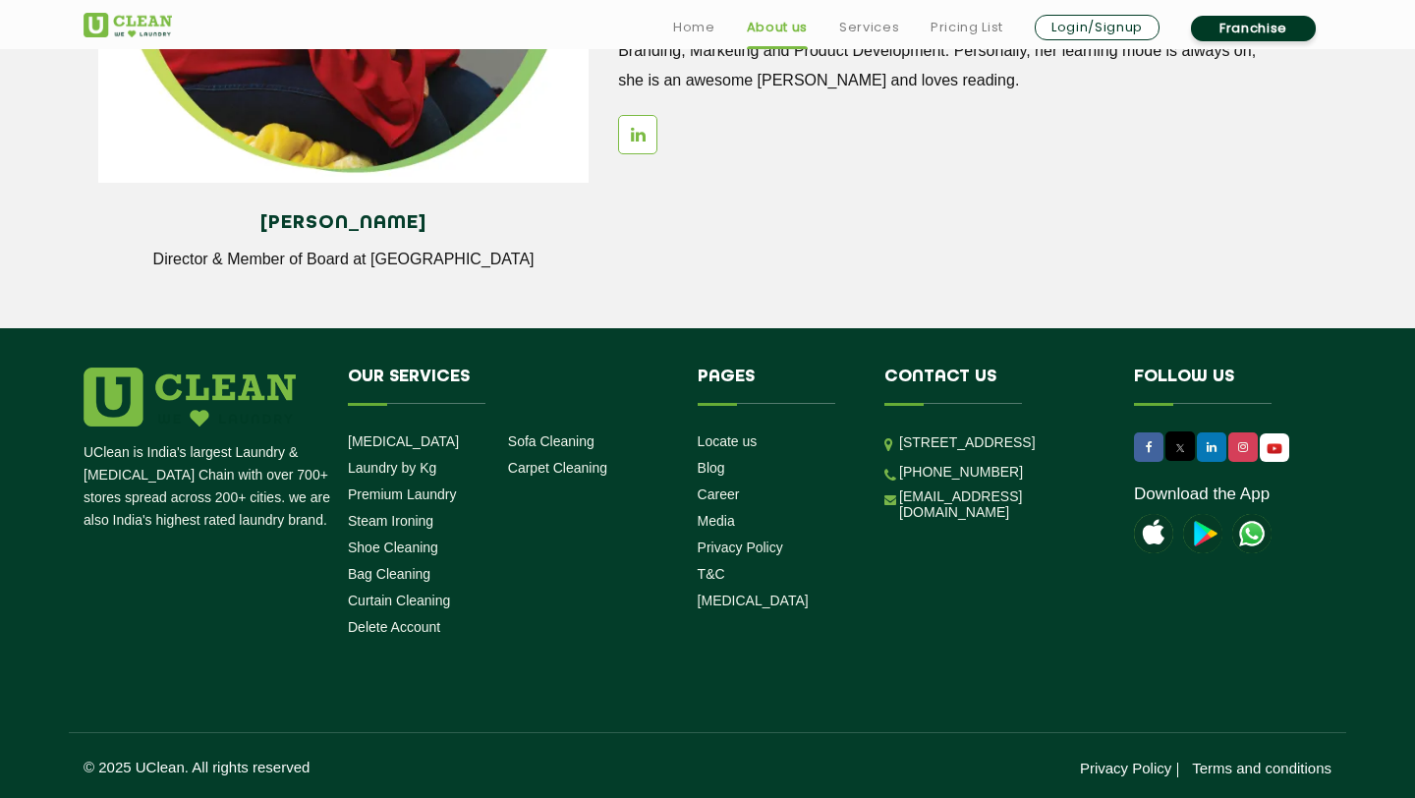
click at [298, 583] on div "UClean is India's largest Laundry & Dry Cleaning Chain with over 700+ stores sp…" at bounding box center [707, 505] width 1277 height 277
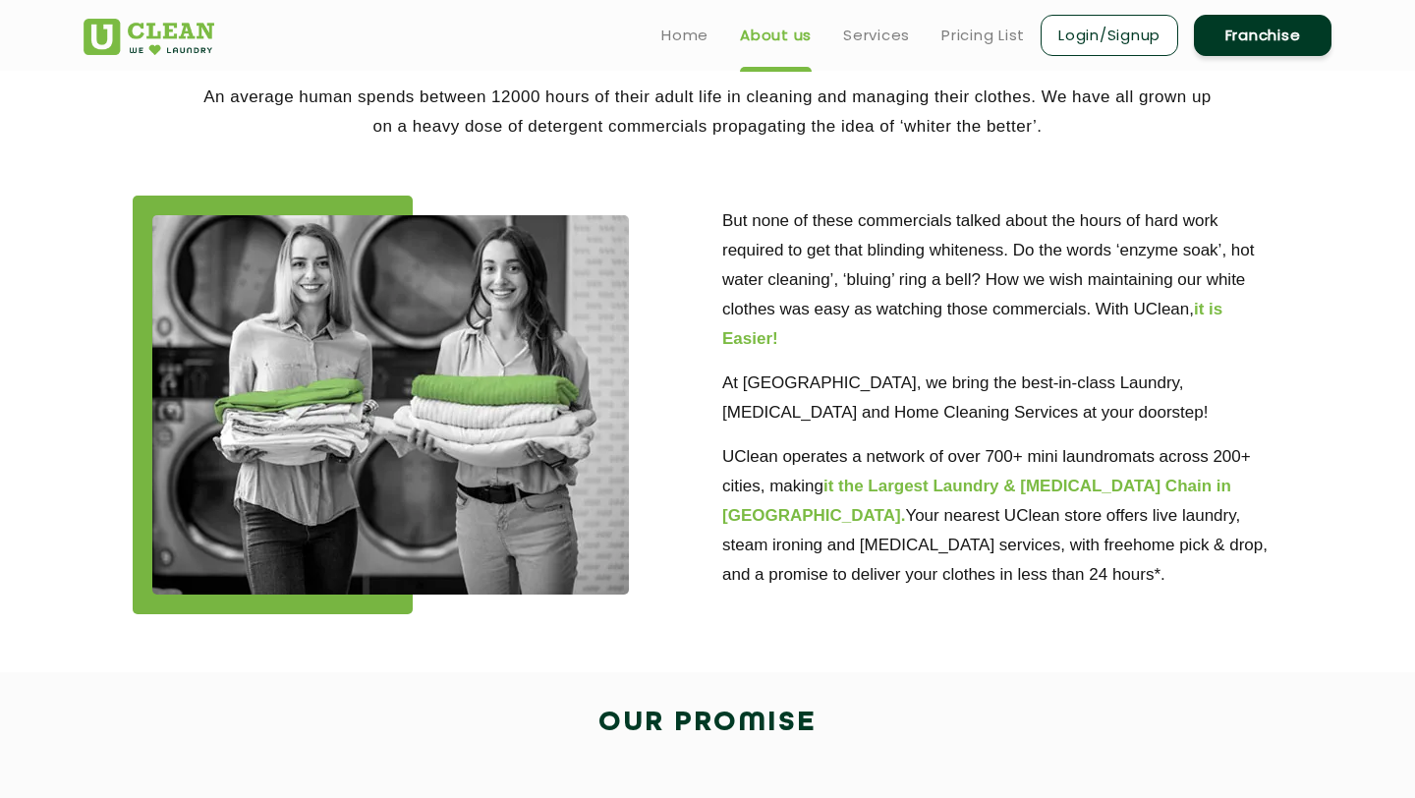
scroll to position [0, 0]
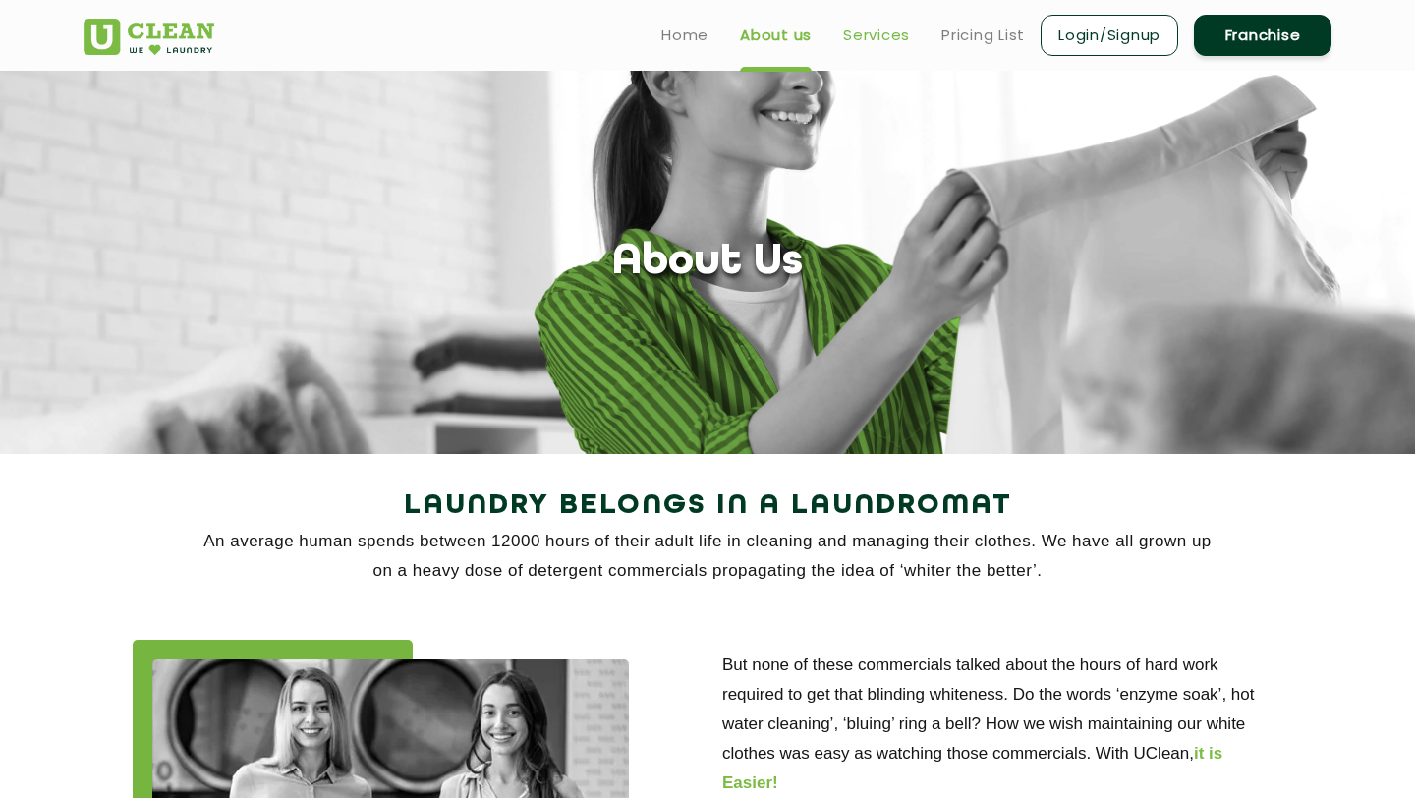
click at [893, 39] on link "Services" at bounding box center [876, 36] width 67 height 24
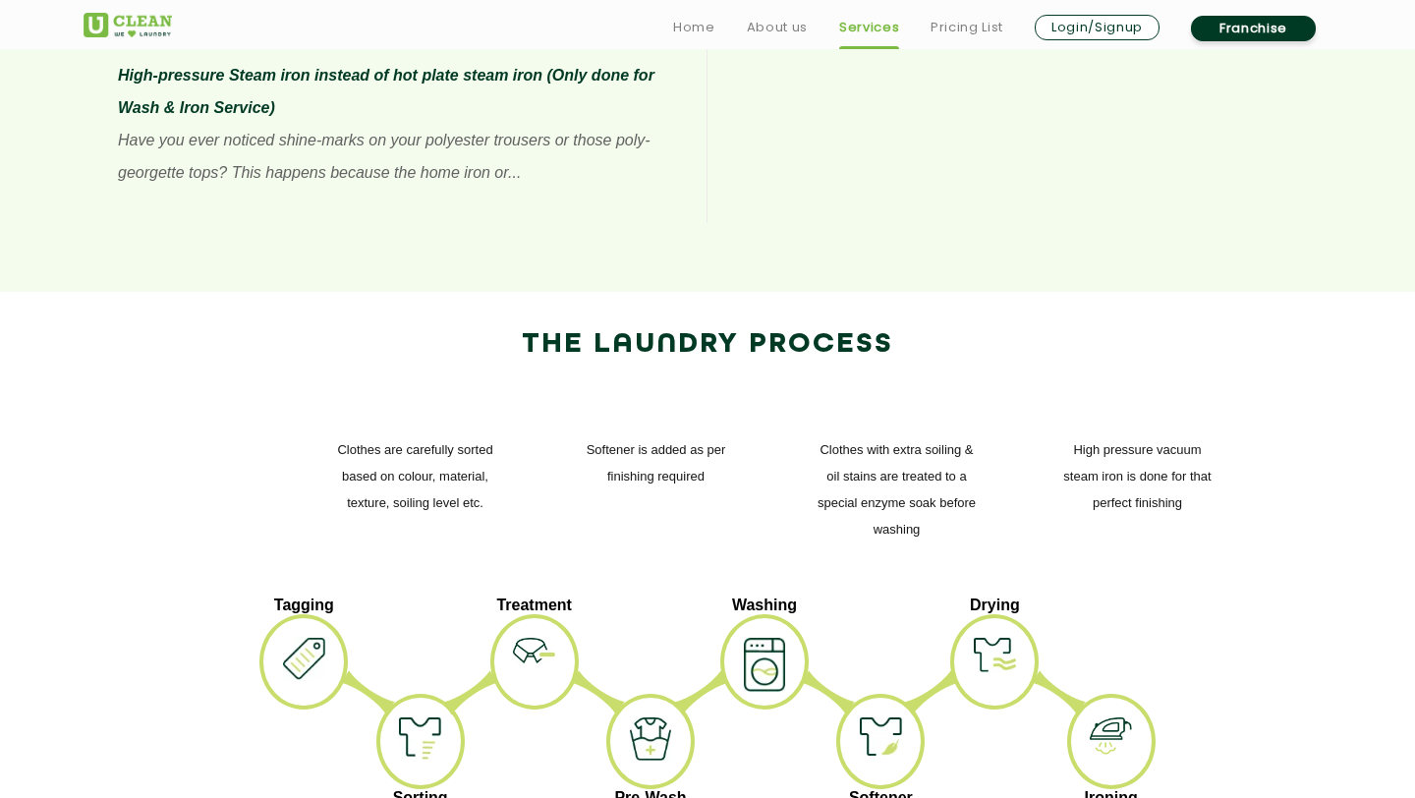
scroll to position [2127, 0]
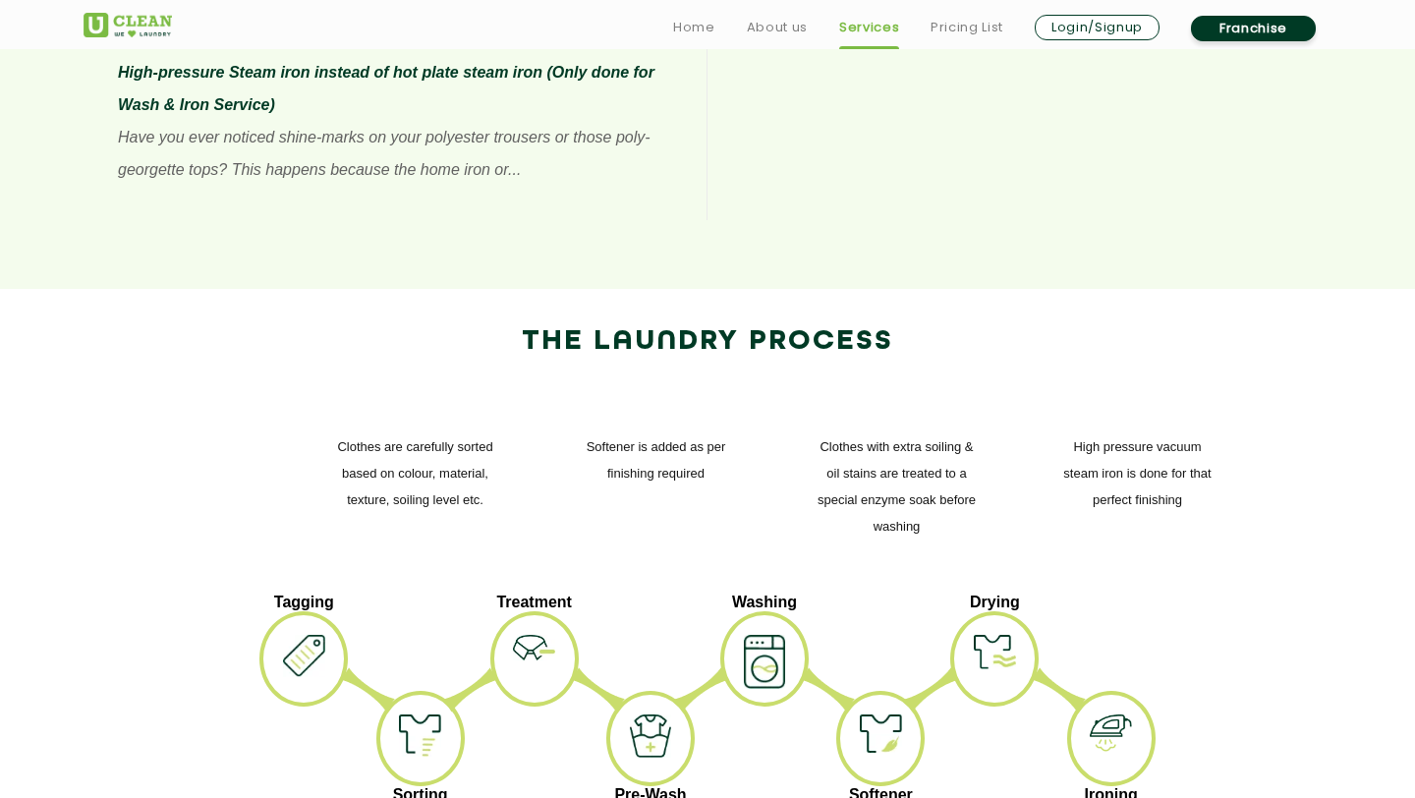
click at [474, 667] on img at bounding box center [470, 689] width 56 height 45
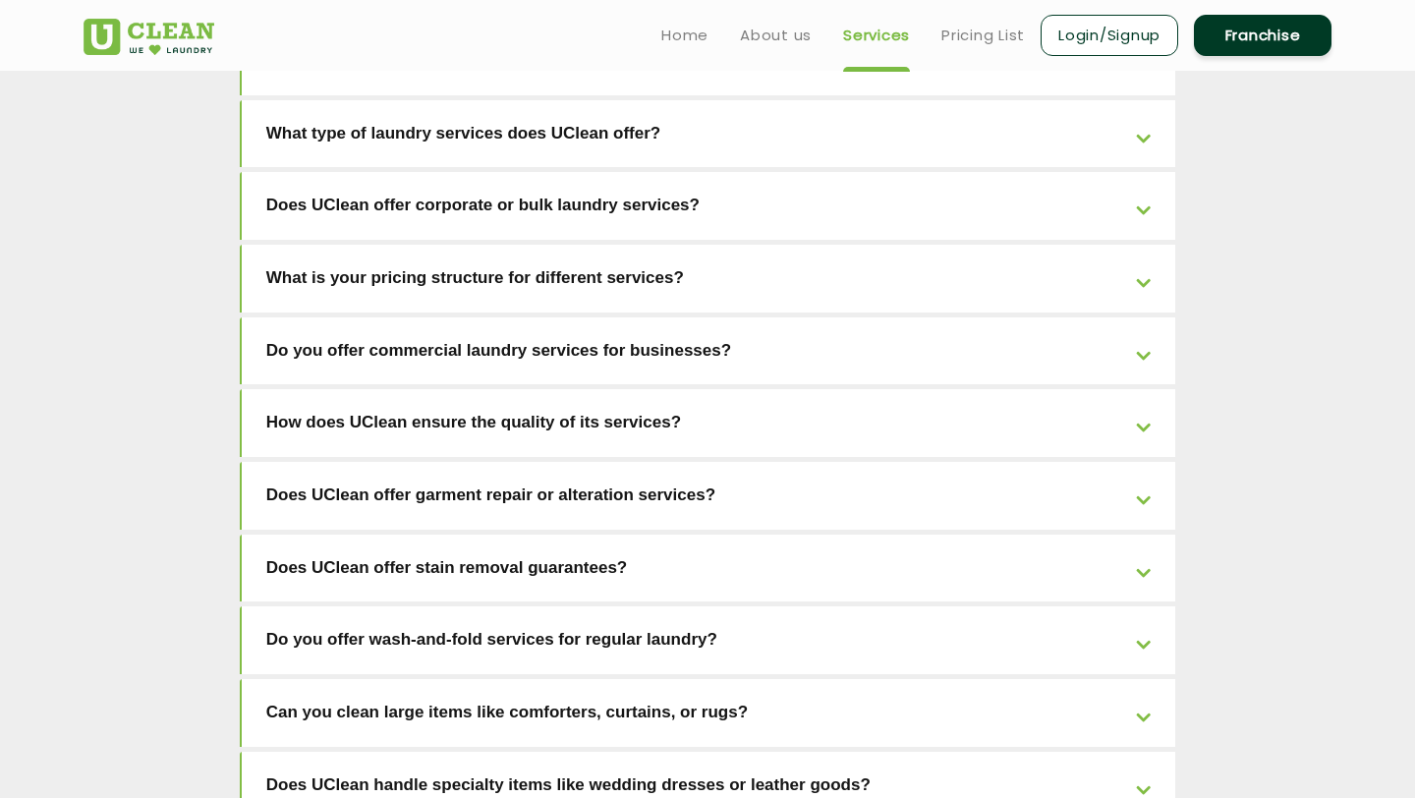
scroll to position [3251, 0]
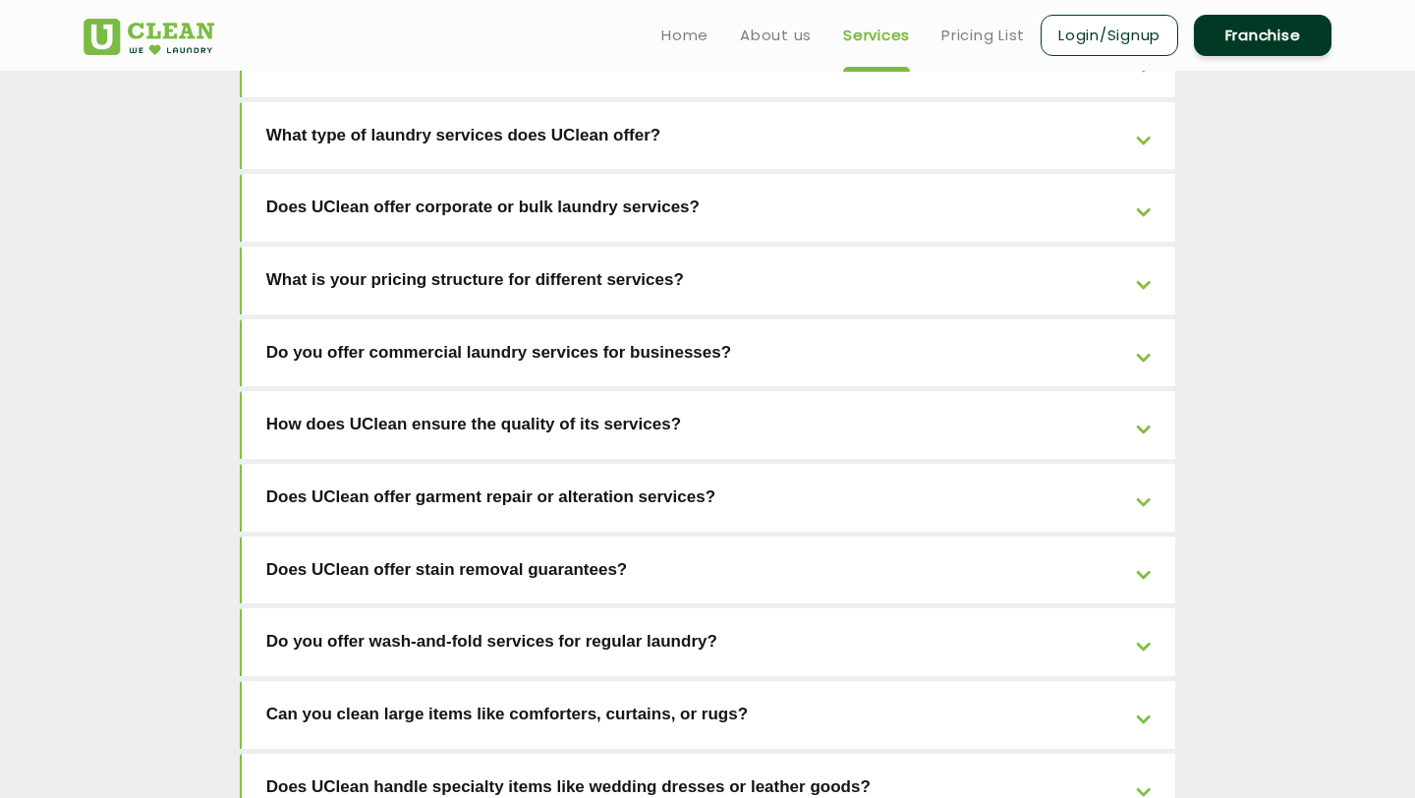
click at [488, 536] on link "Does UClean offer stain removal guarantees?" at bounding box center [709, 570] width 934 height 68
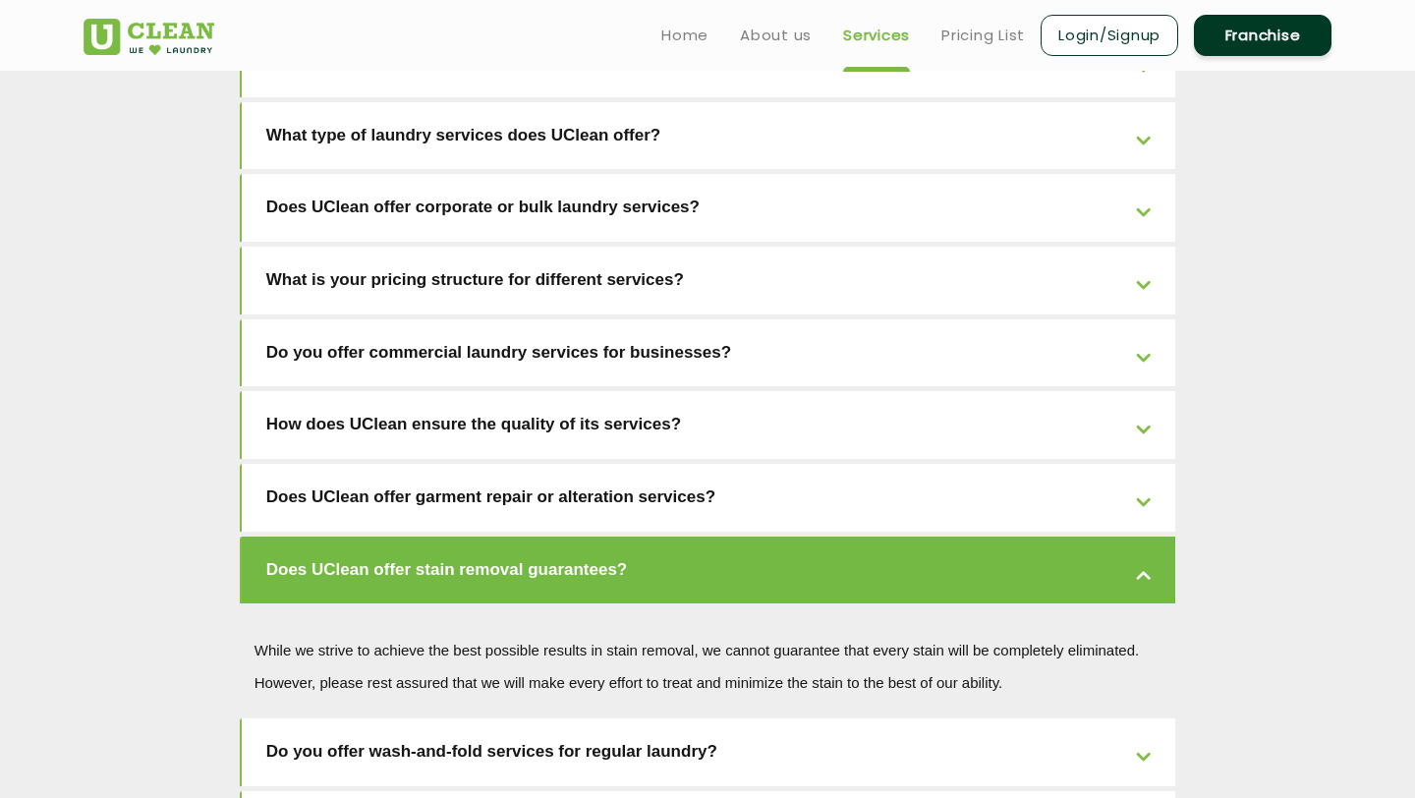
click at [487, 536] on link "Does UClean offer stain removal guarantees?" at bounding box center [709, 570] width 934 height 68
click at [484, 464] on link "Does UClean offer garment repair or alteration services?" at bounding box center [709, 498] width 934 height 68
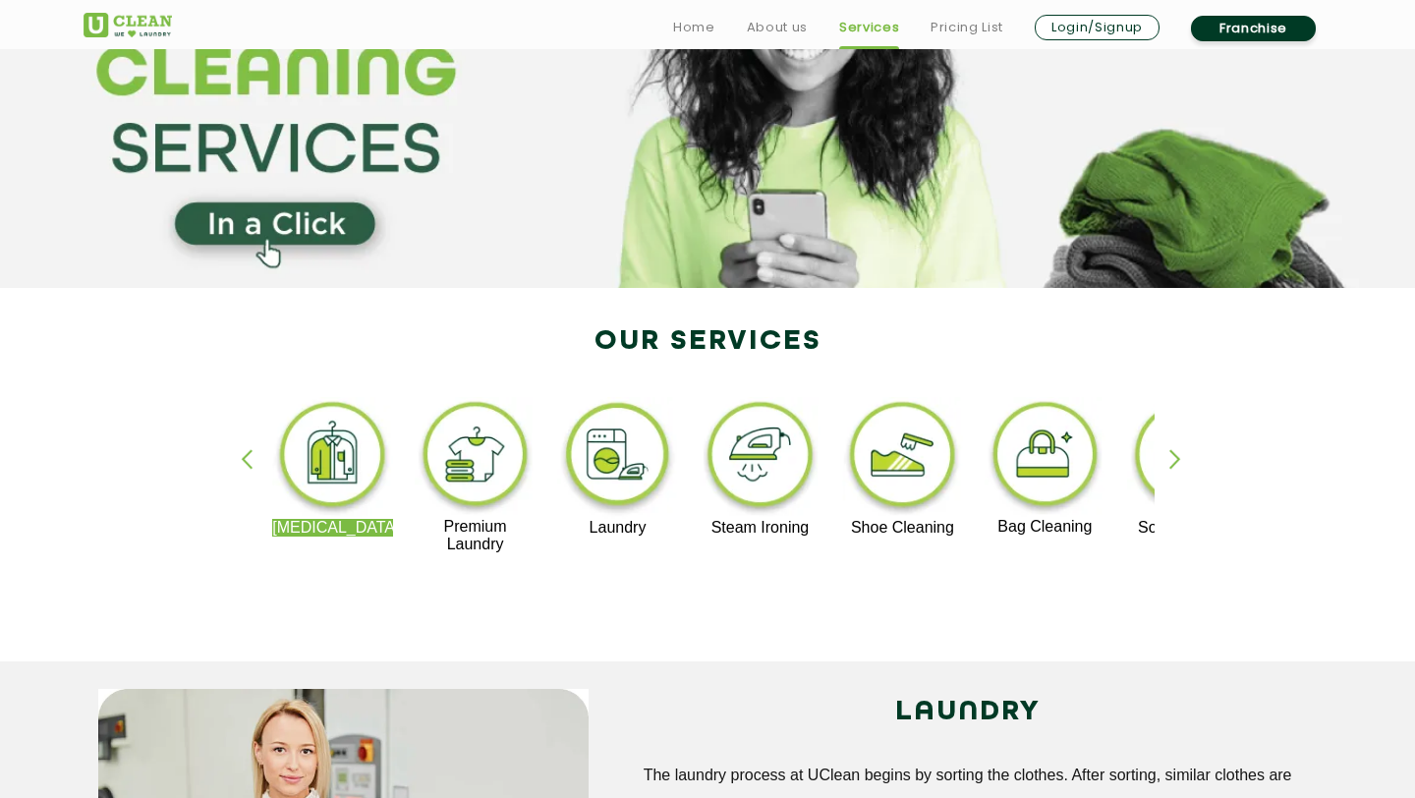
scroll to position [326, 0]
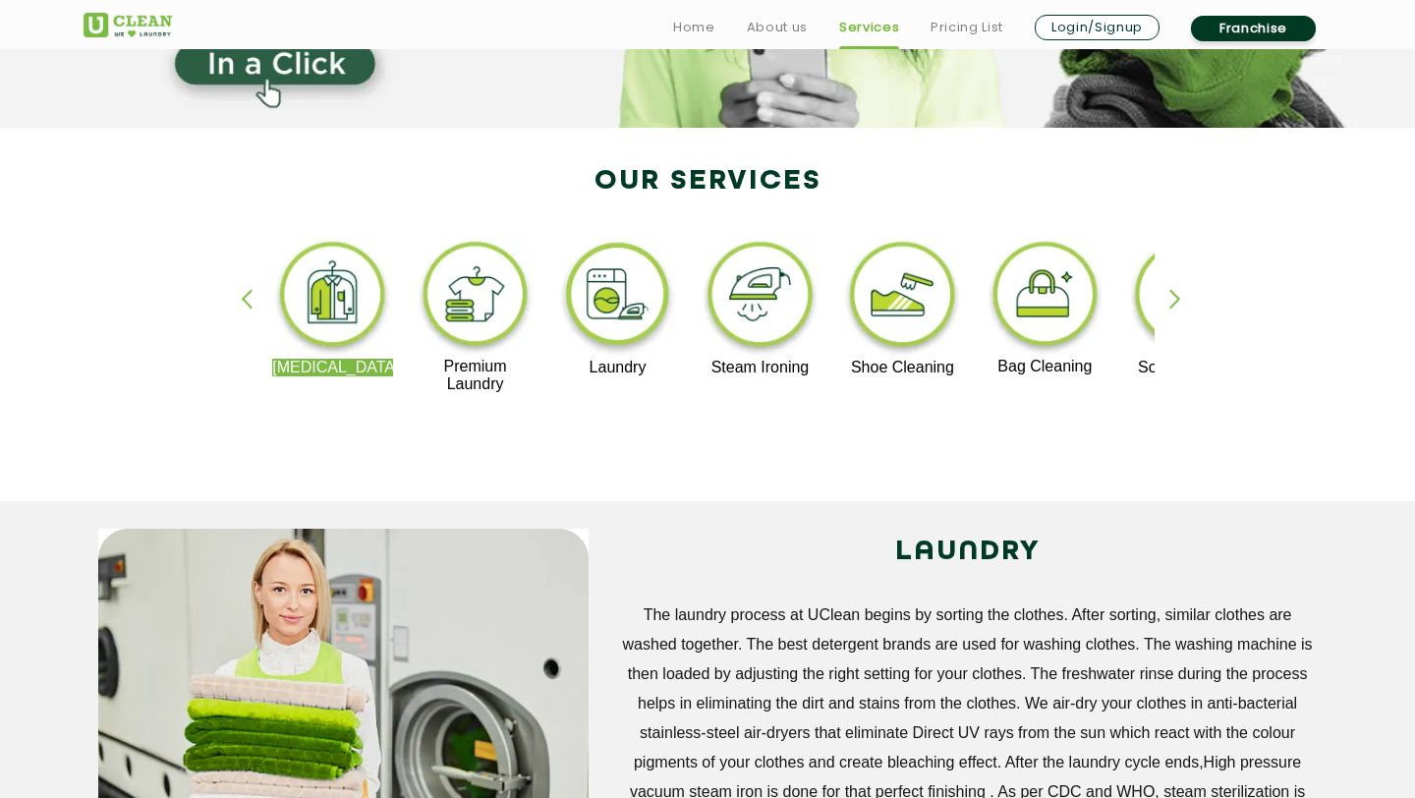
click at [465, 296] on img at bounding box center [475, 297] width 121 height 121
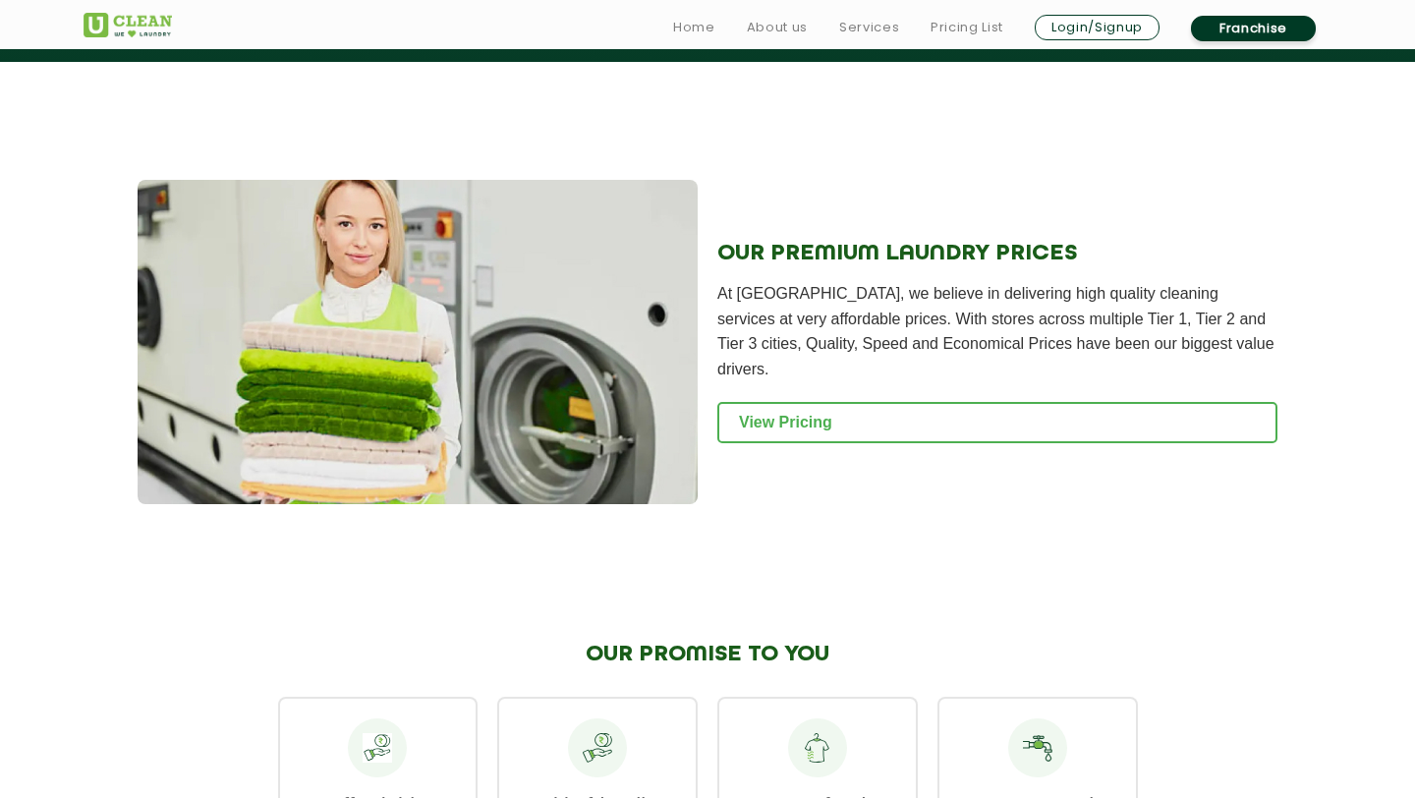
scroll to position [2596, 0]
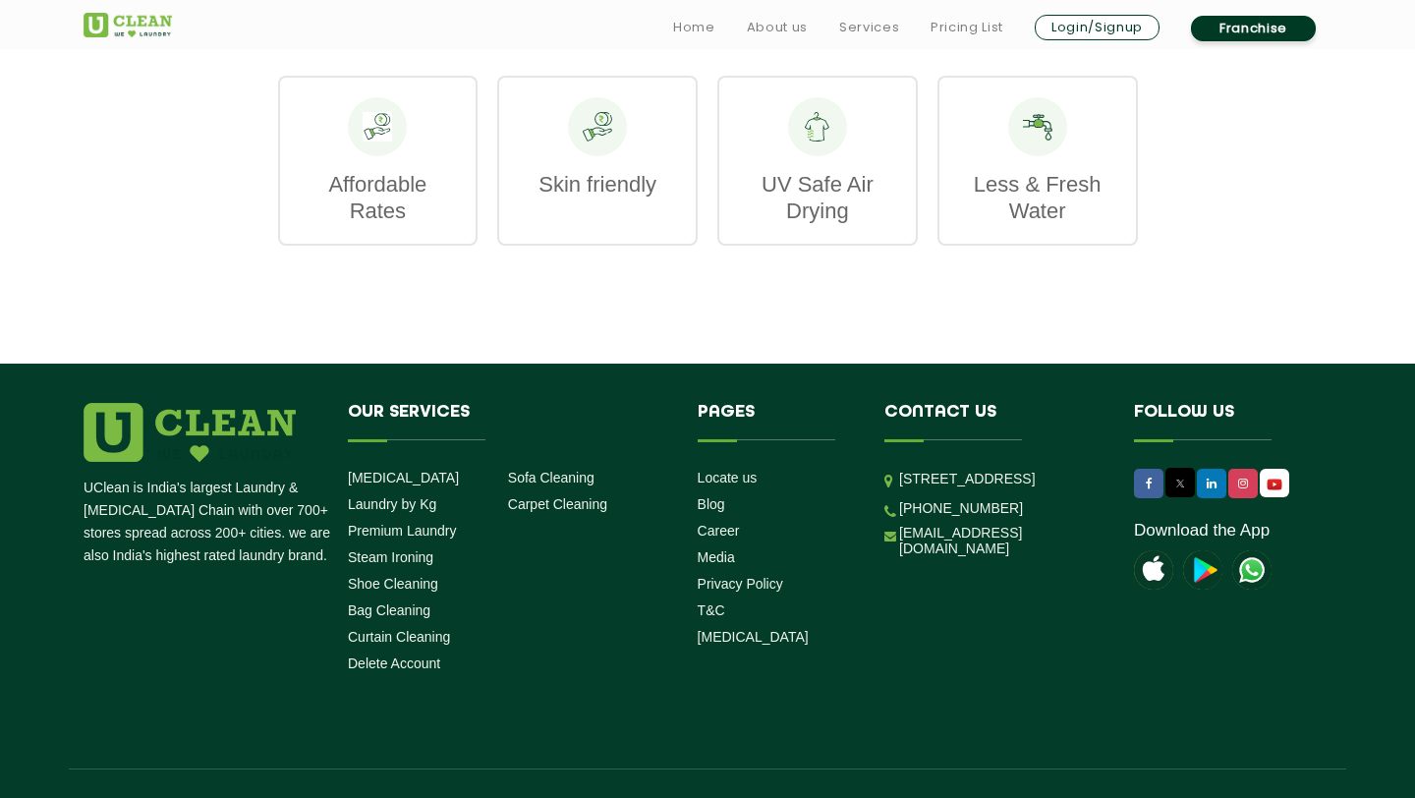
click at [1026, 107] on div at bounding box center [1037, 126] width 59 height 59
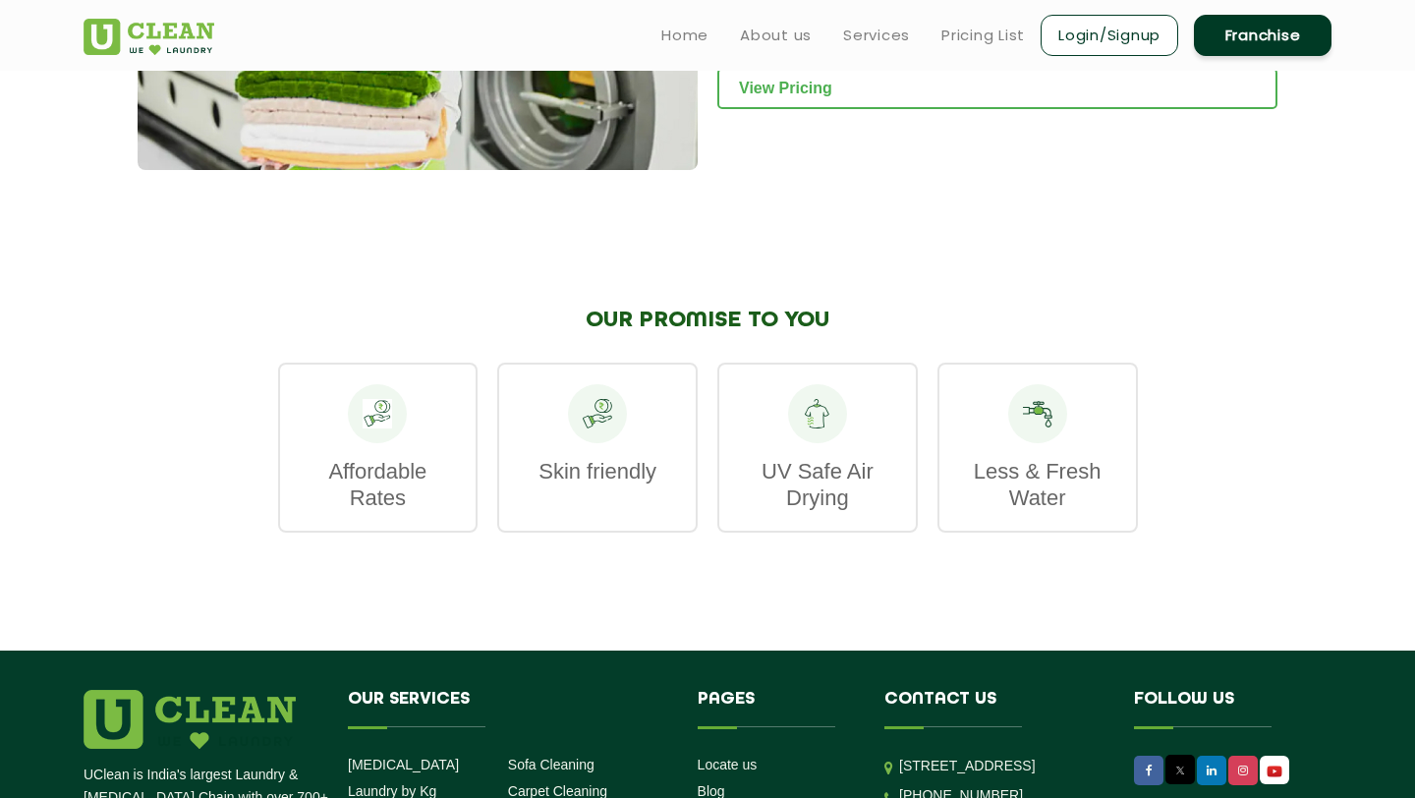
scroll to position [2292, 0]
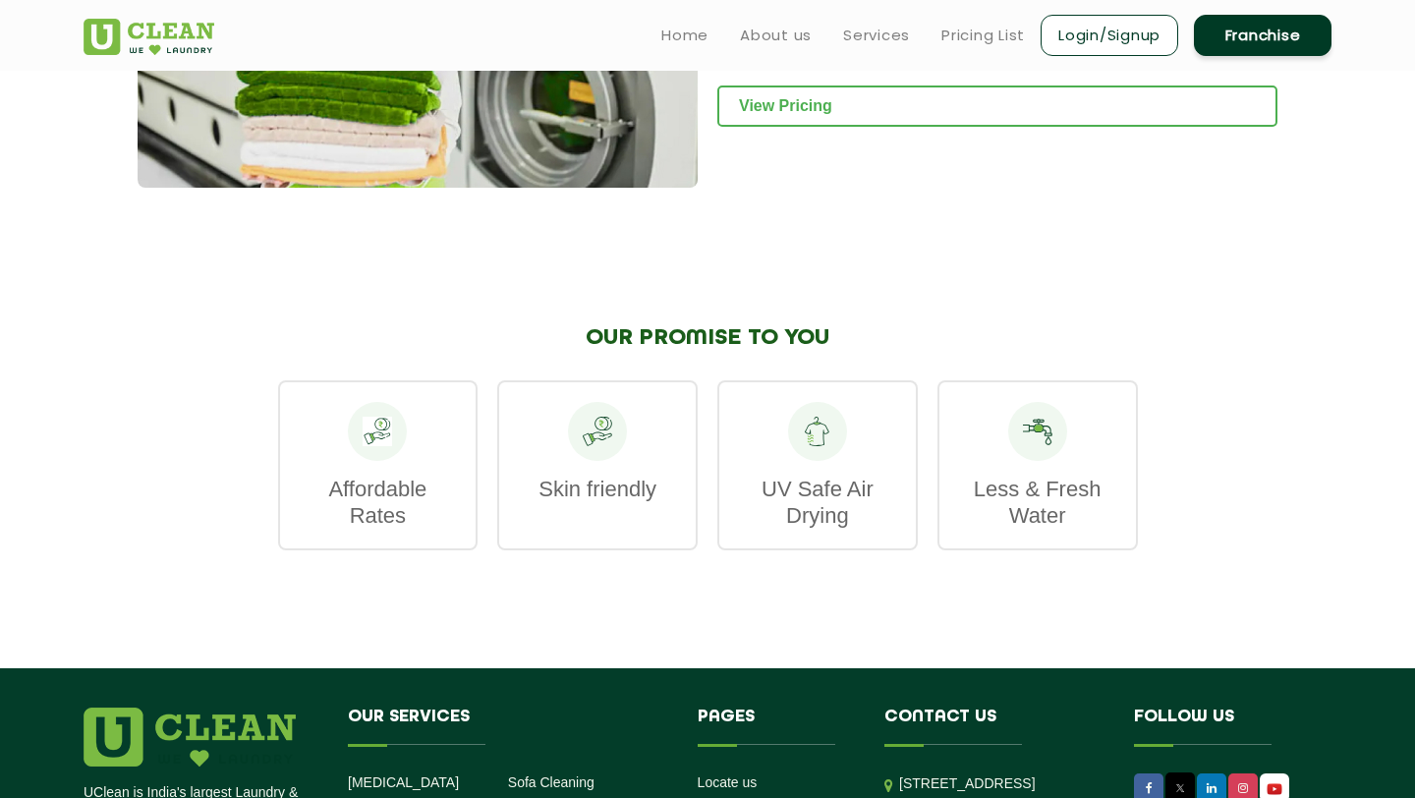
click at [809, 416] on icon at bounding box center [817, 430] width 29 height 29
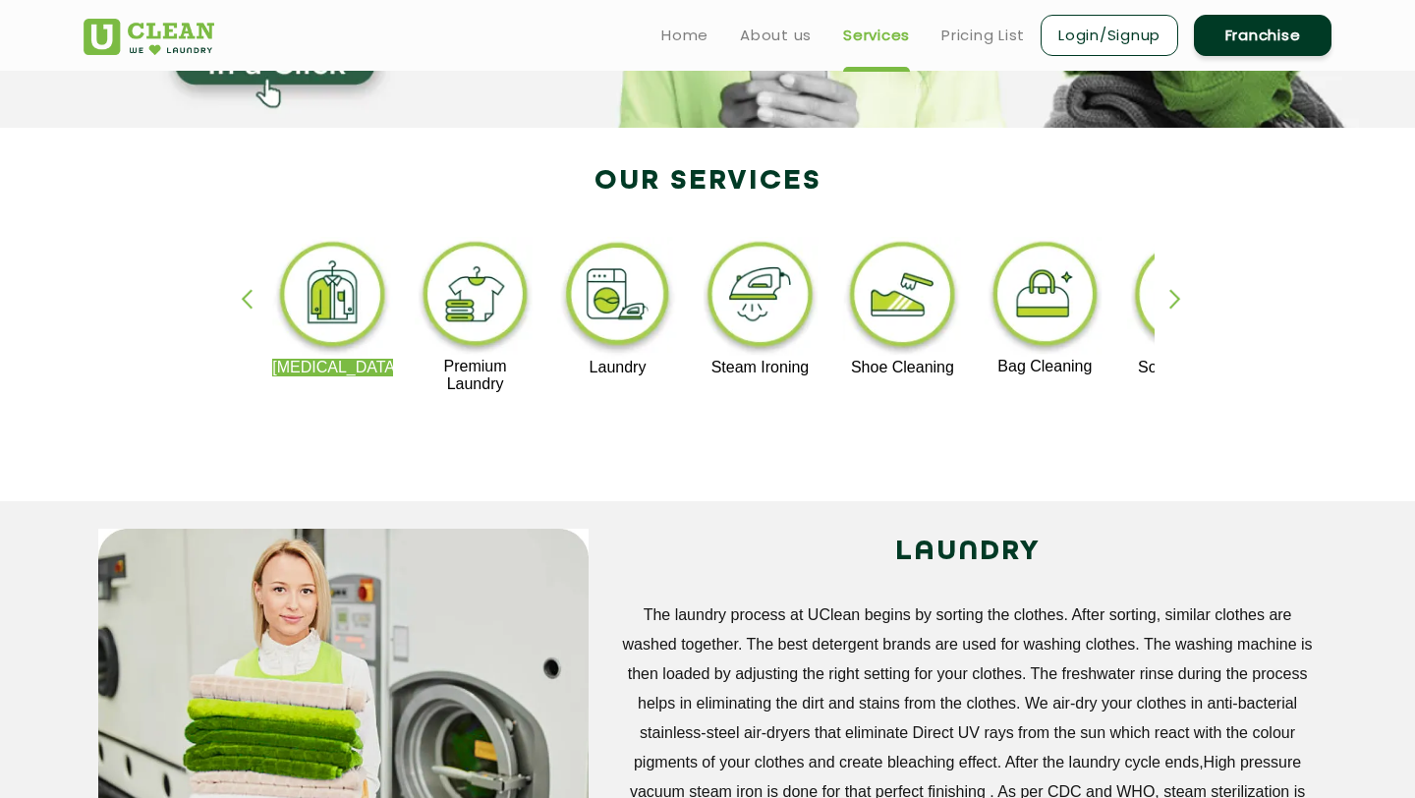
click at [764, 304] on img at bounding box center [759, 298] width 121 height 122
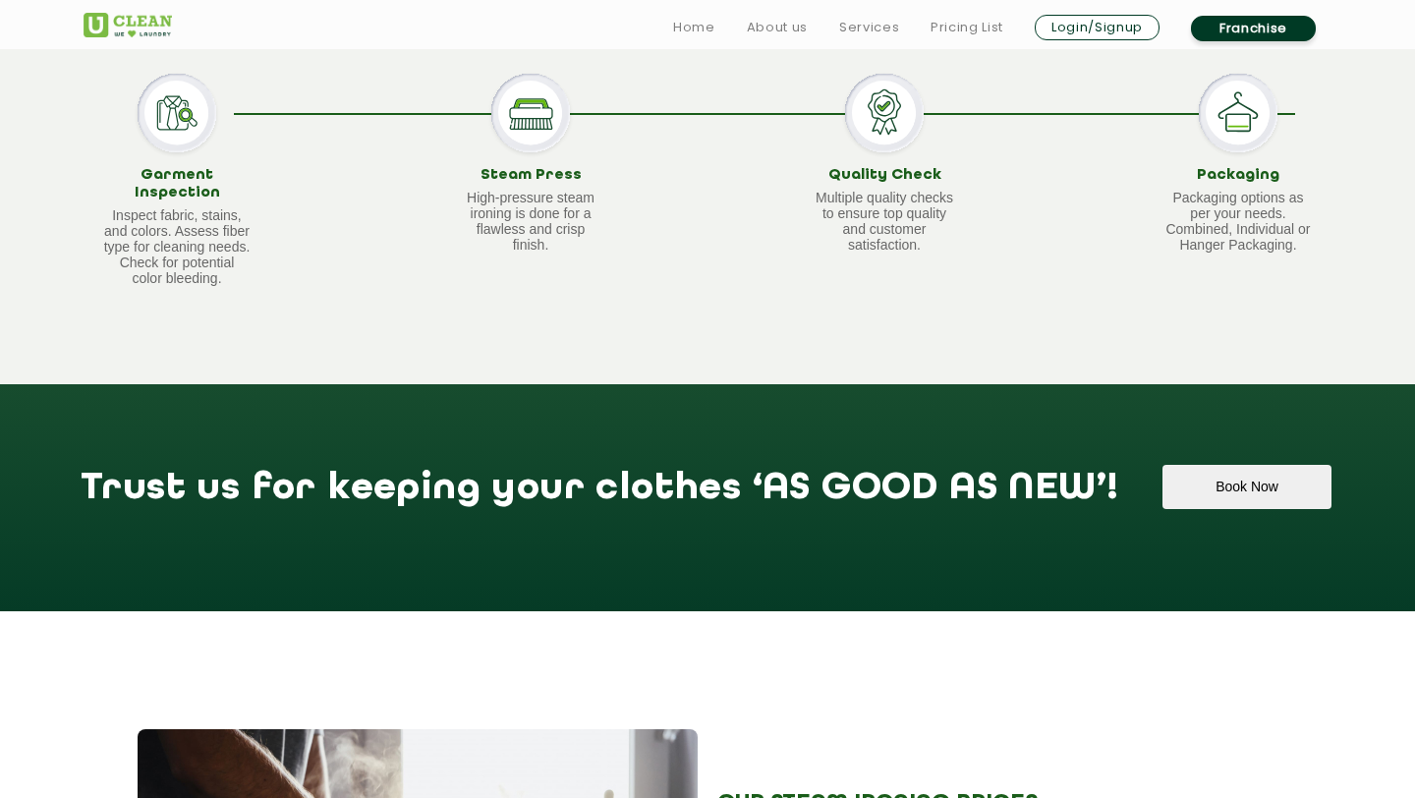
scroll to position [1802, 0]
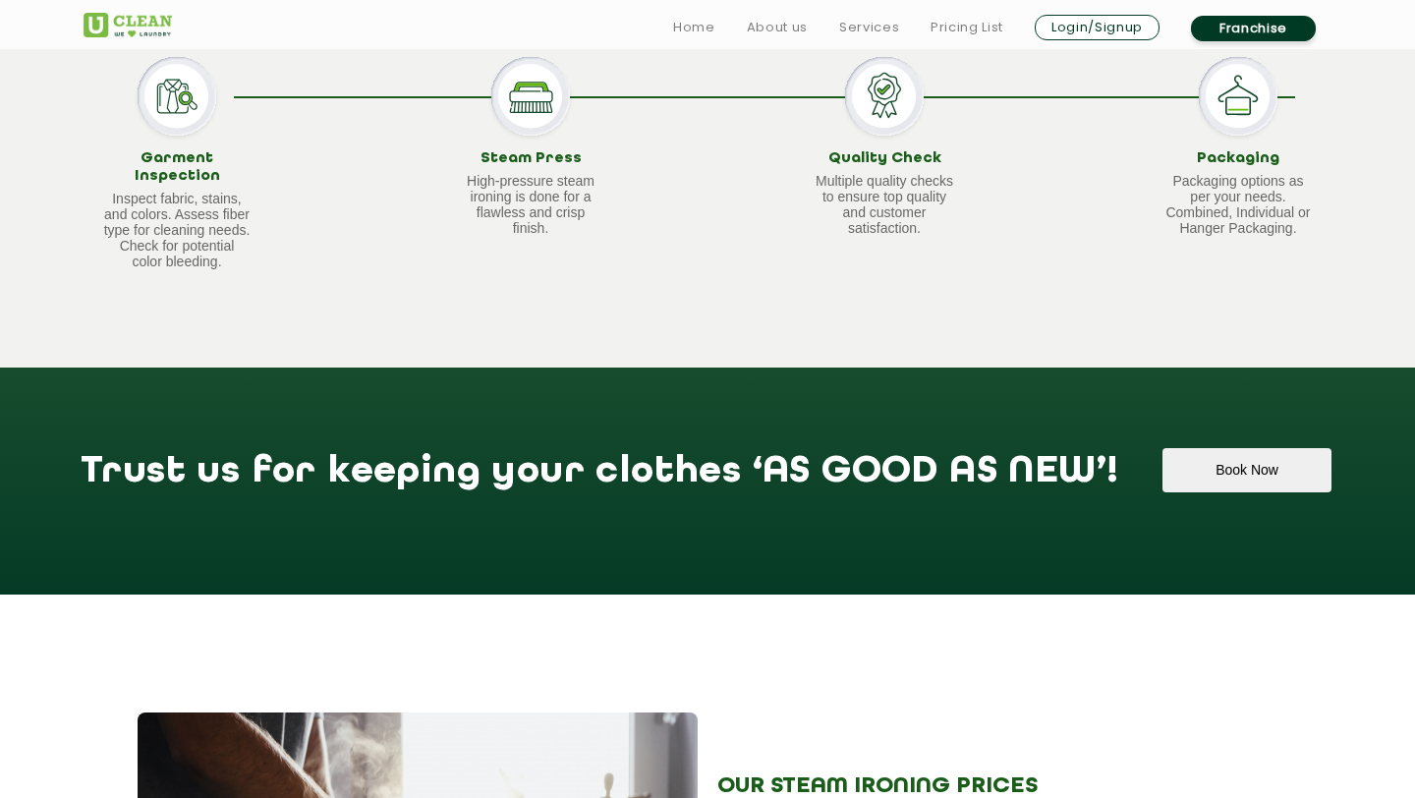
click at [914, 167] on h3 "Quality Check" at bounding box center [883, 159] width 147 height 18
click at [1241, 193] on p "Packaging options as per your needs. Combined, Individual or Hanger Packaging." at bounding box center [1237, 204] width 147 height 63
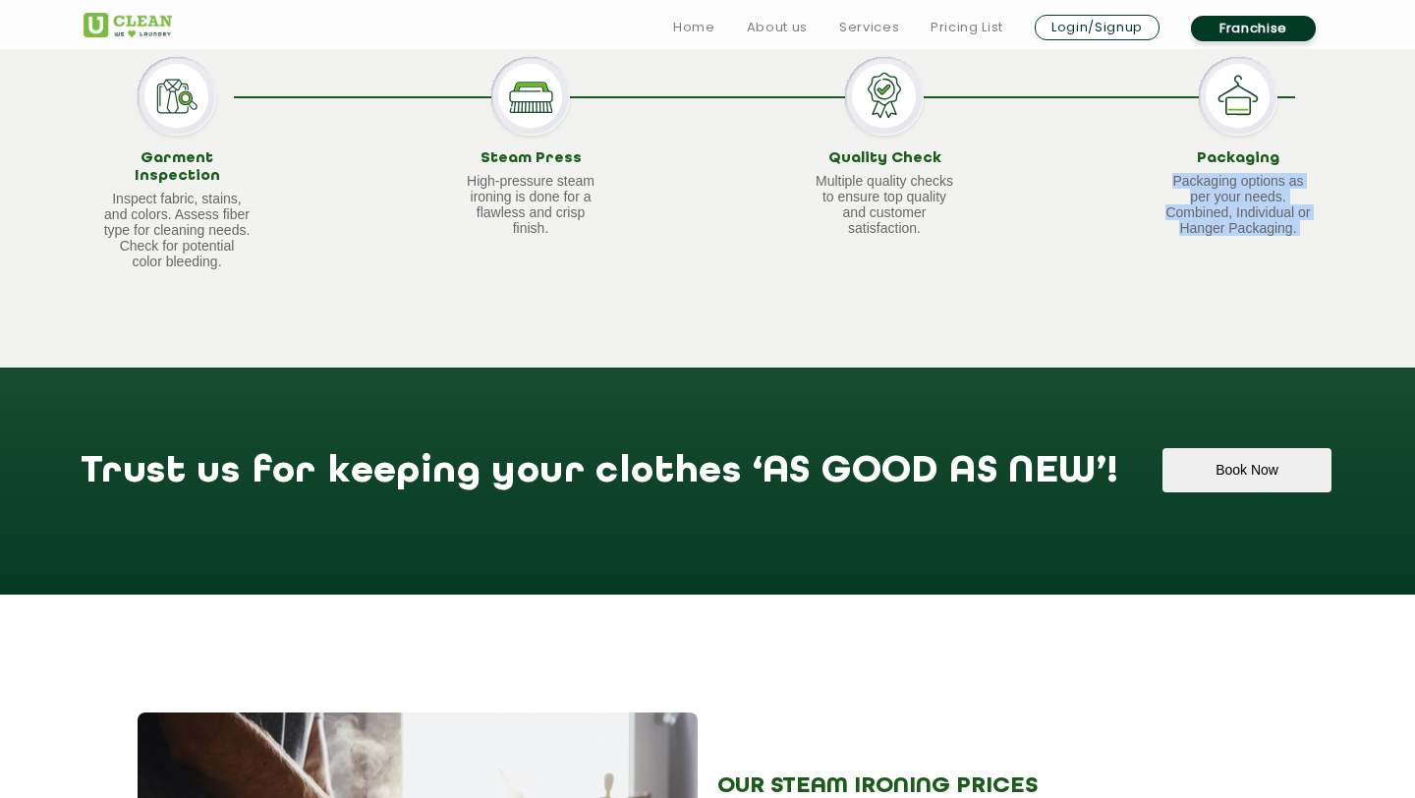
click at [1241, 193] on p "Packaging options as per your needs. Combined, Individual or Hanger Packaging." at bounding box center [1237, 204] width 147 height 63
